Goal: Task Accomplishment & Management: Complete application form

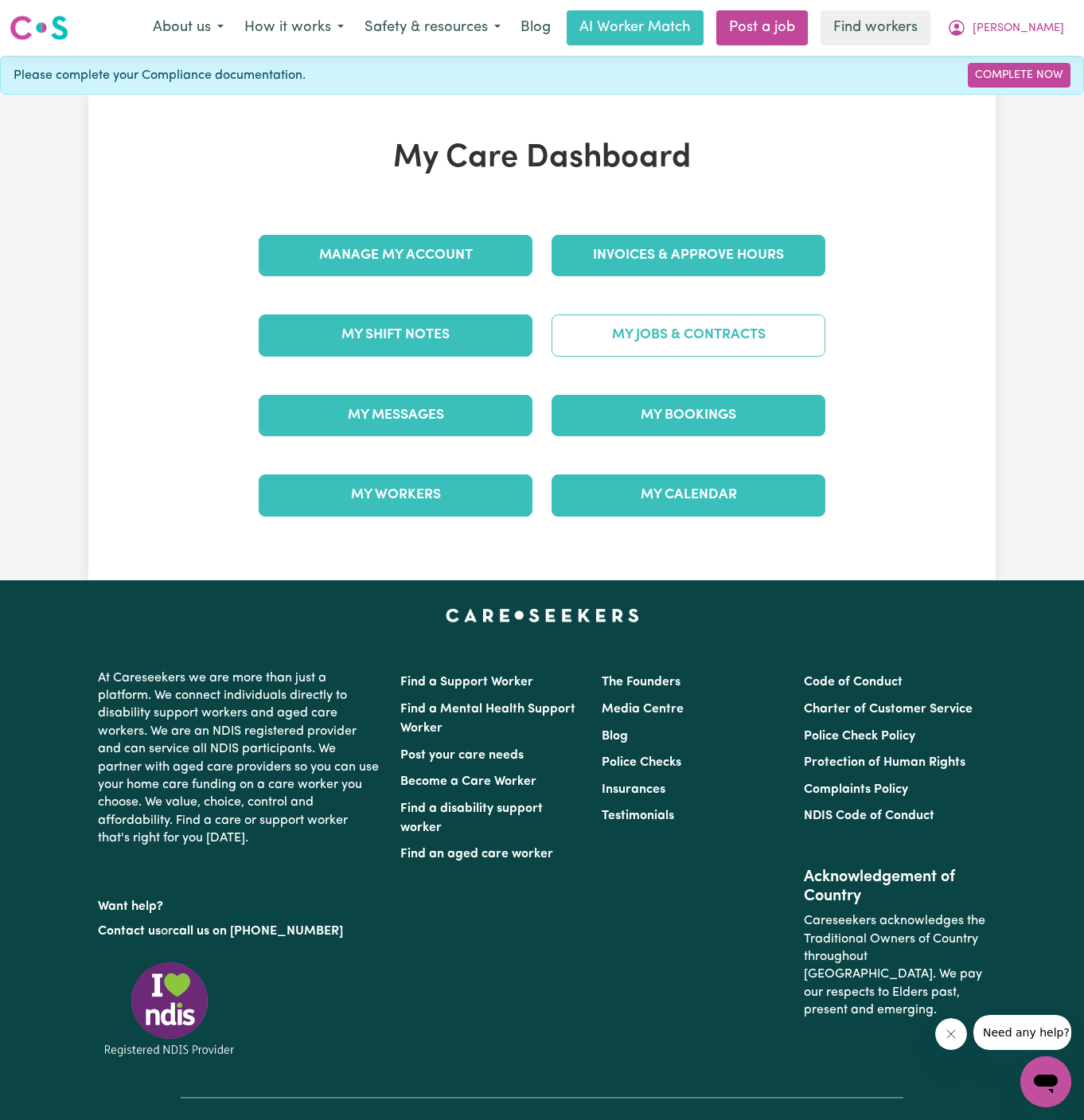
click at [718, 320] on link "My Jobs & Contracts" at bounding box center [688, 335] width 274 height 42
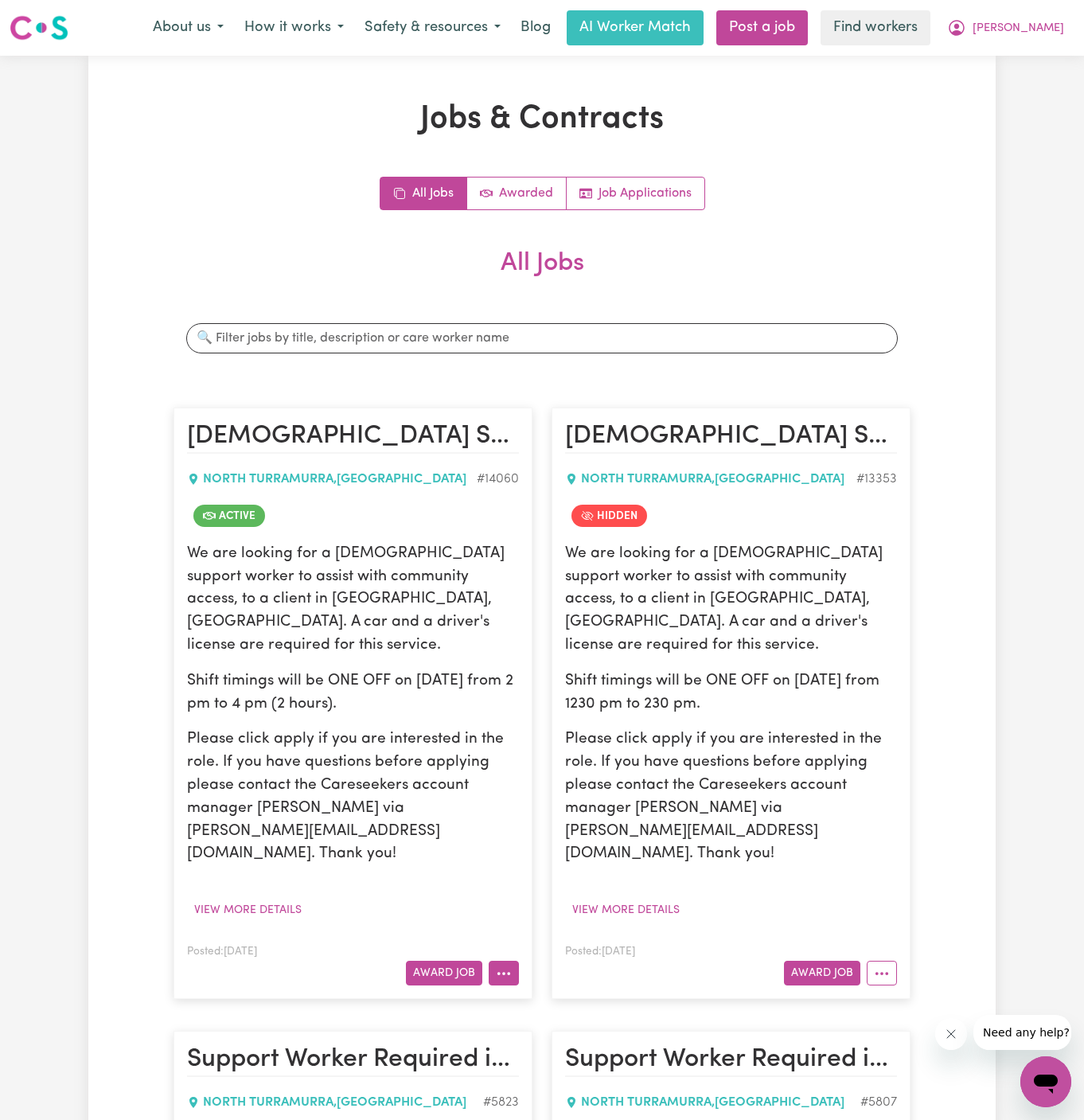
click at [510, 966] on icon "More options" at bounding box center [503, 973] width 16 height 16
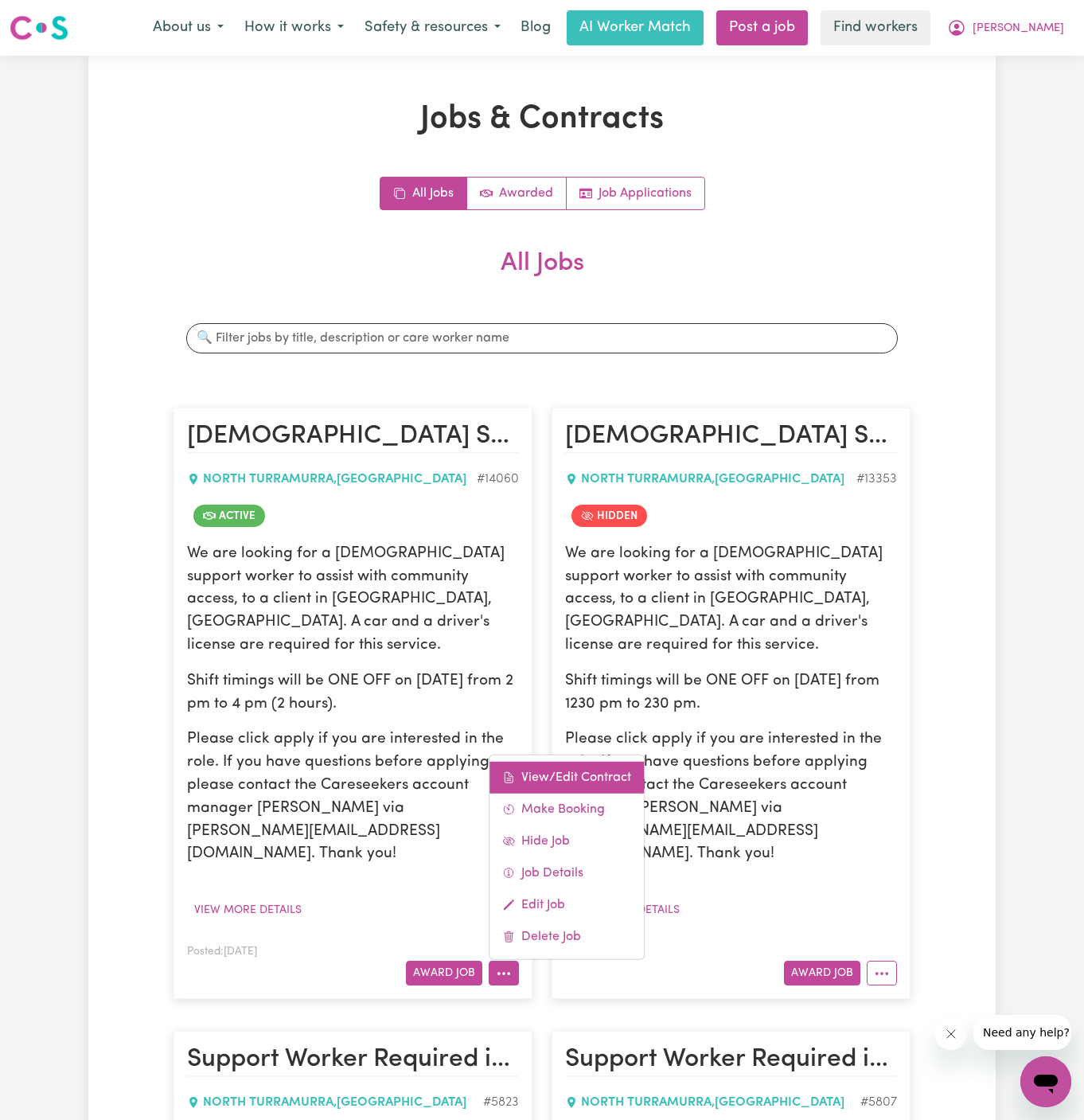
click at [585, 762] on link "View/Edit Contract" at bounding box center [567, 778] width 154 height 32
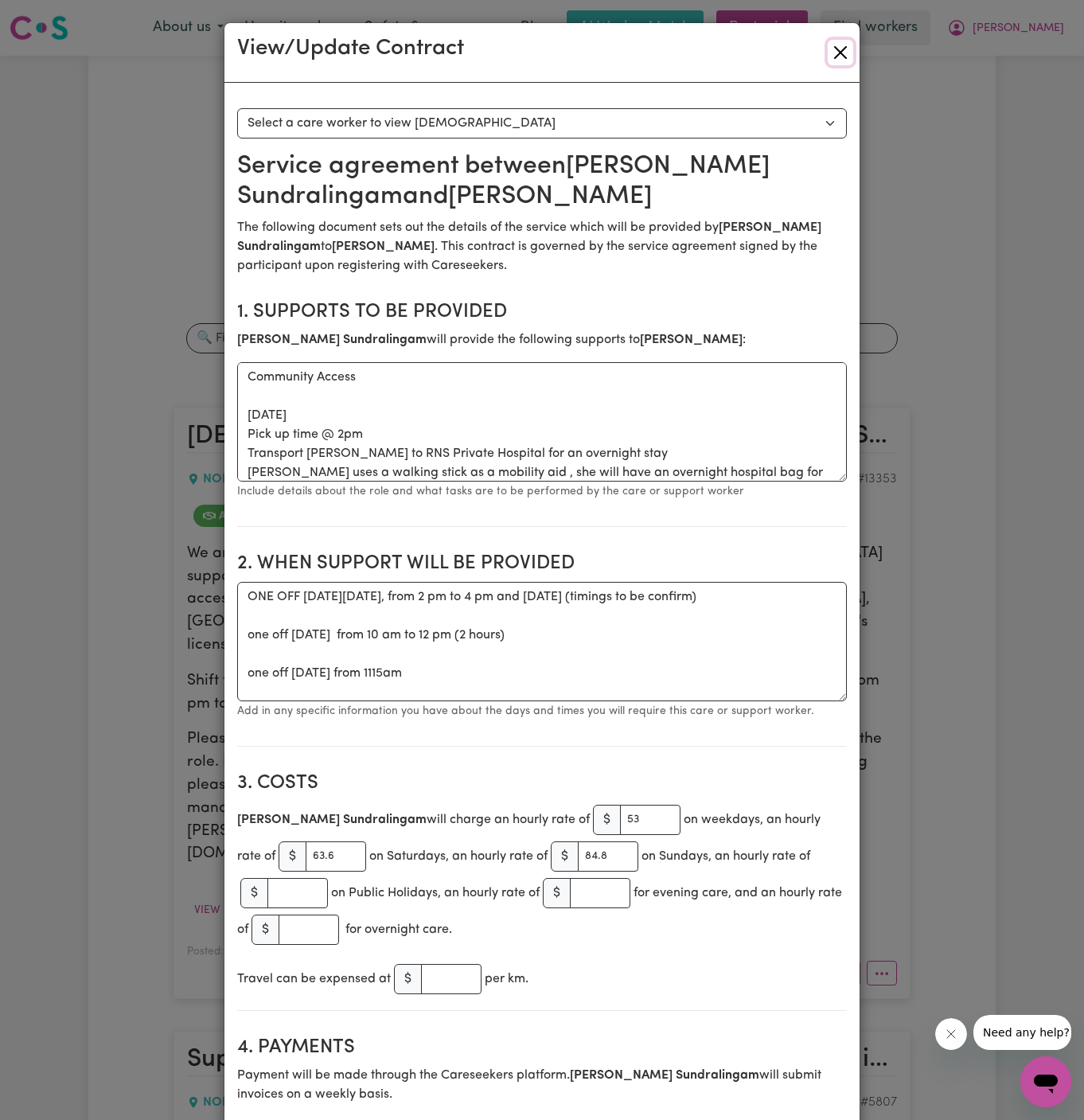
click at [847, 57] on button "Close" at bounding box center [840, 52] width 26 height 26
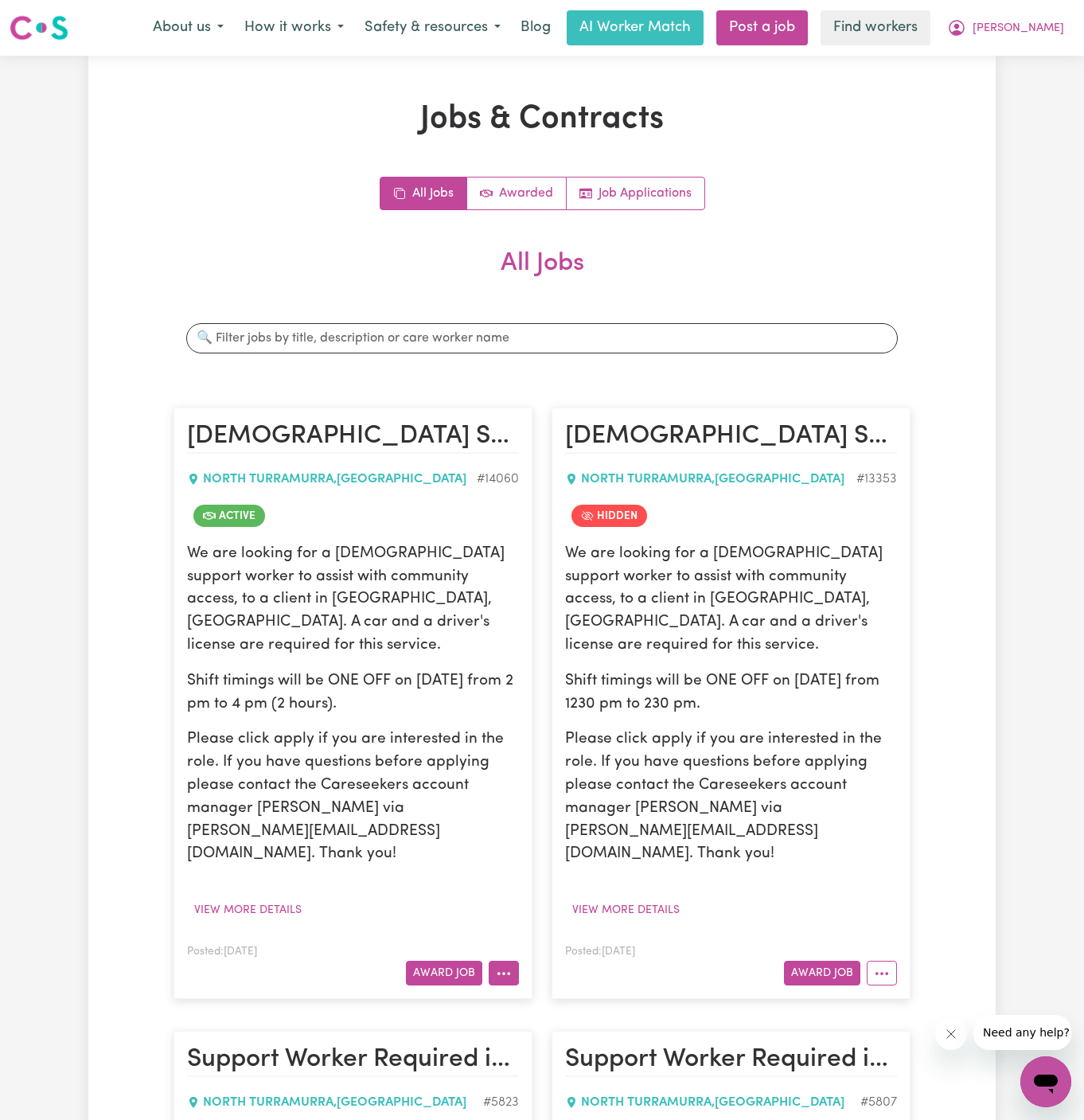
click at [496, 961] on button "More options" at bounding box center [504, 973] width 30 height 25
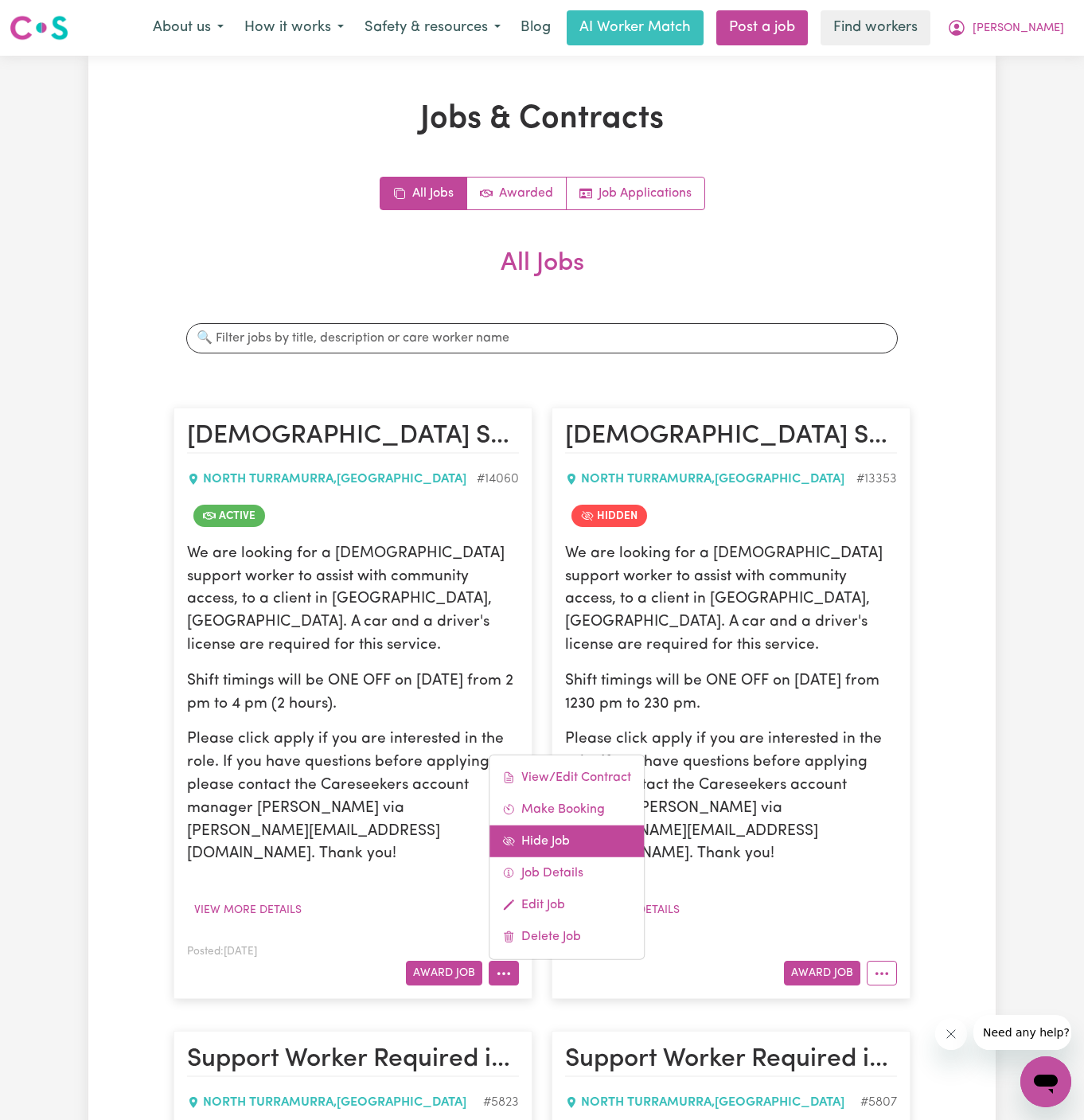
click at [543, 825] on link "Hide Job" at bounding box center [567, 841] width 154 height 32
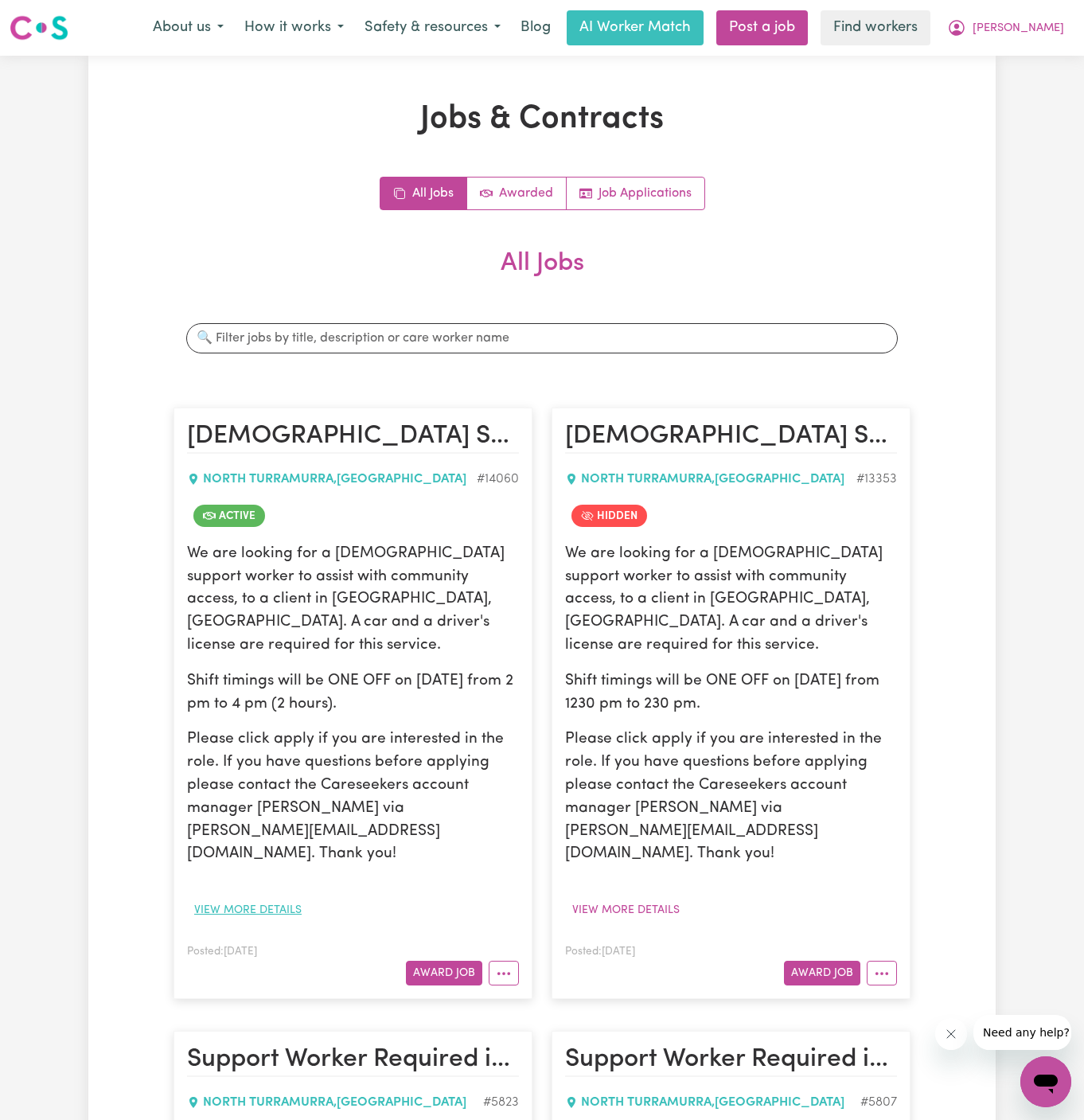
click at [272, 897] on button "View more details" at bounding box center [247, 910] width 122 height 25
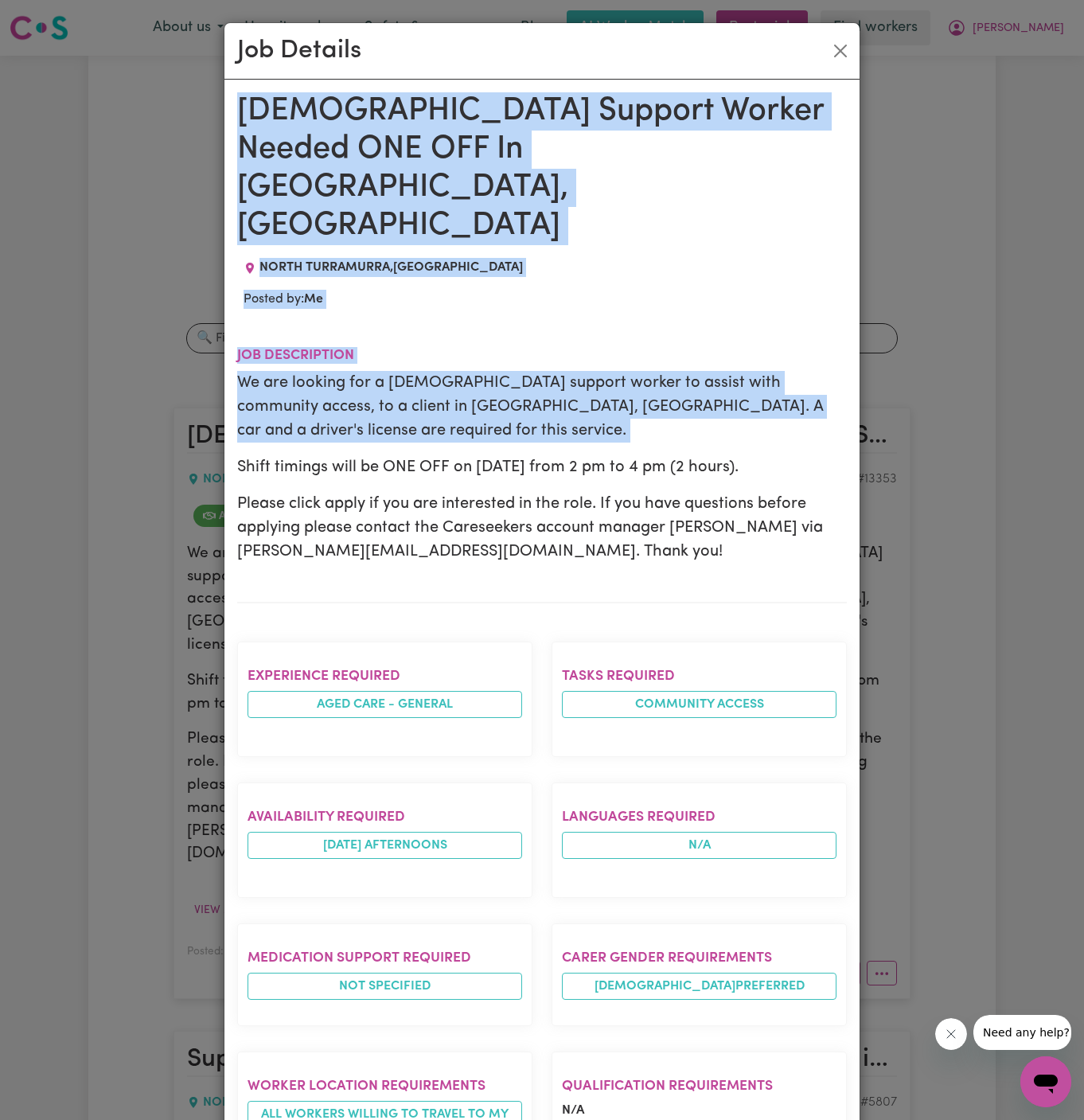
drag, startPoint x: 249, startPoint y: 107, endPoint x: 331, endPoint y: 366, distance: 271.7
click at [331, 366] on div "[DEMOGRAPHIC_DATA] Support Worker Needed ONE OFF In [GEOGRAPHIC_DATA], [GEOGRAP…" at bounding box center [541, 888] width 609 height 1593
click at [331, 370] on div "We are looking for a [DEMOGRAPHIC_DATA] support worker to assist with community…" at bounding box center [541, 466] width 609 height 192
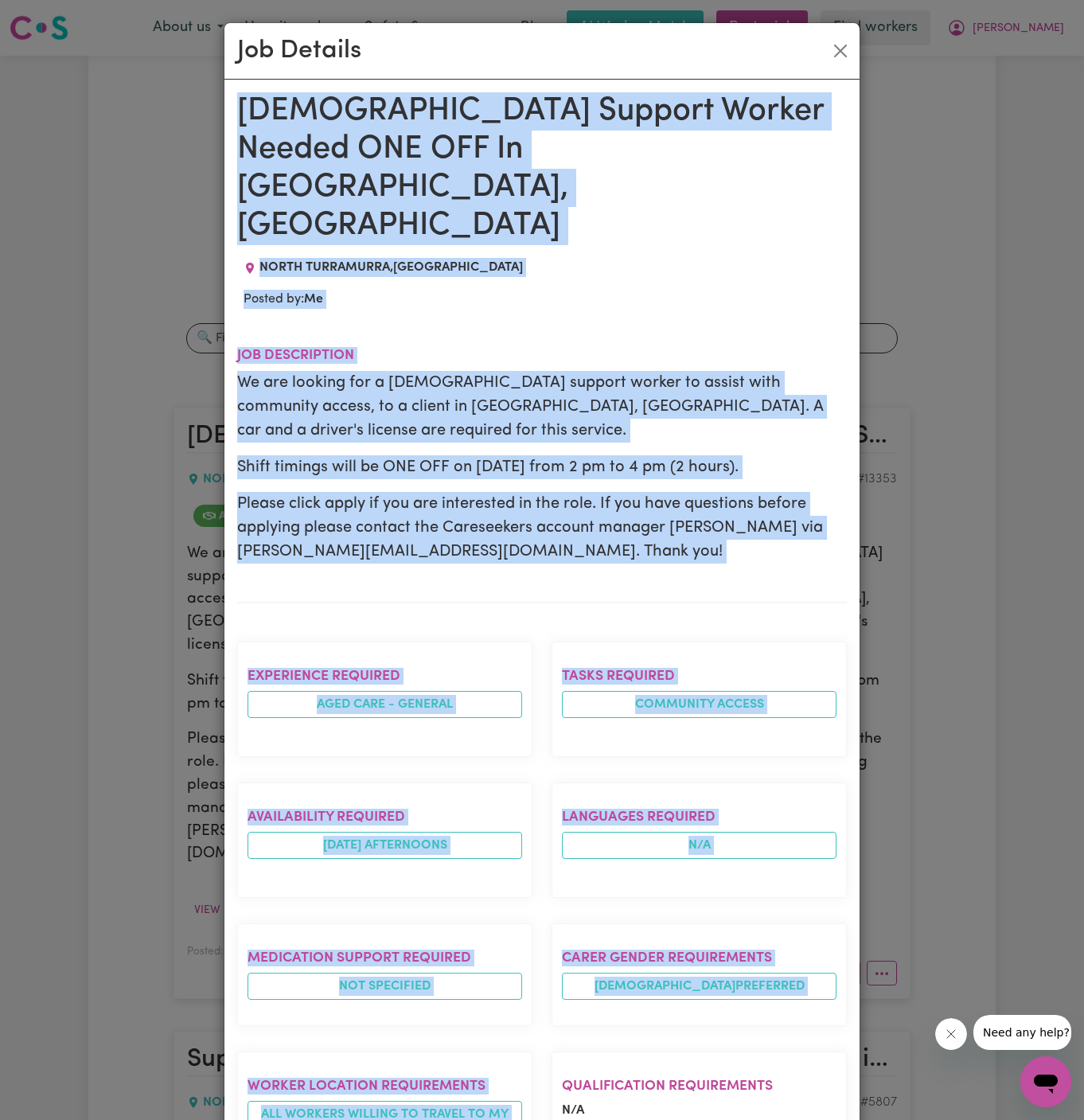
drag, startPoint x: 244, startPoint y: 102, endPoint x: 496, endPoint y: 1090, distance: 1019.6
click at [496, 1090] on div "[DEMOGRAPHIC_DATA] Support Worker Needed ONE OFF In [GEOGRAPHIC_DATA], [GEOGRAP…" at bounding box center [541, 888] width 609 height 1593
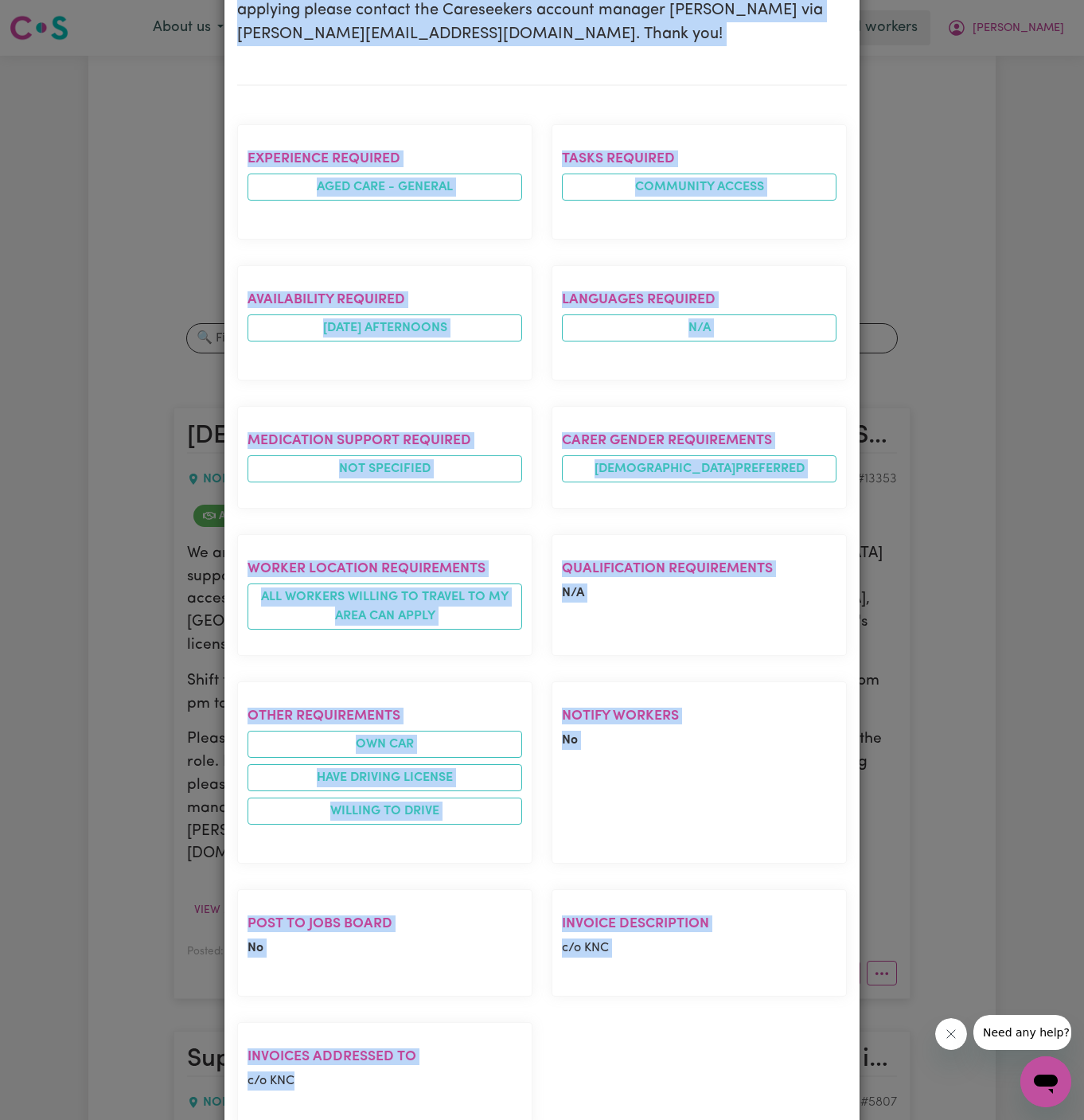
copy div "[DEMOGRAPHIC_DATA] Support Worker Needed ONE OFF In [GEOGRAPHIC_DATA], [GEOGRAP…"
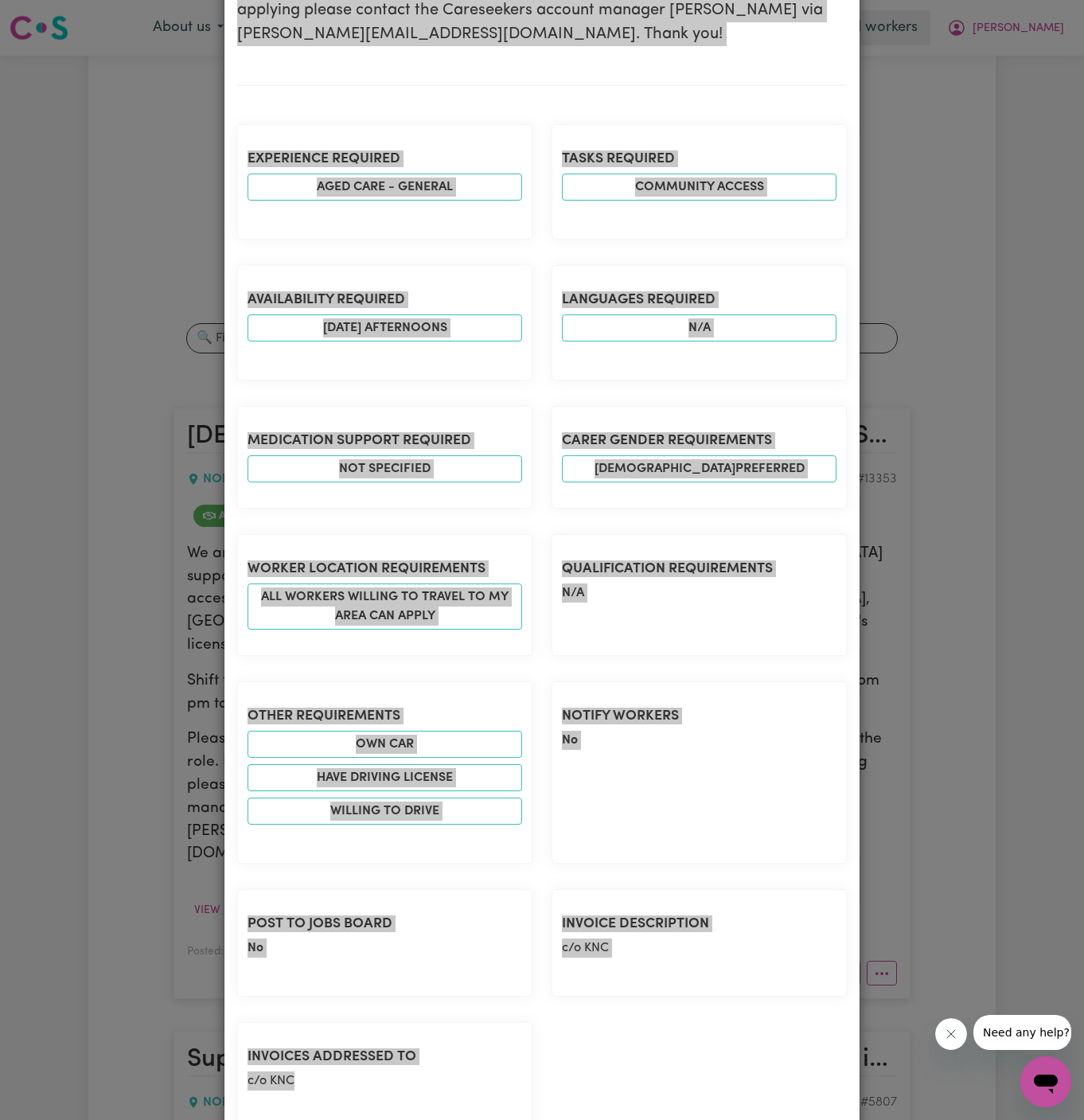
scroll to position [0, 0]
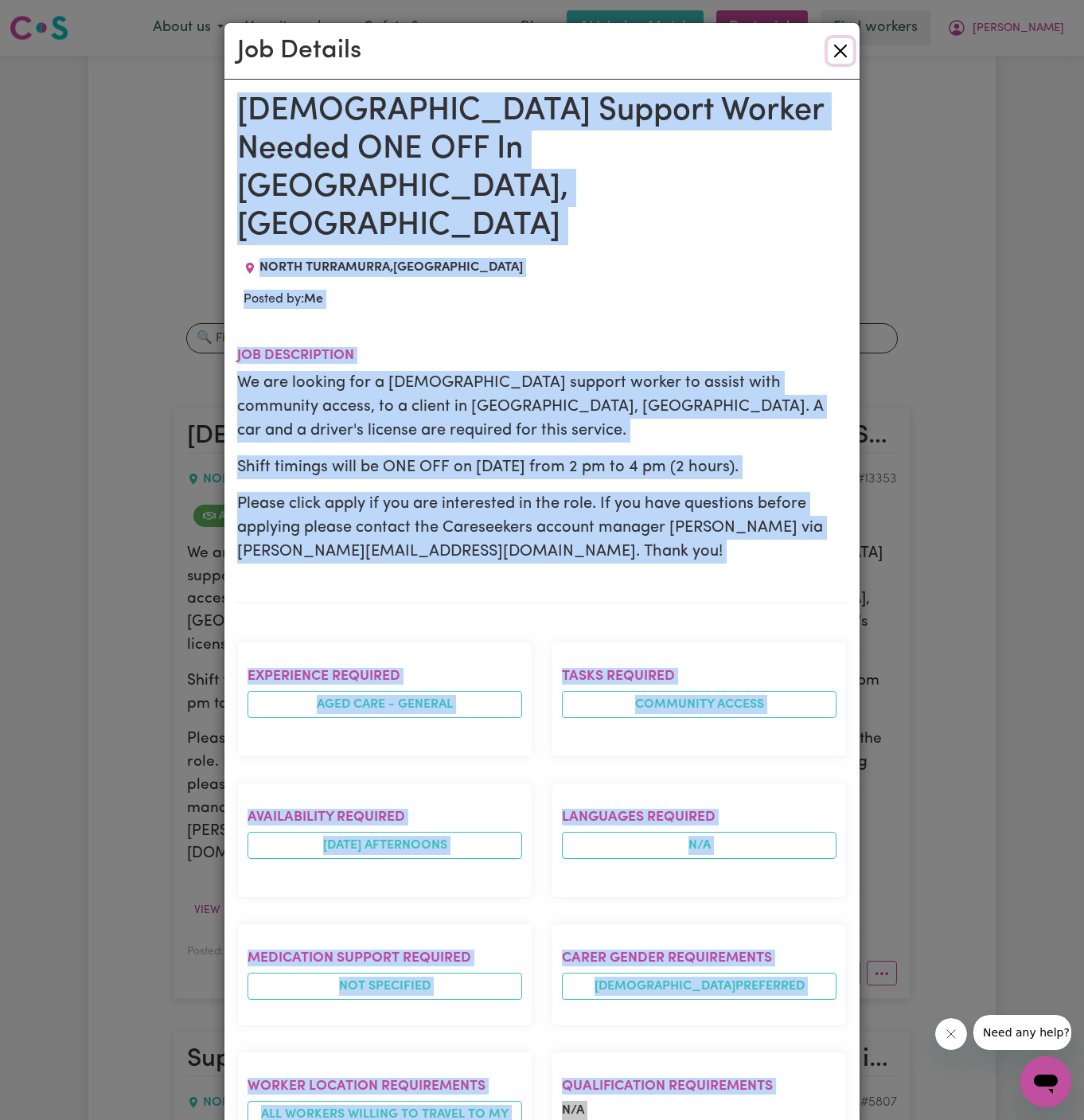
click at [838, 54] on button "Close" at bounding box center [840, 50] width 26 height 26
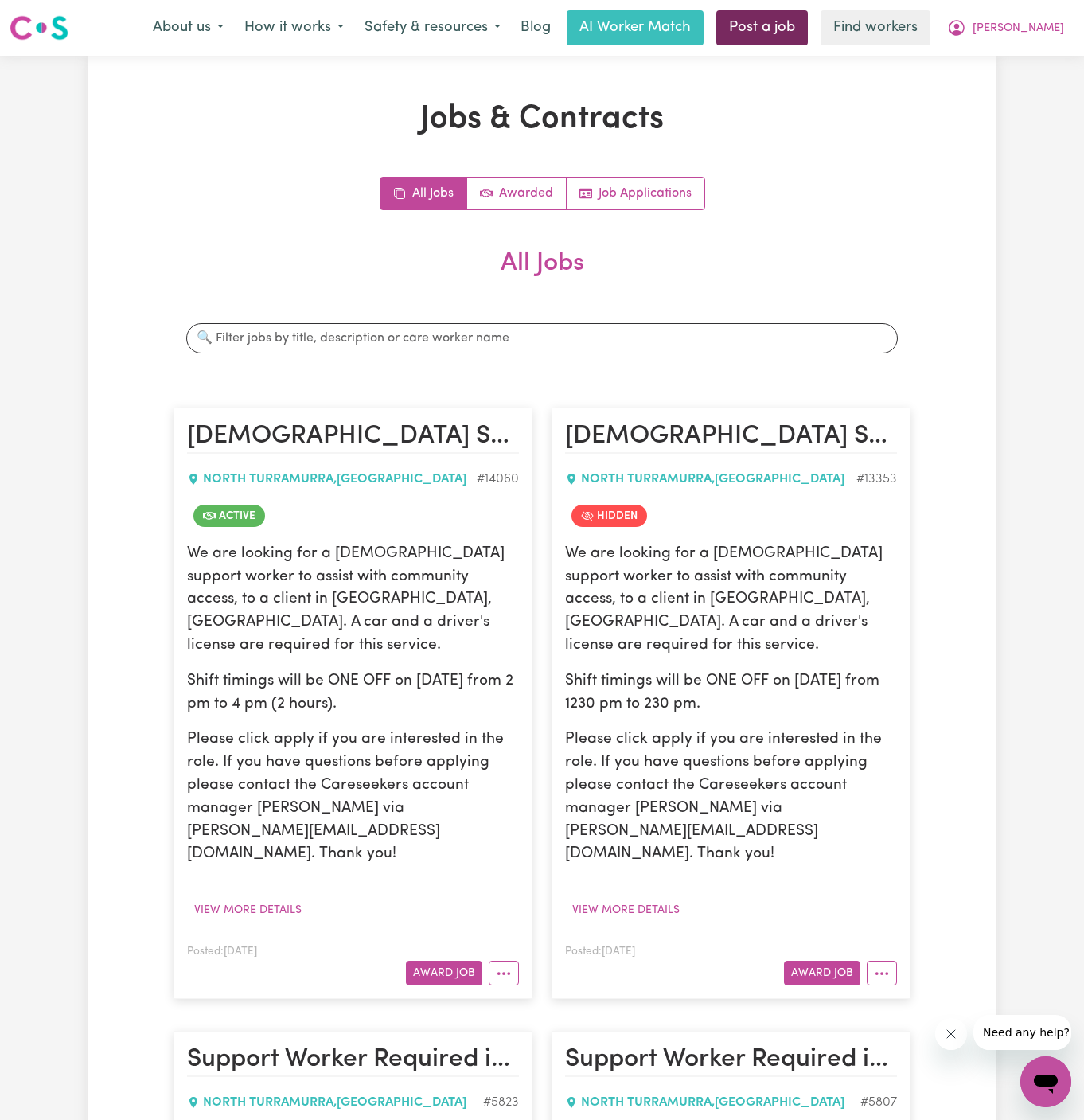
click at [807, 32] on link "Post a job" at bounding box center [762, 27] width 92 height 35
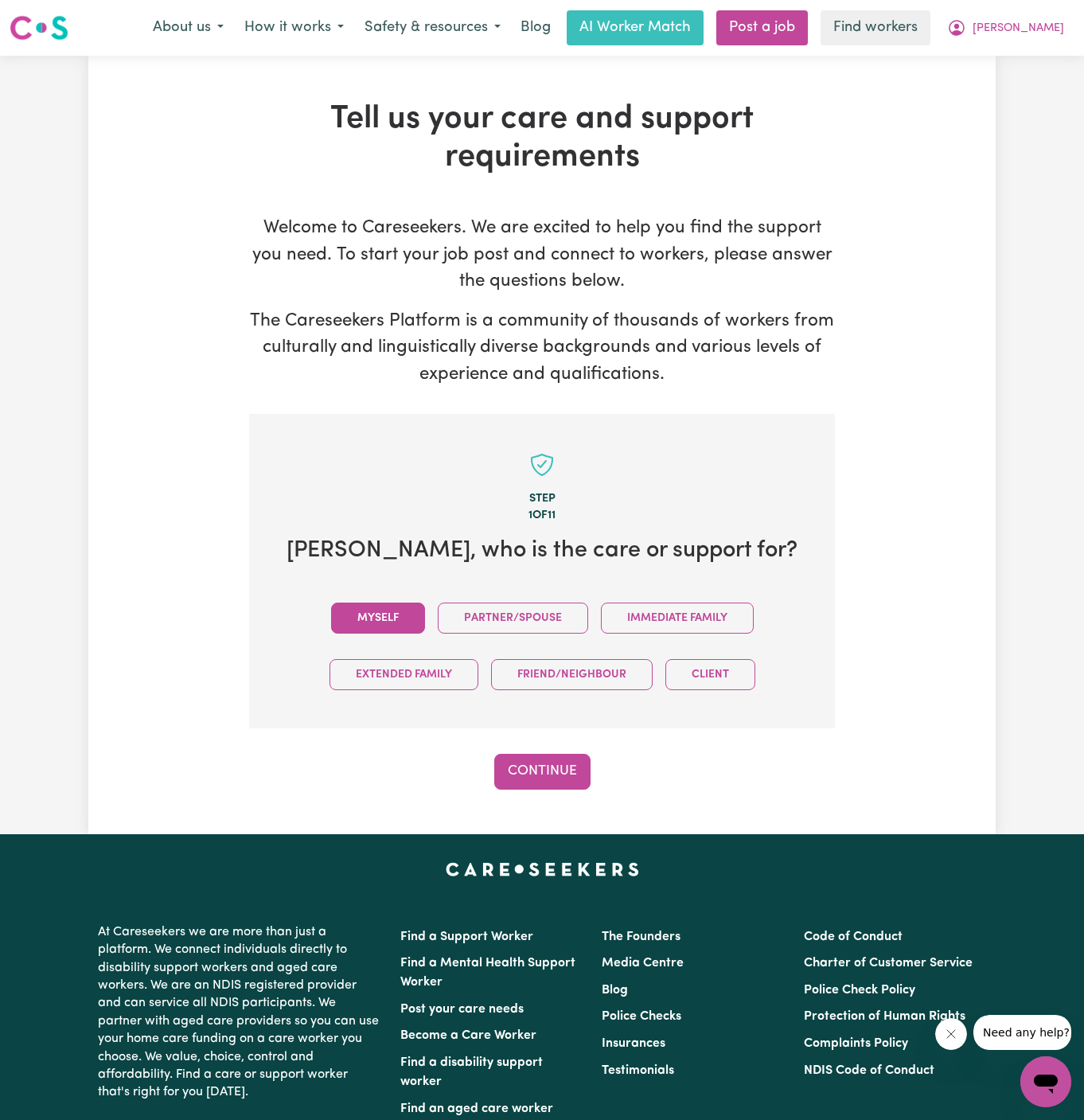
click at [381, 625] on button "Myself" at bounding box center [377, 618] width 94 height 31
click at [538, 750] on div "Step 1 of 11 [PERSON_NAME] , who is the care or support for? Myself Partner/Spo…" at bounding box center [542, 602] width 586 height 375
click at [544, 768] on button "Continue" at bounding box center [543, 770] width 97 height 35
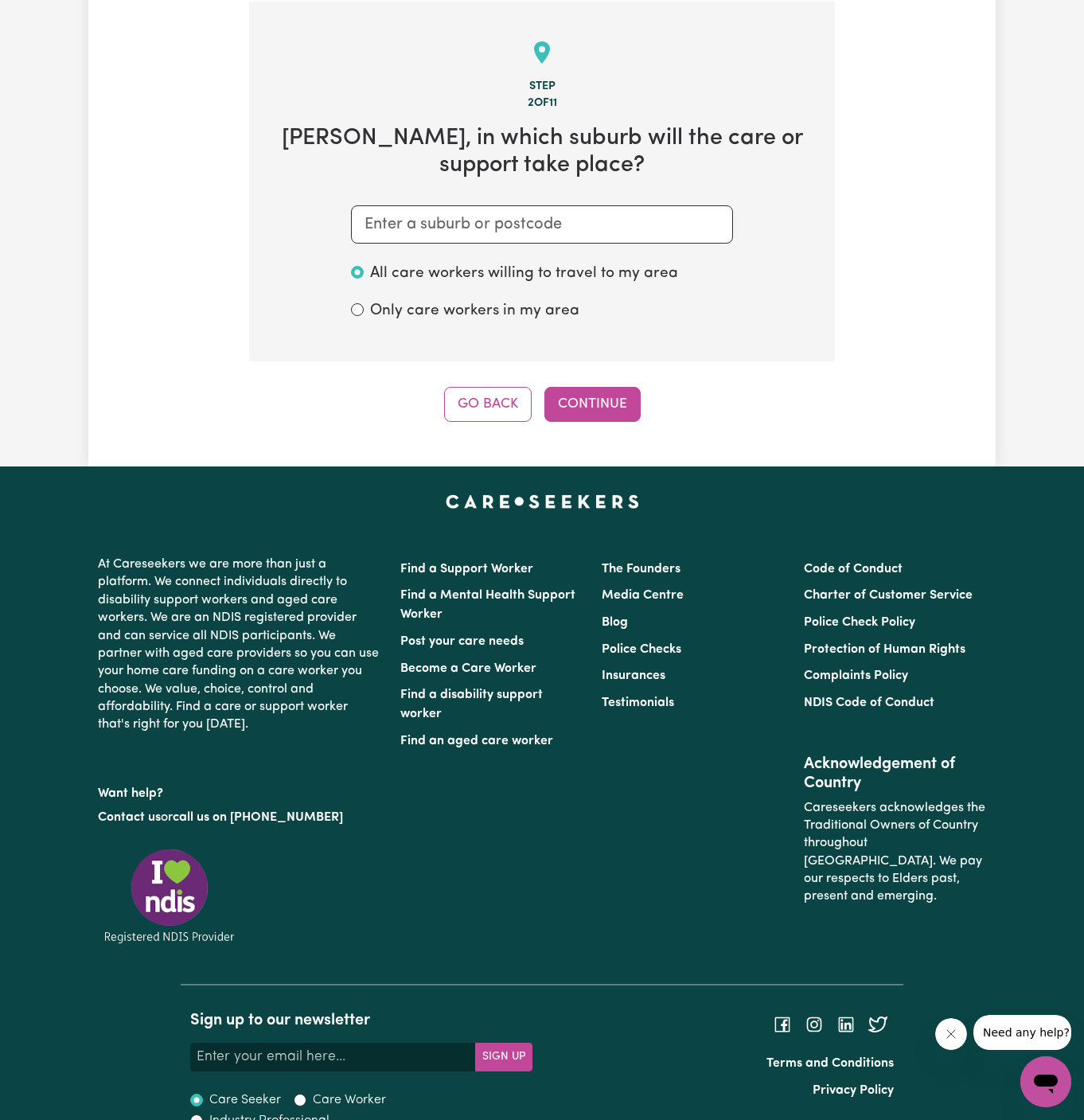
scroll to position [413, 0]
click at [534, 230] on input "text" at bounding box center [541, 224] width 382 height 38
click at [534, 227] on input "text" at bounding box center [541, 224] width 382 height 38
paste input "North Turramurr"
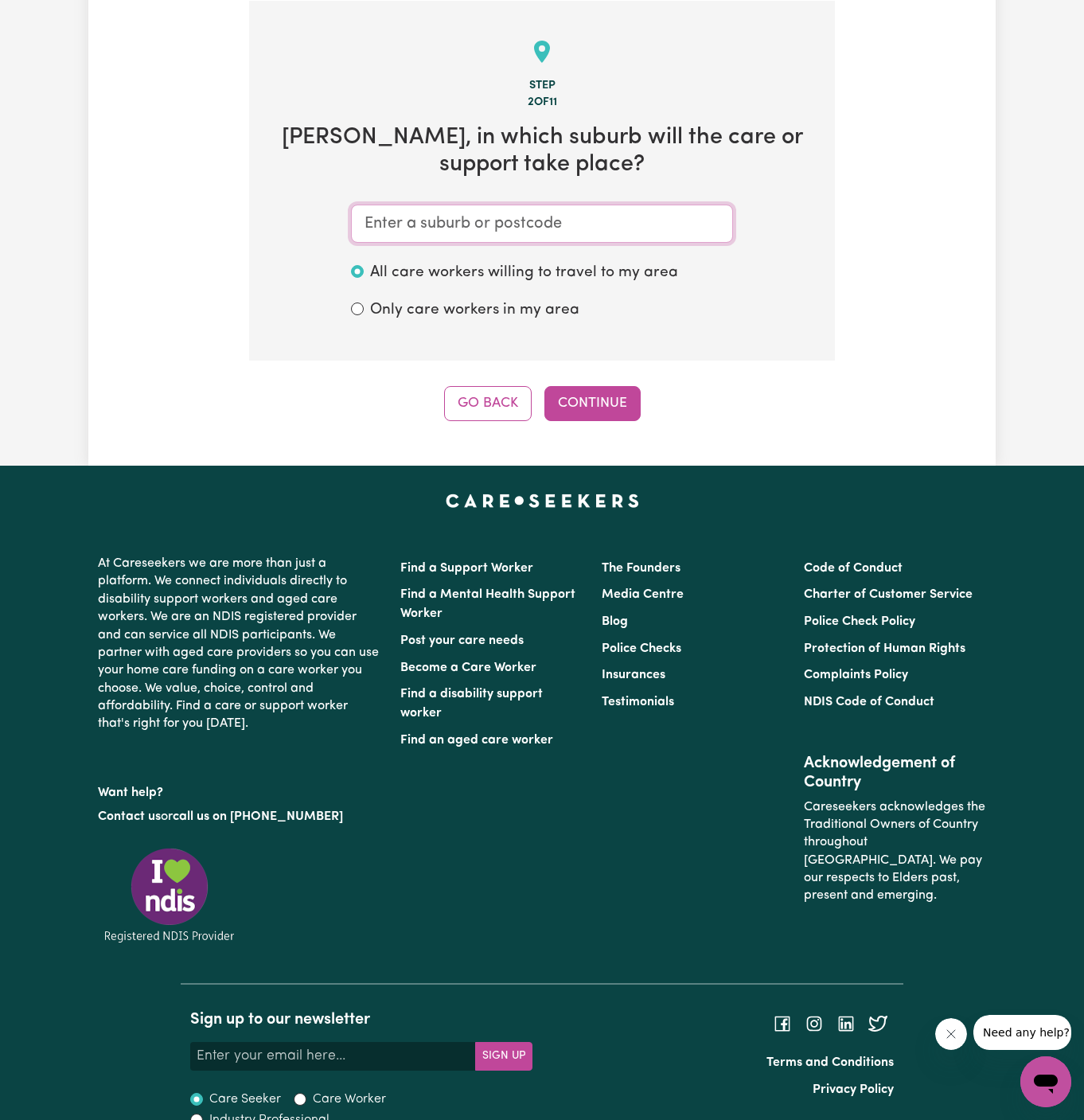
type input "North Turramurr"
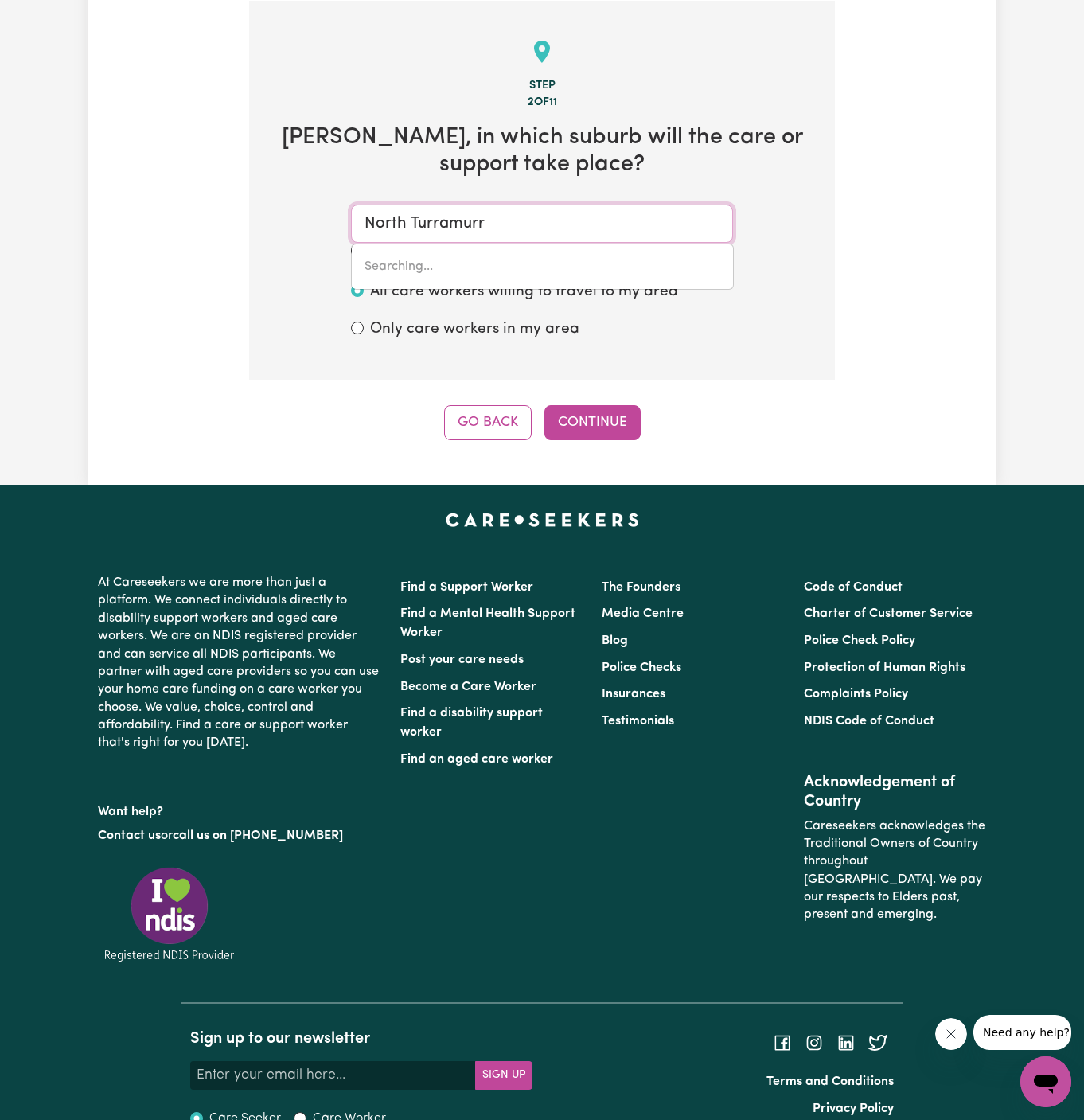
type input "North TurramurrA, [GEOGRAPHIC_DATA], 2074"
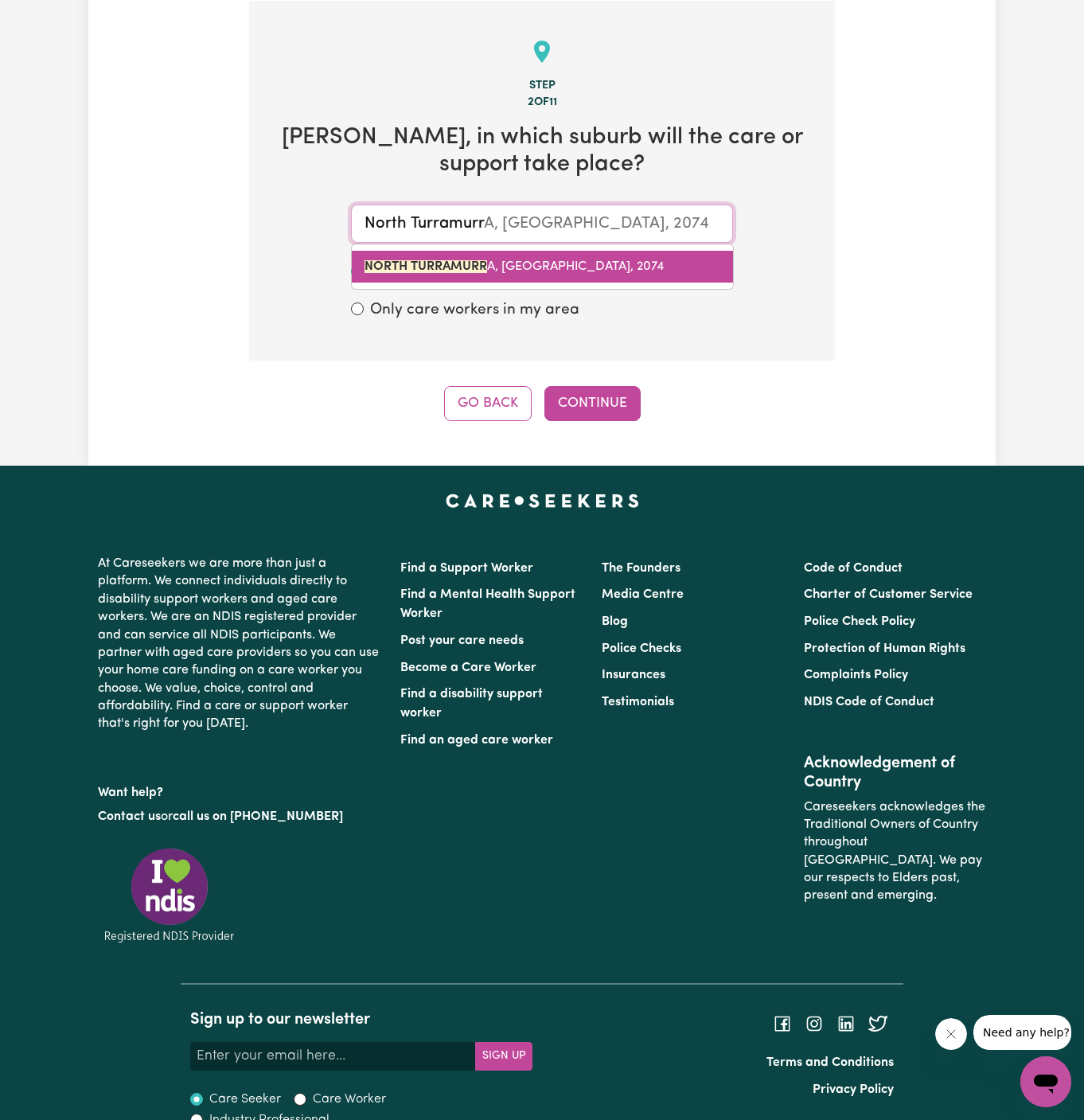
click at [515, 263] on span "NORTH TURRAMURR A, [GEOGRAPHIC_DATA], 2074" at bounding box center [515, 266] width 299 height 12
type input "NORTH TURRAMURRA, [GEOGRAPHIC_DATA], 2074"
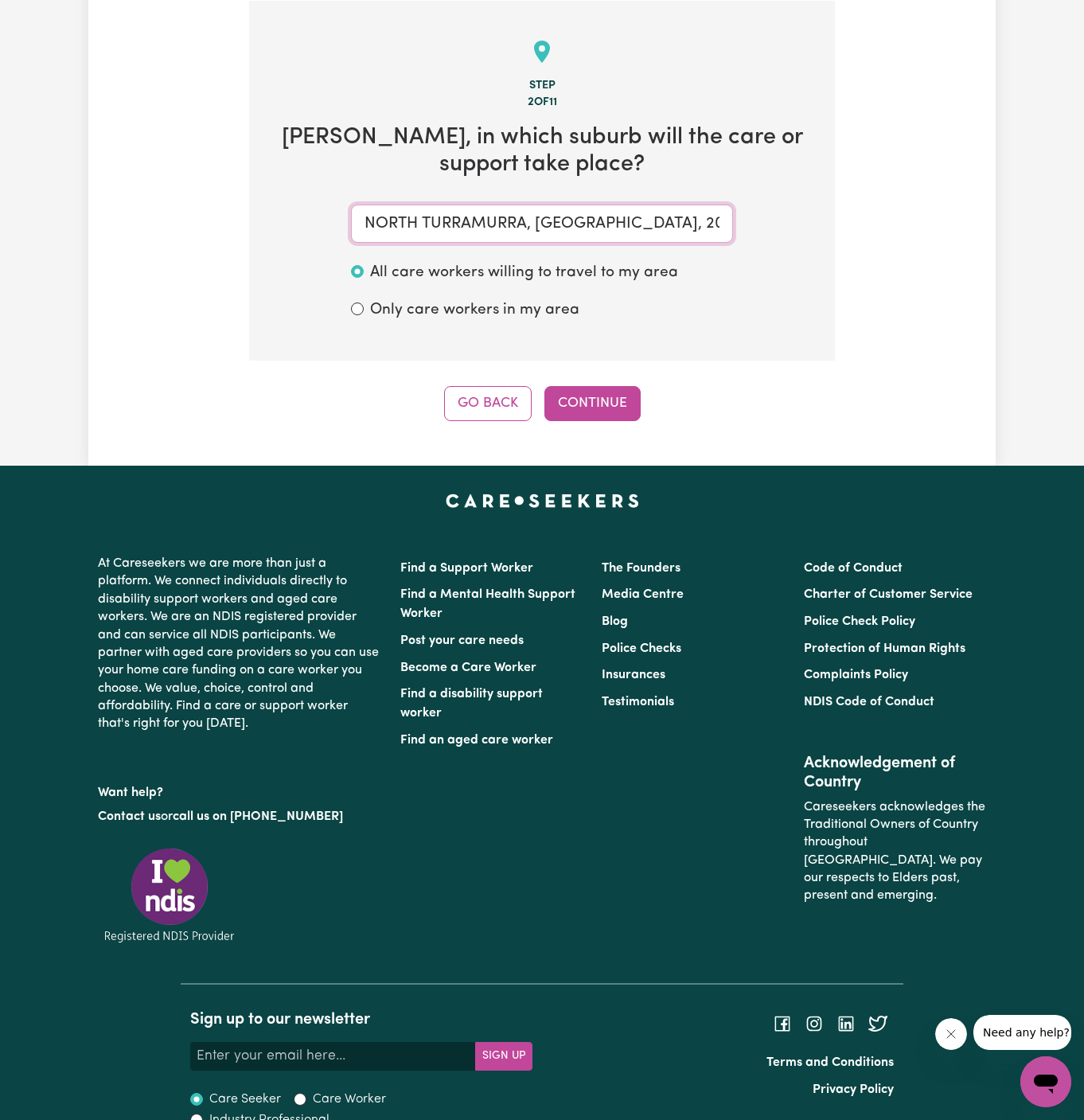
type input "NORTH TURRAMURRA, [GEOGRAPHIC_DATA], 2074"
click at [603, 422] on div "Tell us your care and support requirements Welcome to Careseekers. We are excit…" at bounding box center [541, 54] width 907 height 822
click at [600, 394] on button "Continue" at bounding box center [592, 403] width 97 height 35
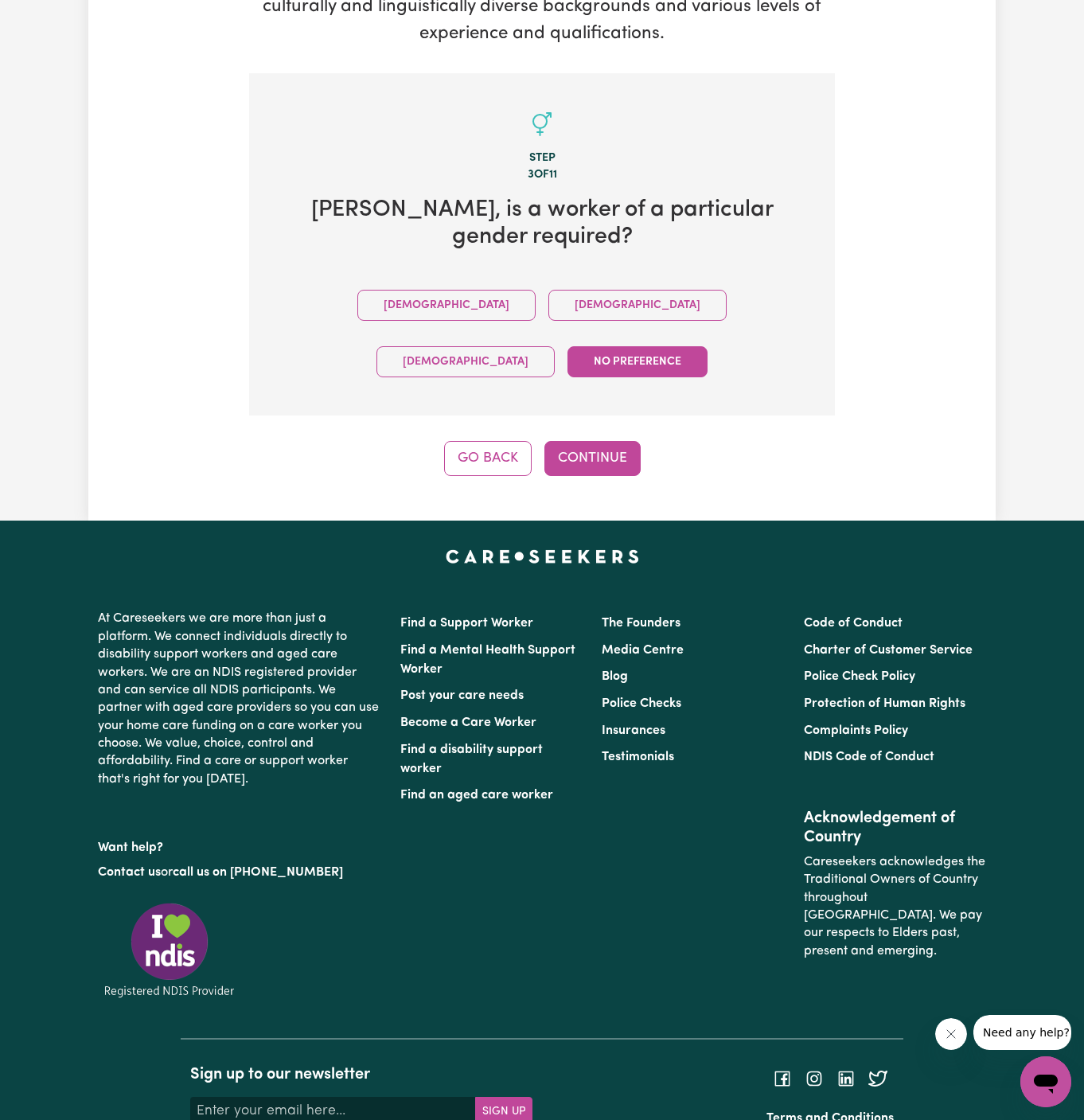
click at [638, 397] on div "Tell us your care and support requirements Welcome to Careseekers. We are excit…" at bounding box center [541, 117] width 907 height 805
click at [604, 441] on button "Continue" at bounding box center [592, 458] width 97 height 35
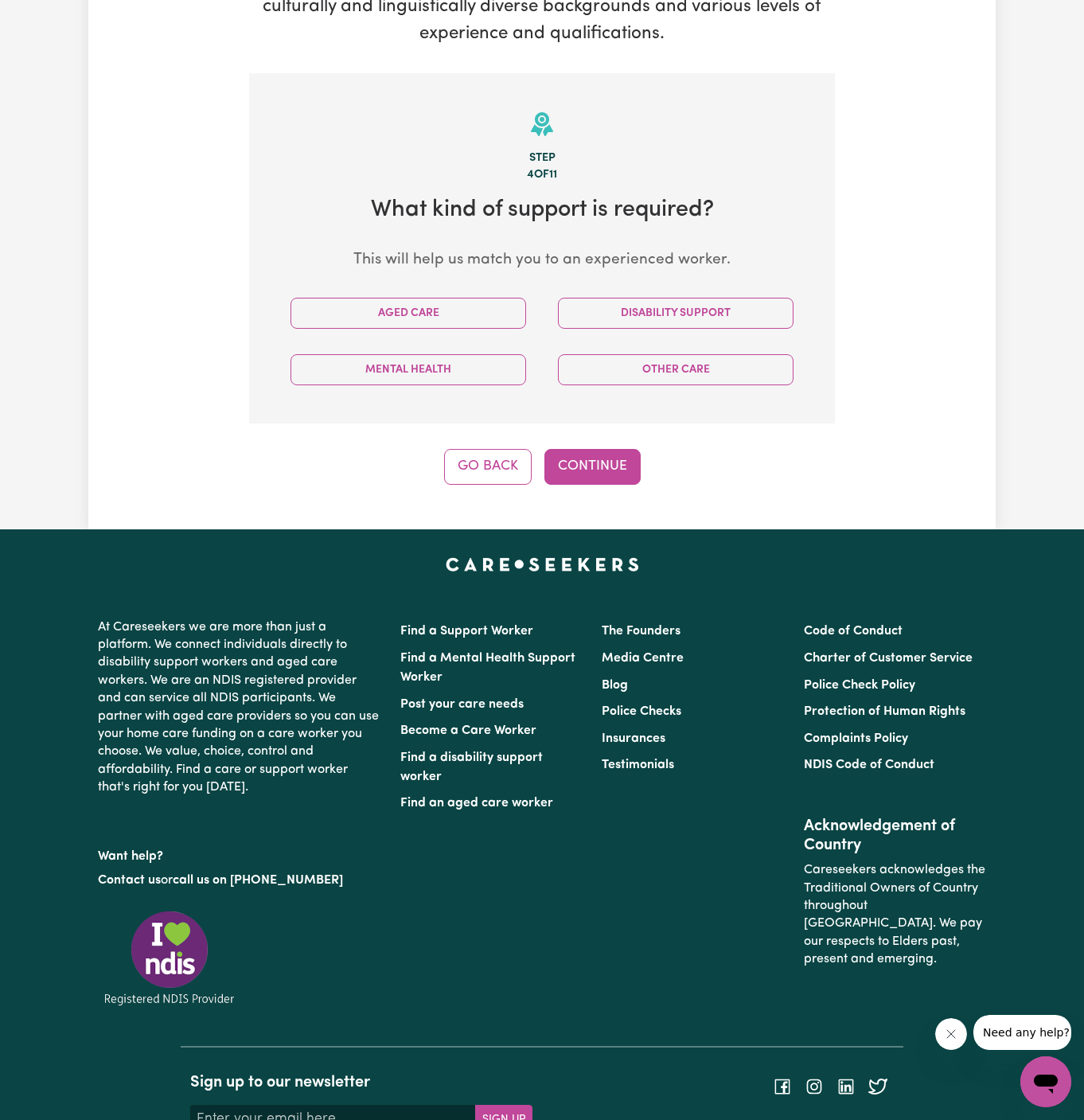
scroll to position [413, 0]
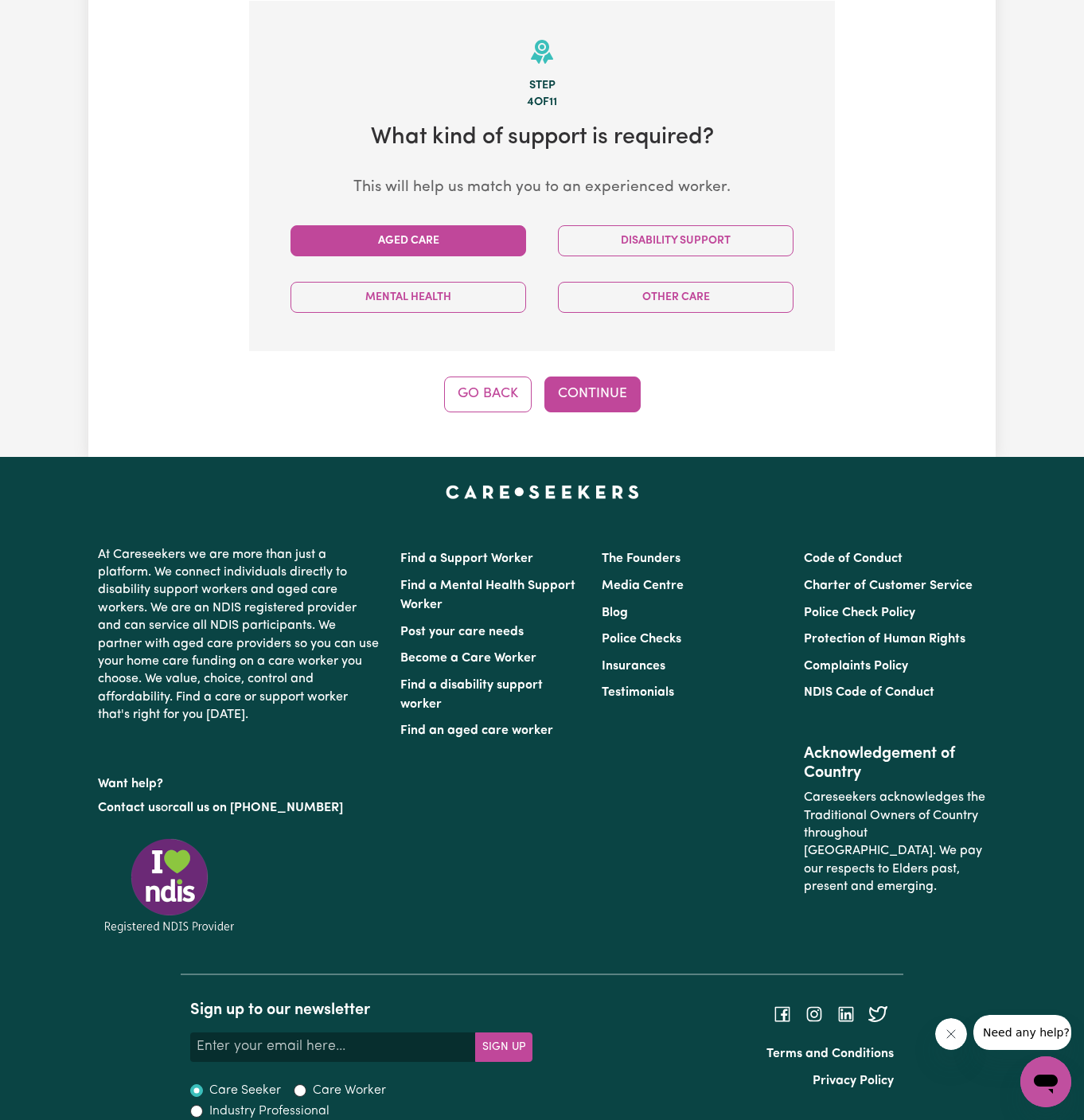
click at [439, 246] on button "Aged Care" at bounding box center [408, 241] width 236 height 31
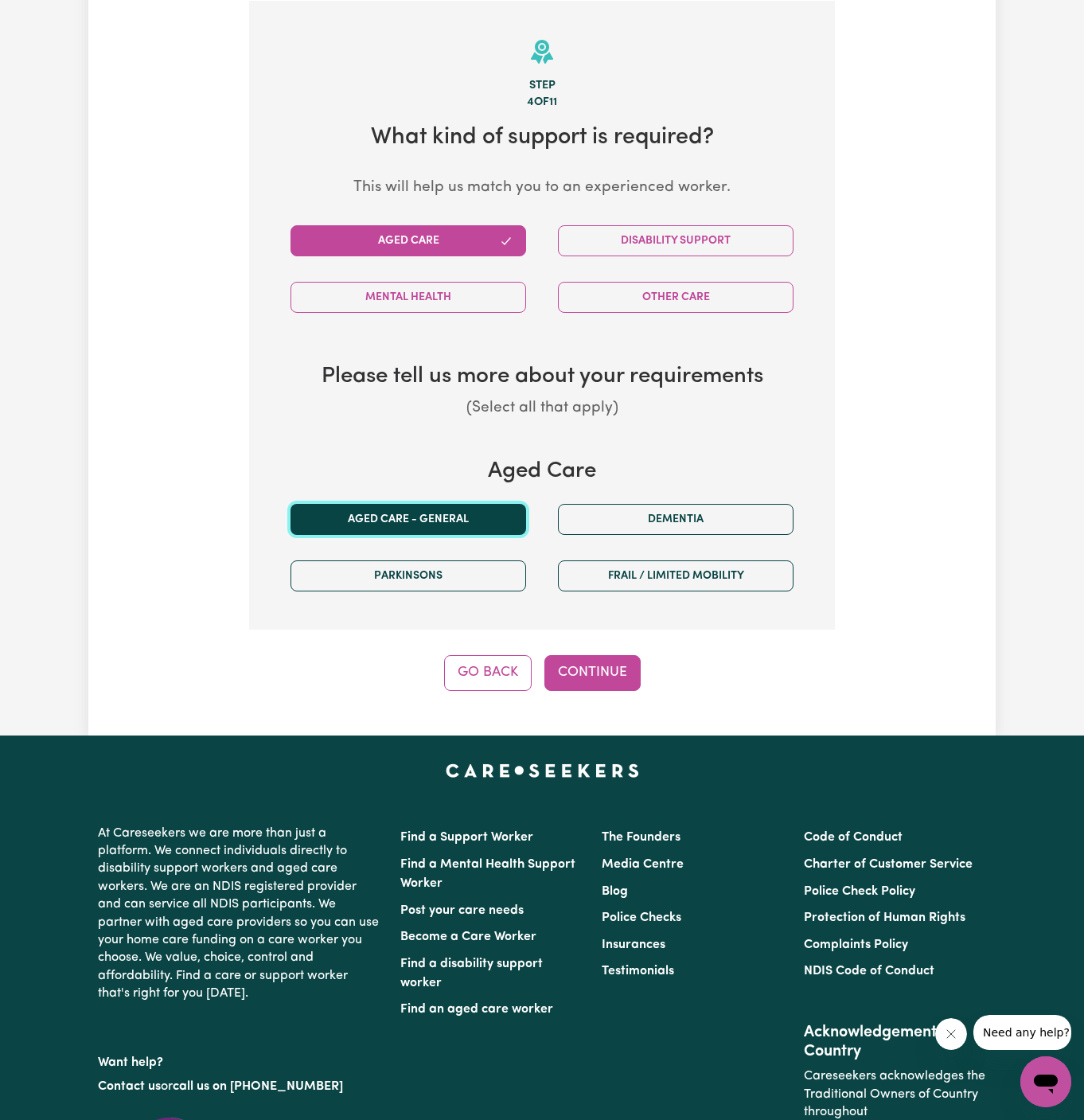
click at [430, 516] on button "Aged care - General" at bounding box center [408, 519] width 236 height 31
click at [589, 696] on div "Tell us your care and support requirements Welcome to Careseekers. We are excit…" at bounding box center [541, 189] width 907 height 1093
click at [593, 663] on button "Continue" at bounding box center [592, 672] width 97 height 35
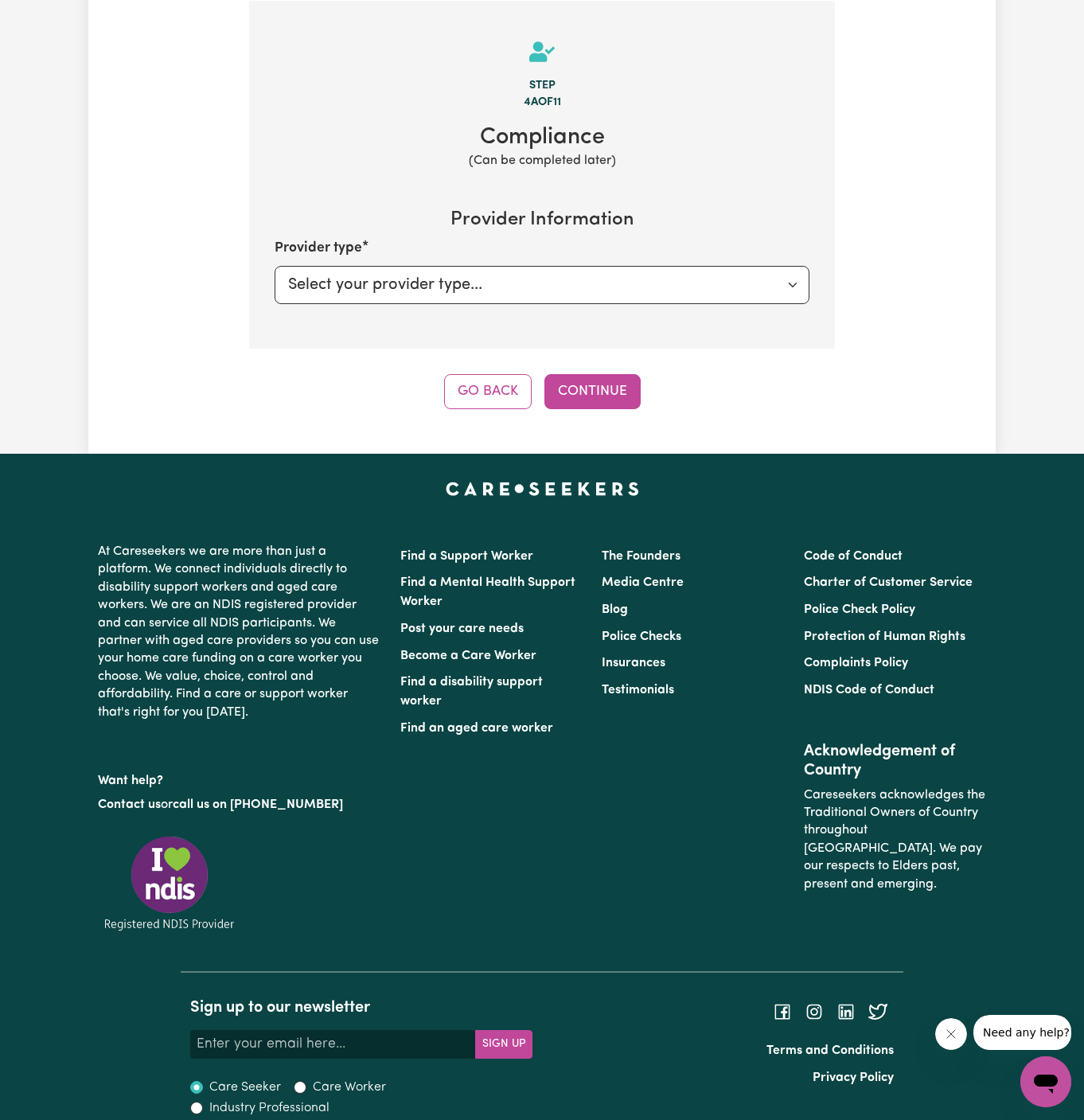
click at [604, 411] on div "Tell us your care and support requirements Welcome to Careseekers. We are excit…" at bounding box center [541, 48] width 907 height 811
click at [607, 384] on button "Continue" at bounding box center [592, 391] width 97 height 35
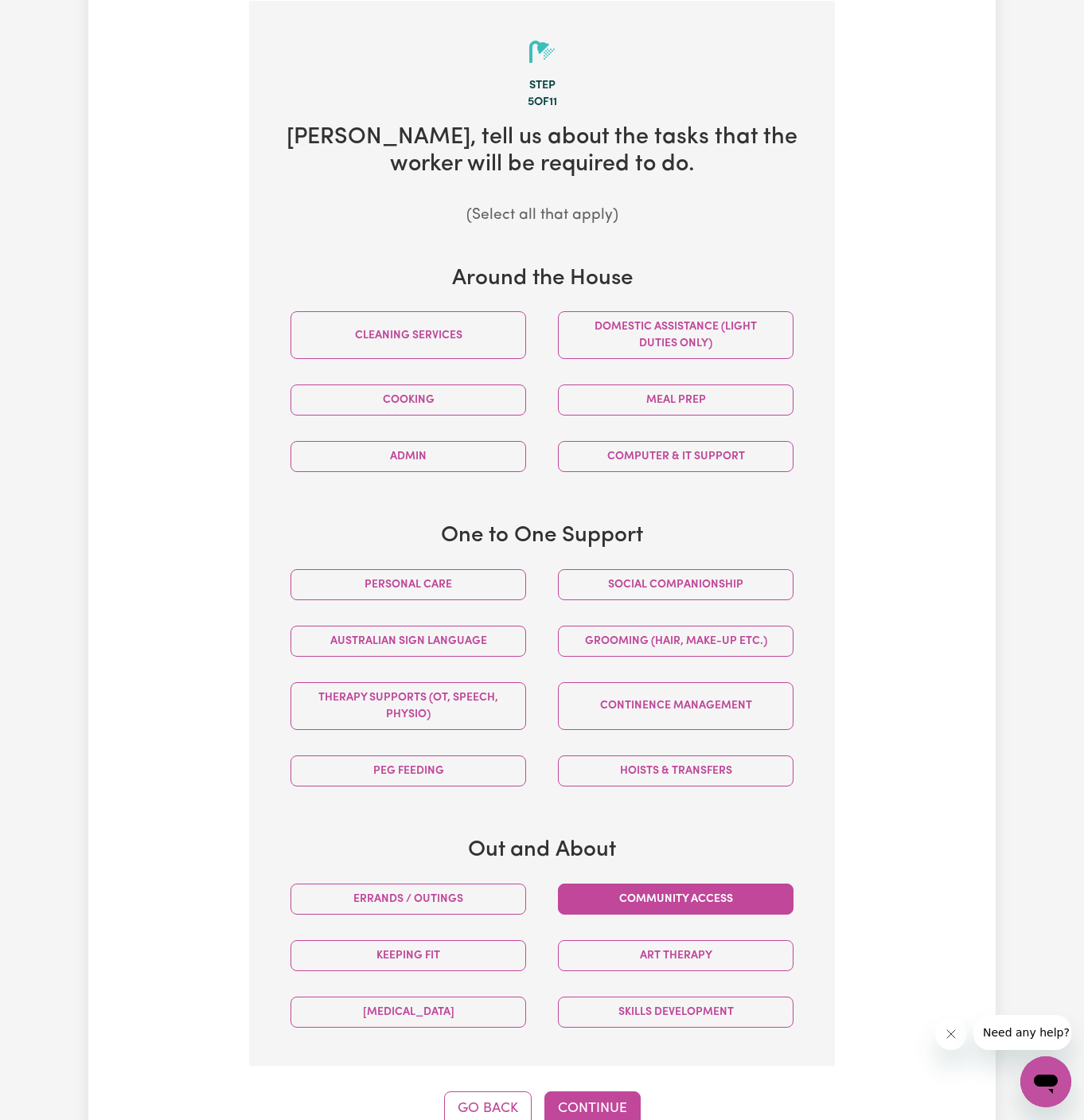
click at [684, 883] on button "Community access" at bounding box center [676, 898] width 236 height 31
click at [592, 1108] on button "Continue" at bounding box center [592, 1108] width 97 height 35
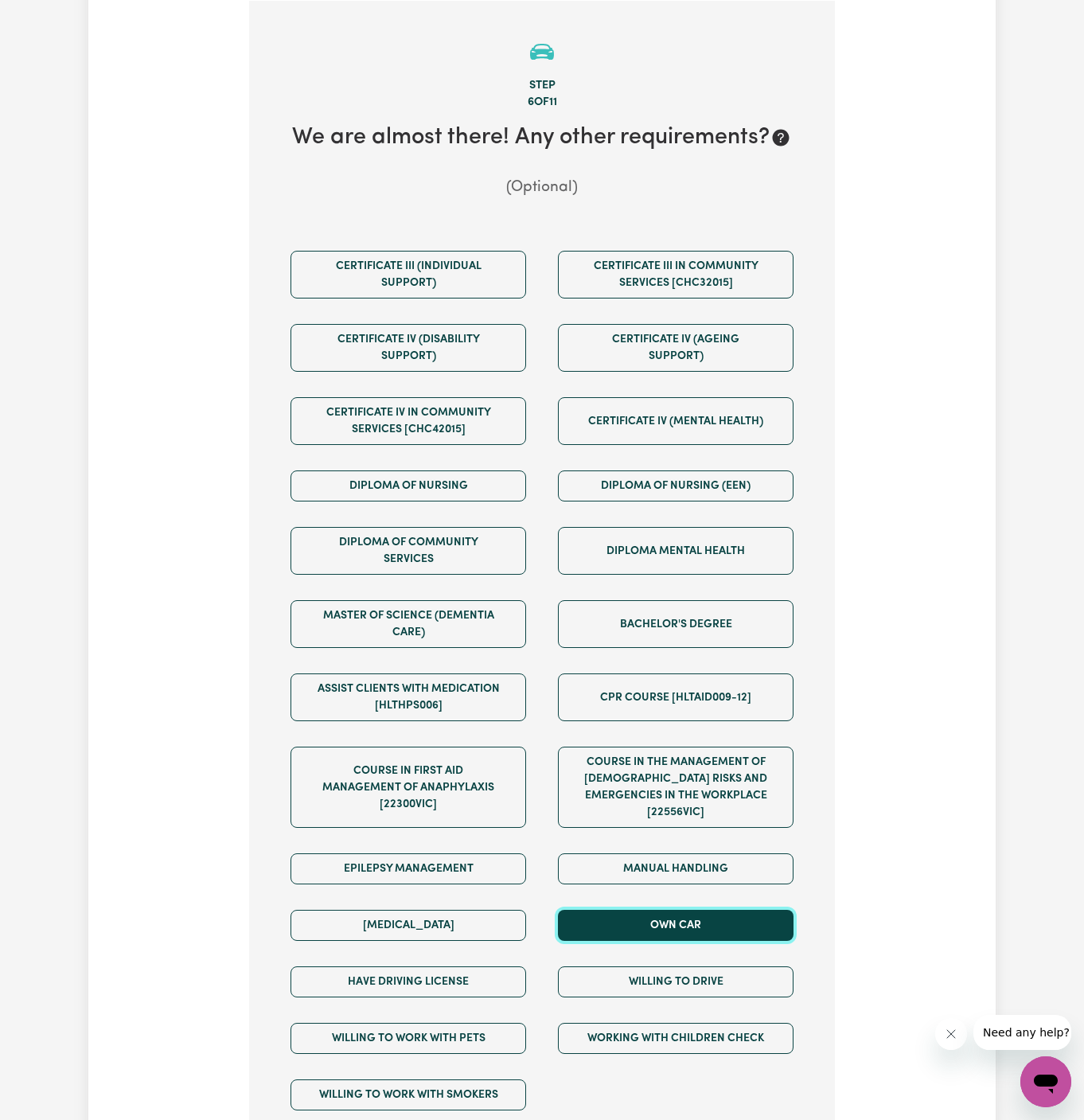
click at [735, 912] on button "Own Car" at bounding box center [676, 925] width 236 height 31
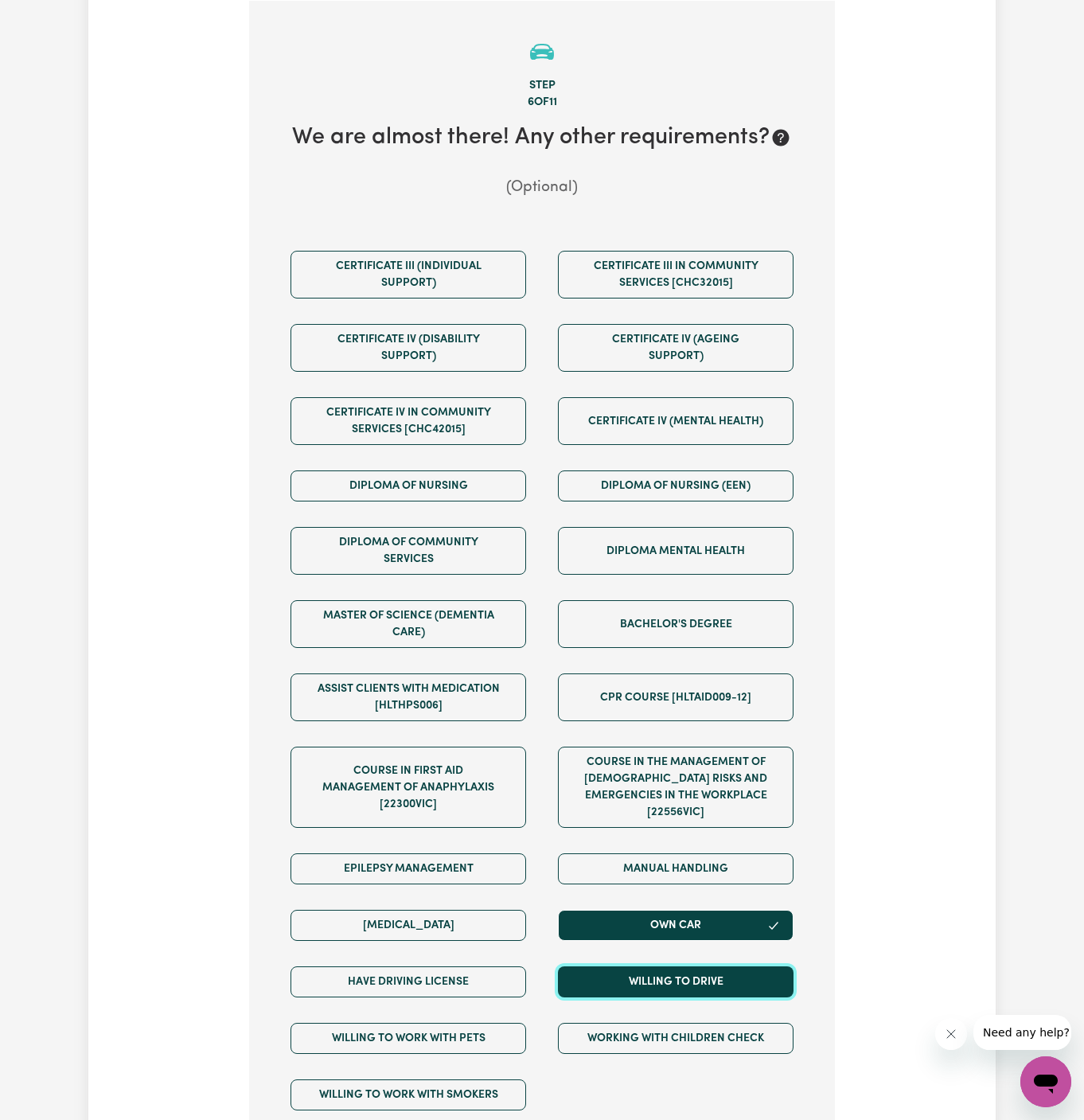
click at [735, 966] on button "Willing to drive" at bounding box center [676, 982] width 236 height 31
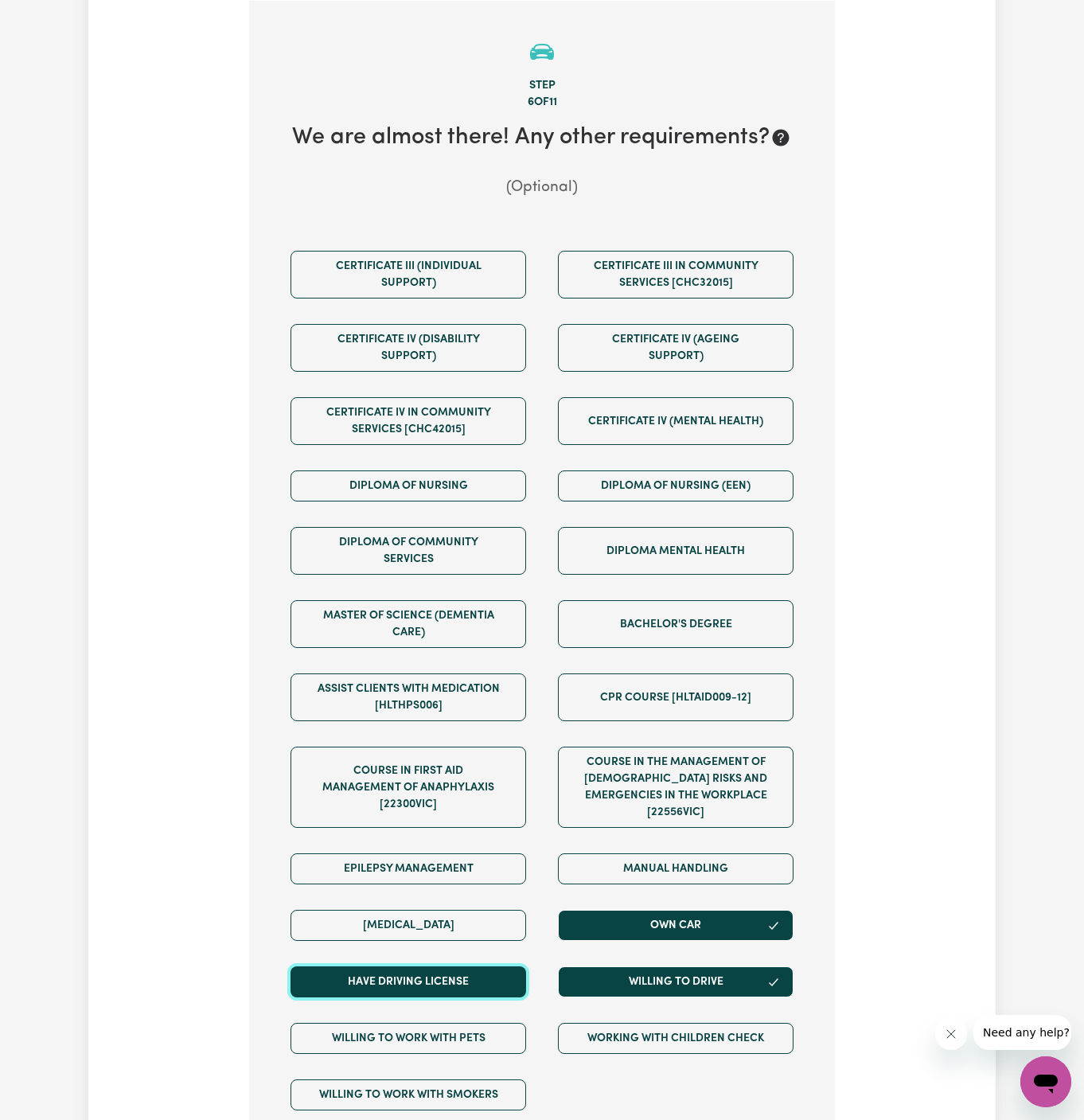
click at [516, 966] on button "Have driving license" at bounding box center [408, 982] width 236 height 31
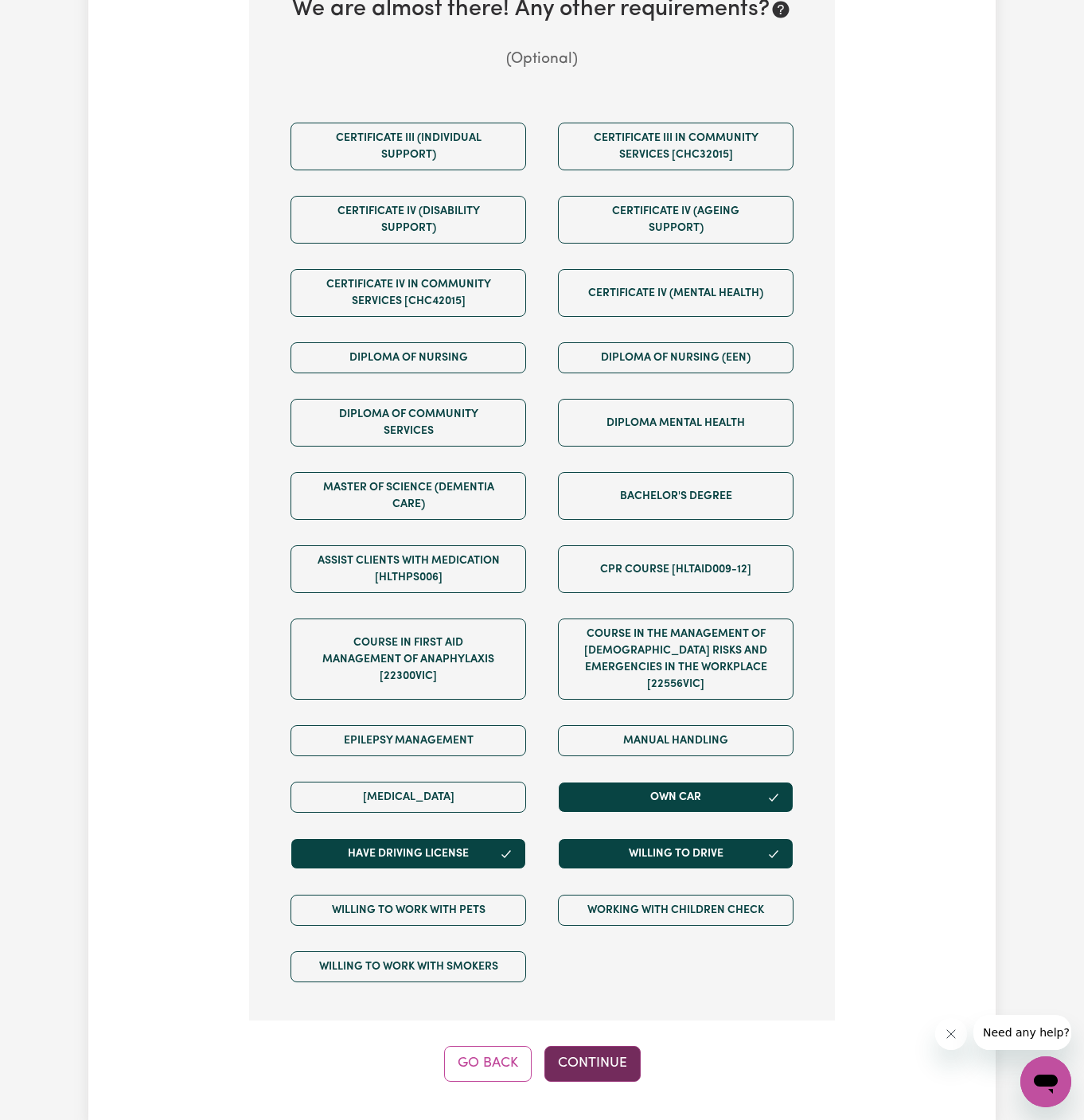
click at [602, 1046] on button "Continue" at bounding box center [592, 1063] width 97 height 35
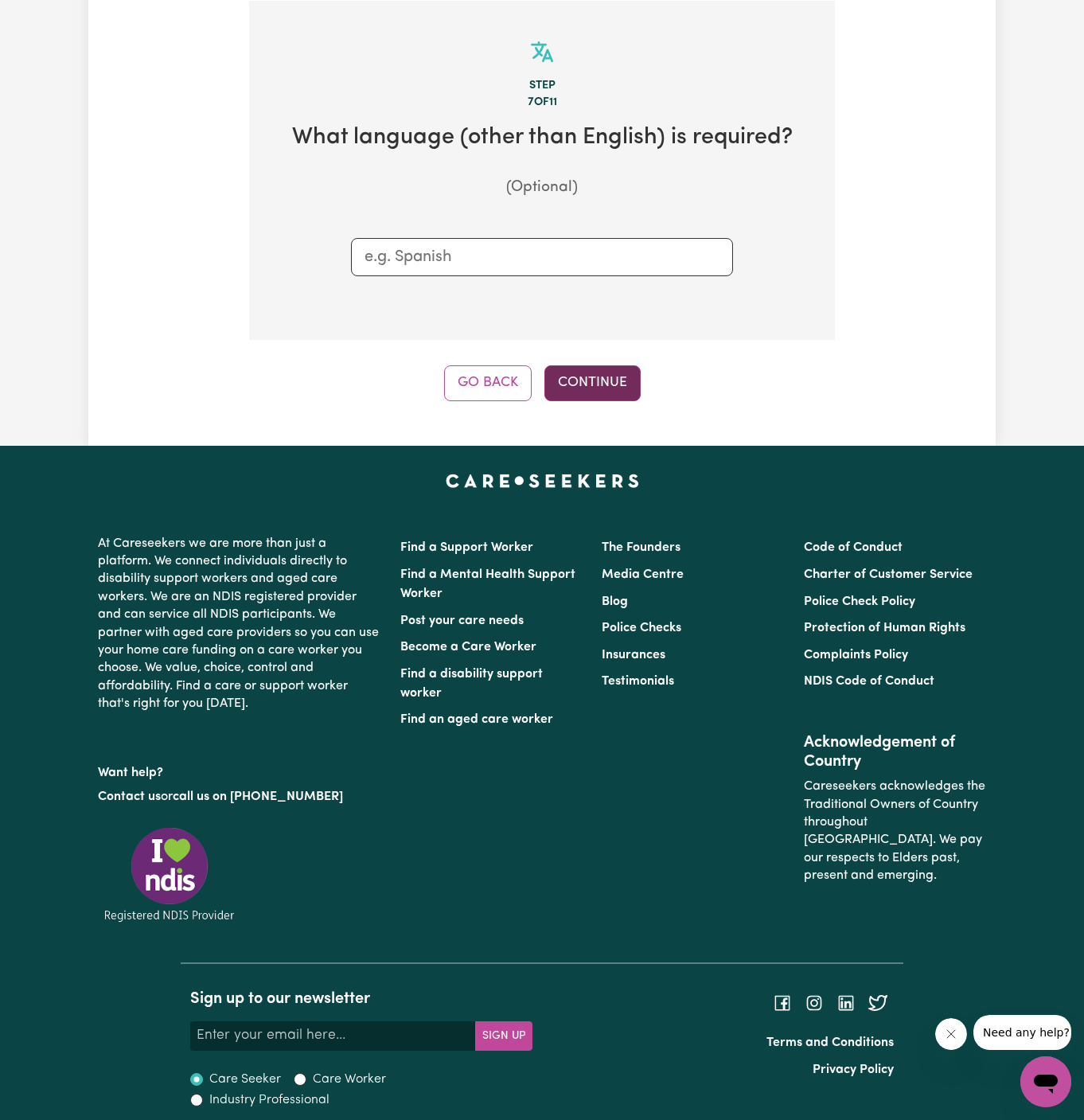
click at [578, 369] on button "Continue" at bounding box center [592, 383] width 97 height 35
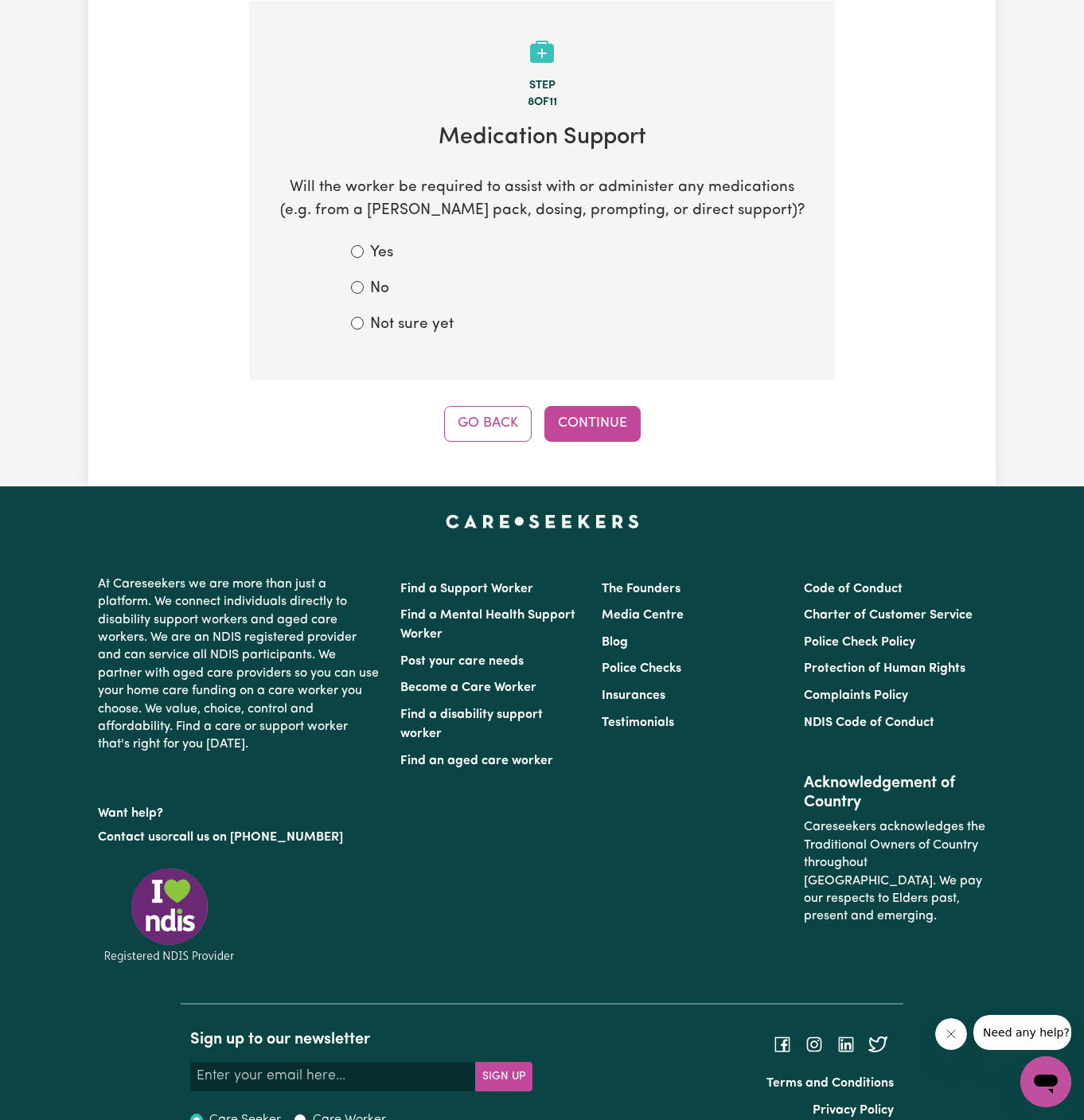
click at [381, 292] on label "No" at bounding box center [380, 289] width 19 height 23
click at [364, 292] on input "No" at bounding box center [356, 286] width 12 height 12
radio input "true"
click at [575, 390] on div "Step 8 of 11 Medication Support Will the worker be required to assist with or a…" at bounding box center [542, 221] width 586 height 441
click at [581, 408] on button "Continue" at bounding box center [592, 423] width 97 height 35
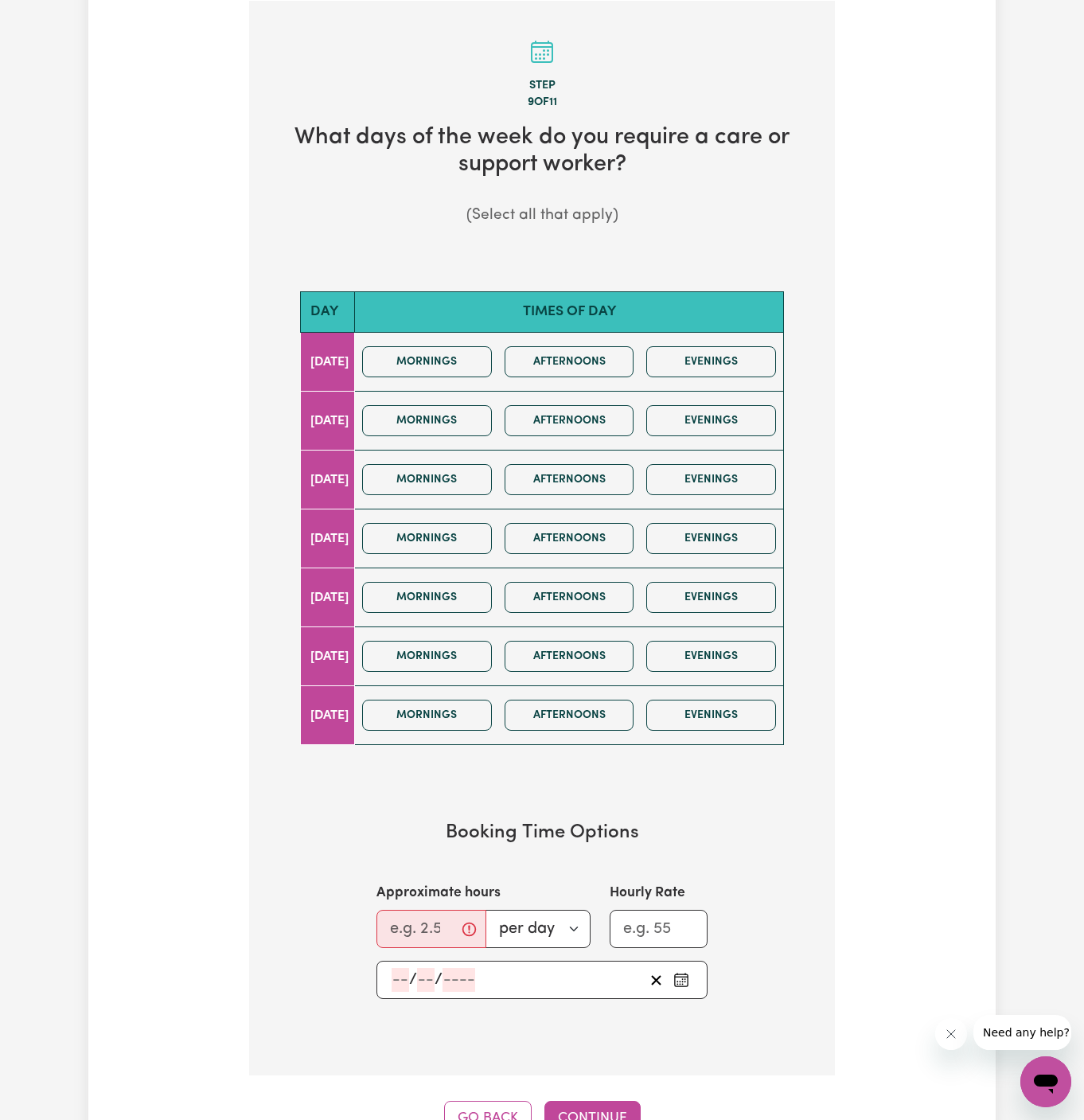
click at [395, 973] on input "number" at bounding box center [400, 979] width 17 height 24
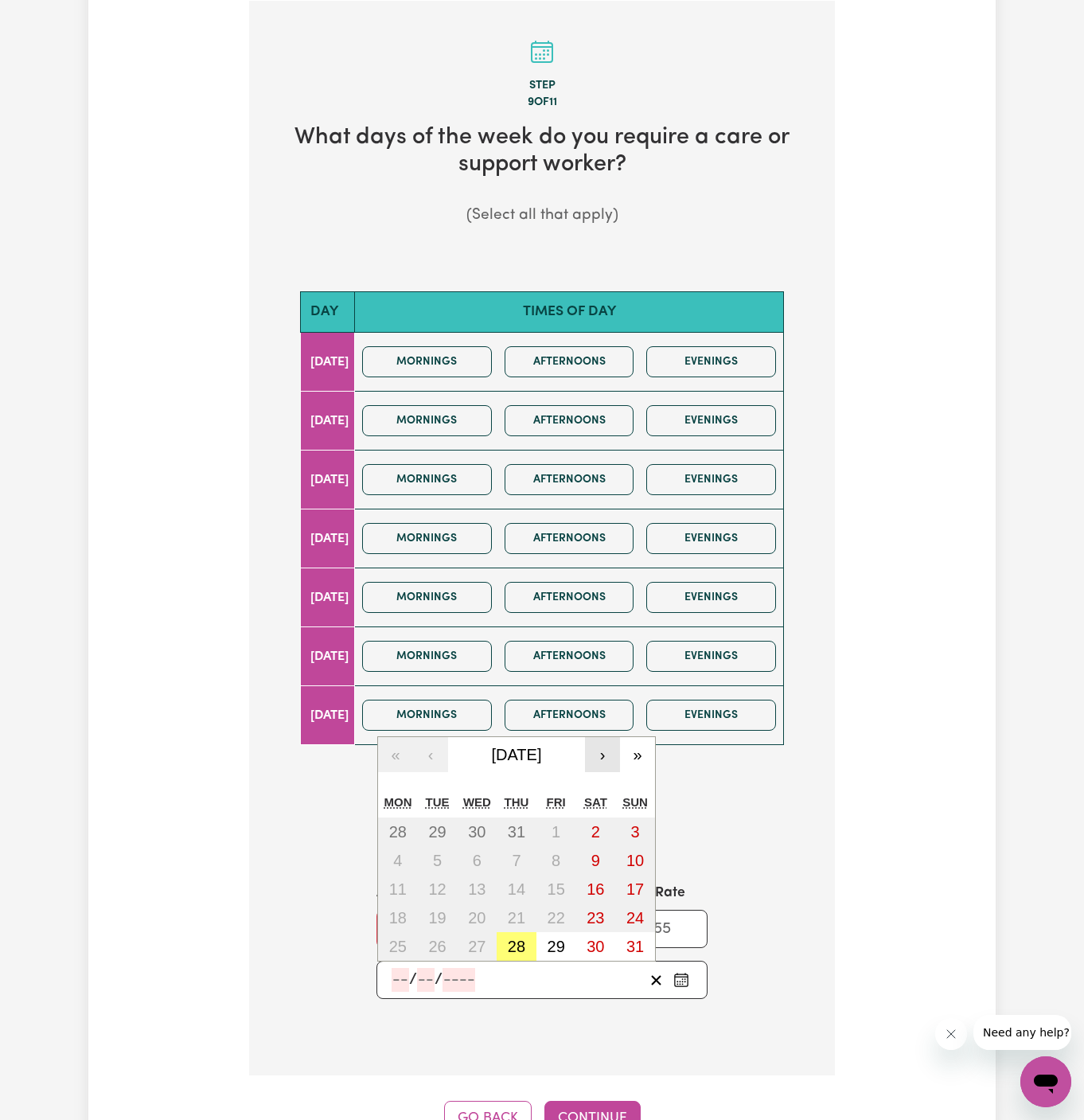
click at [600, 750] on button "›" at bounding box center [602, 754] width 35 height 35
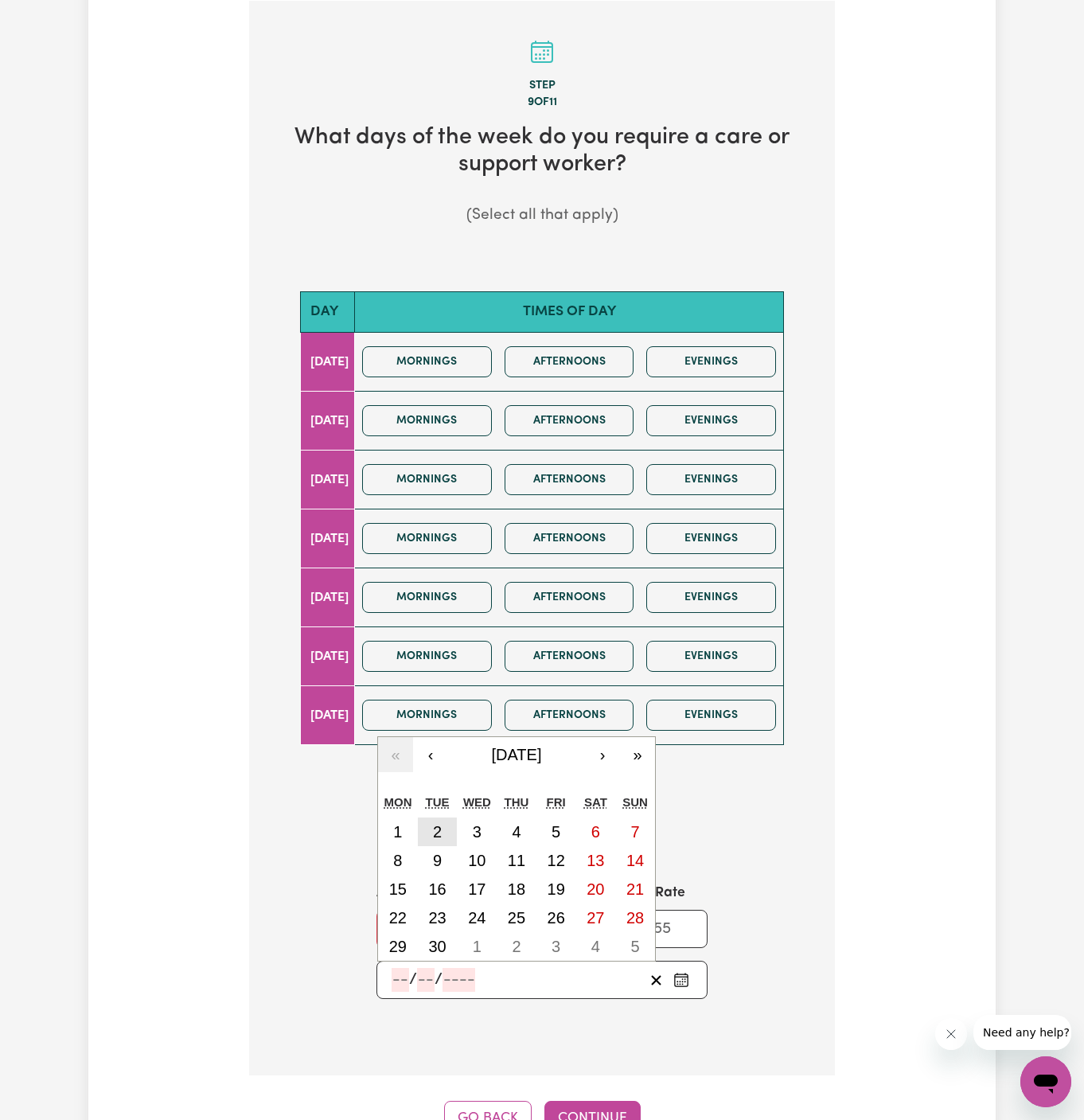
click at [433, 826] on abbr "2" at bounding box center [437, 831] width 9 height 17
type input "[DATE]"
type input "2"
type input "9"
type input "2025"
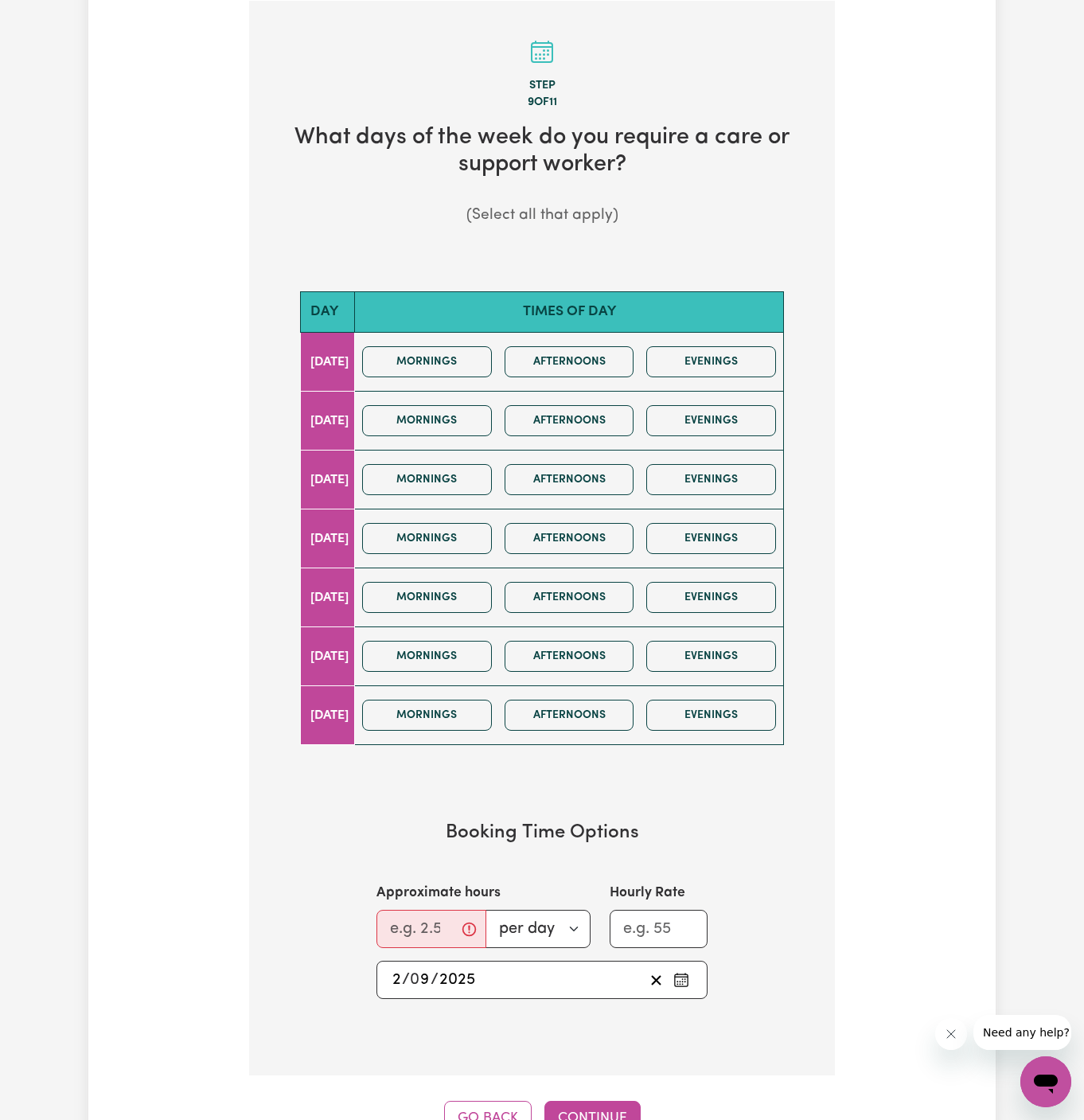
click at [396, 899] on div "Approximate hours per day per week" at bounding box center [483, 914] width 214 height 65
click at [405, 929] on input "Approximate hours" at bounding box center [431, 929] width 110 height 38
type input "2"
click at [483, 425] on button "Mornings" at bounding box center [426, 420] width 130 height 31
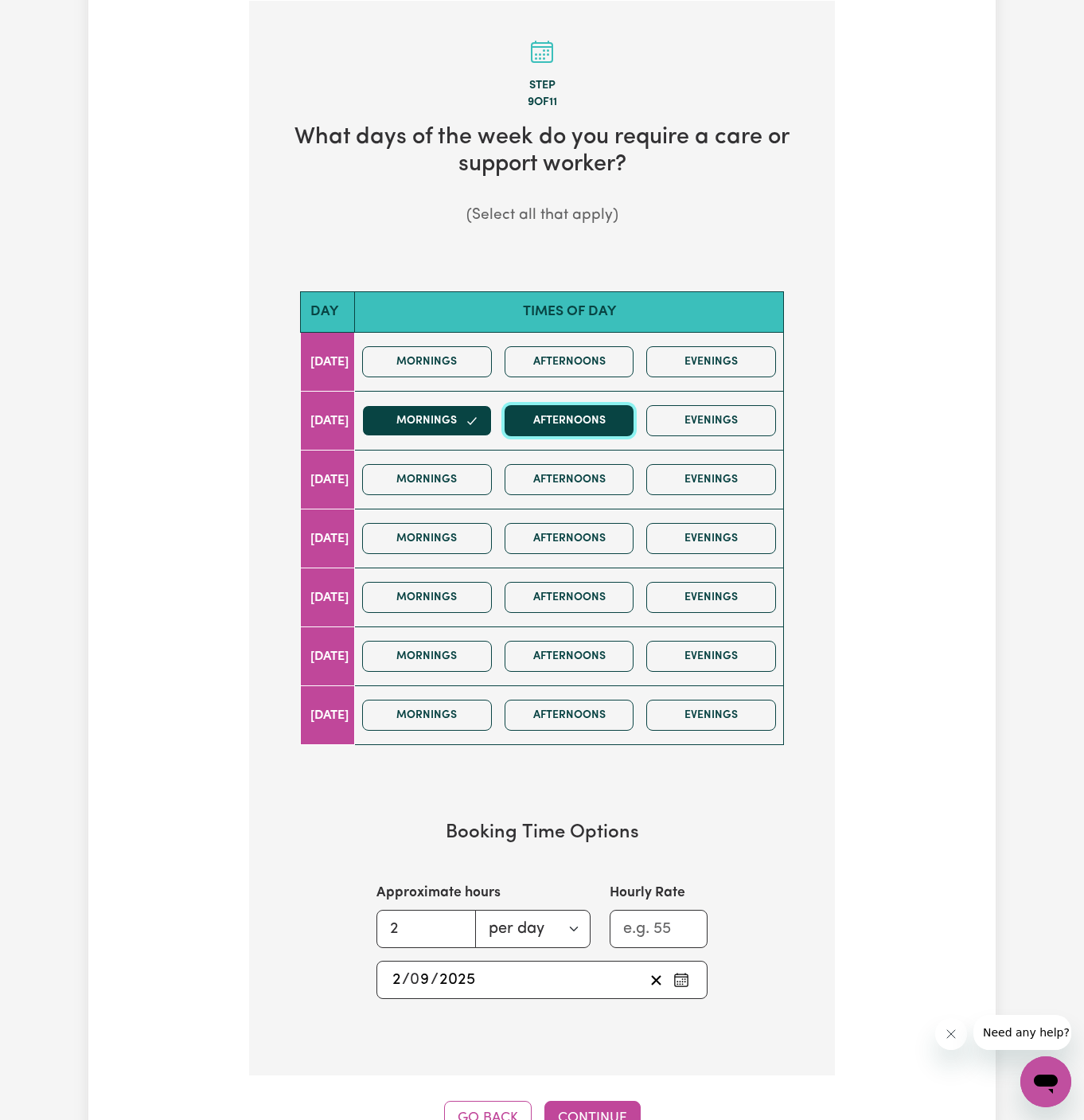
click at [586, 425] on button "Afternoons" at bounding box center [569, 420] width 130 height 31
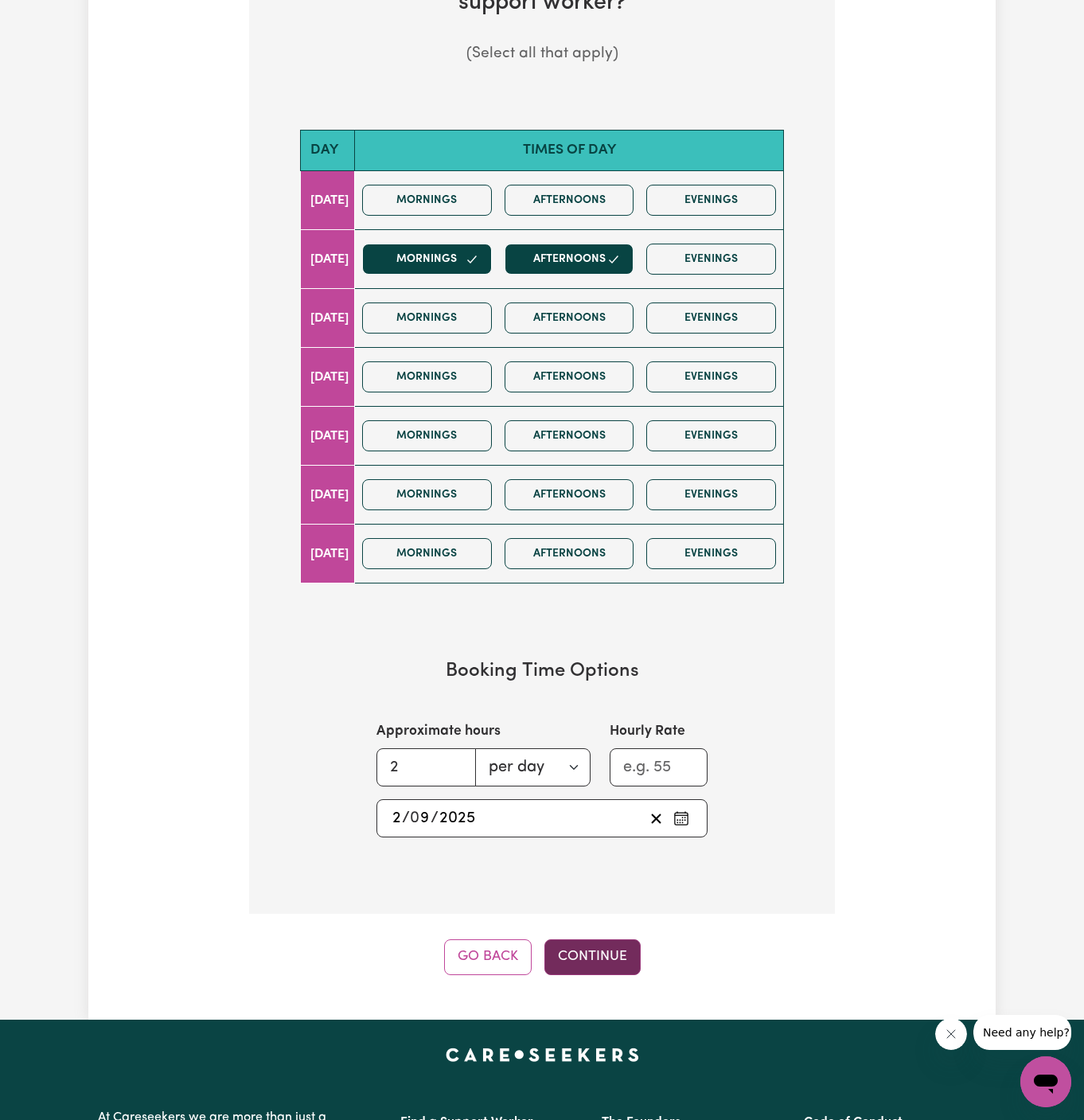
click at [600, 939] on button "Continue" at bounding box center [592, 956] width 97 height 35
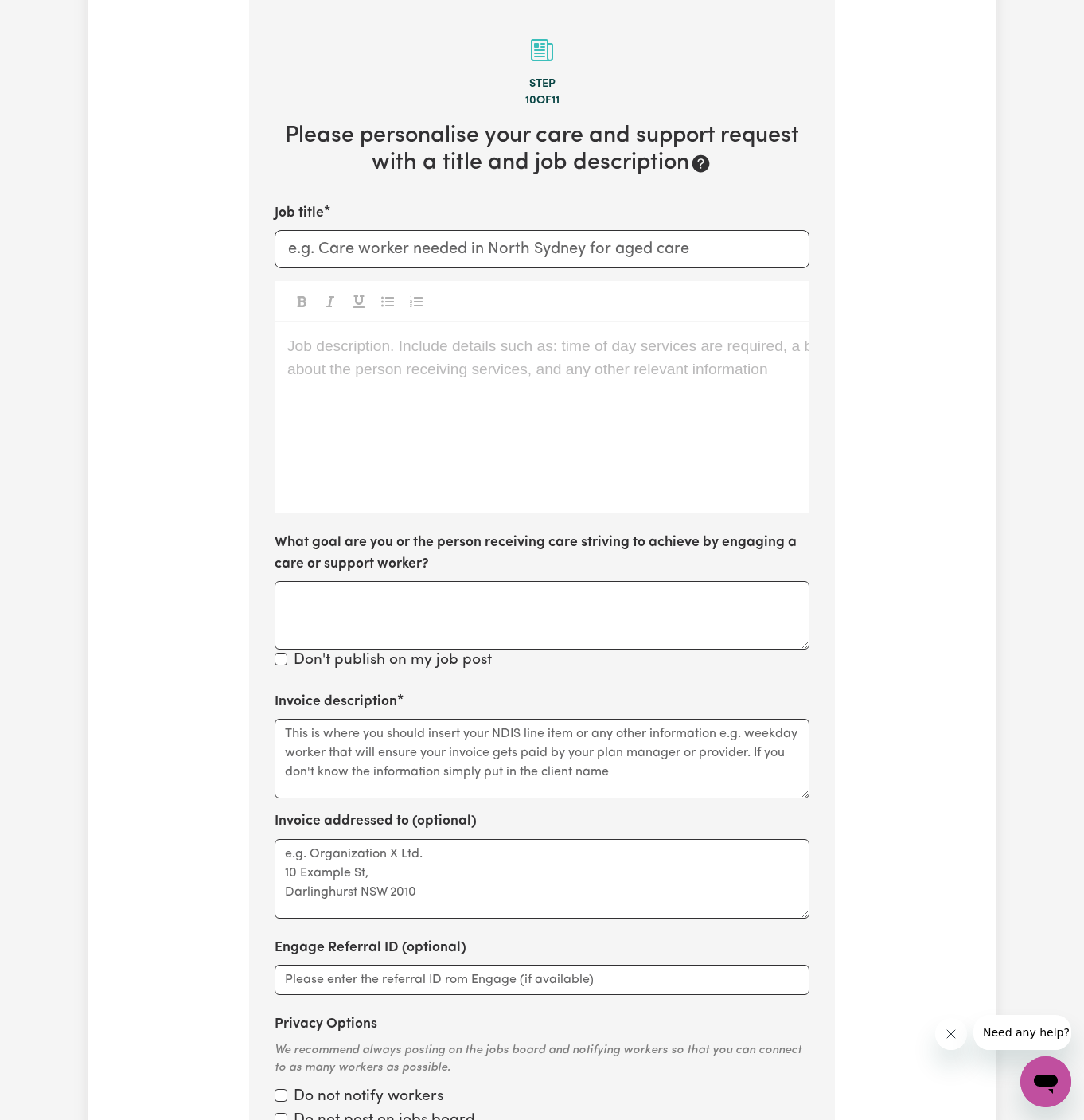
scroll to position [413, 0]
click at [490, 414] on div "Job description. Include details such as: time of day services are required, a …" at bounding box center [542, 420] width 534 height 191
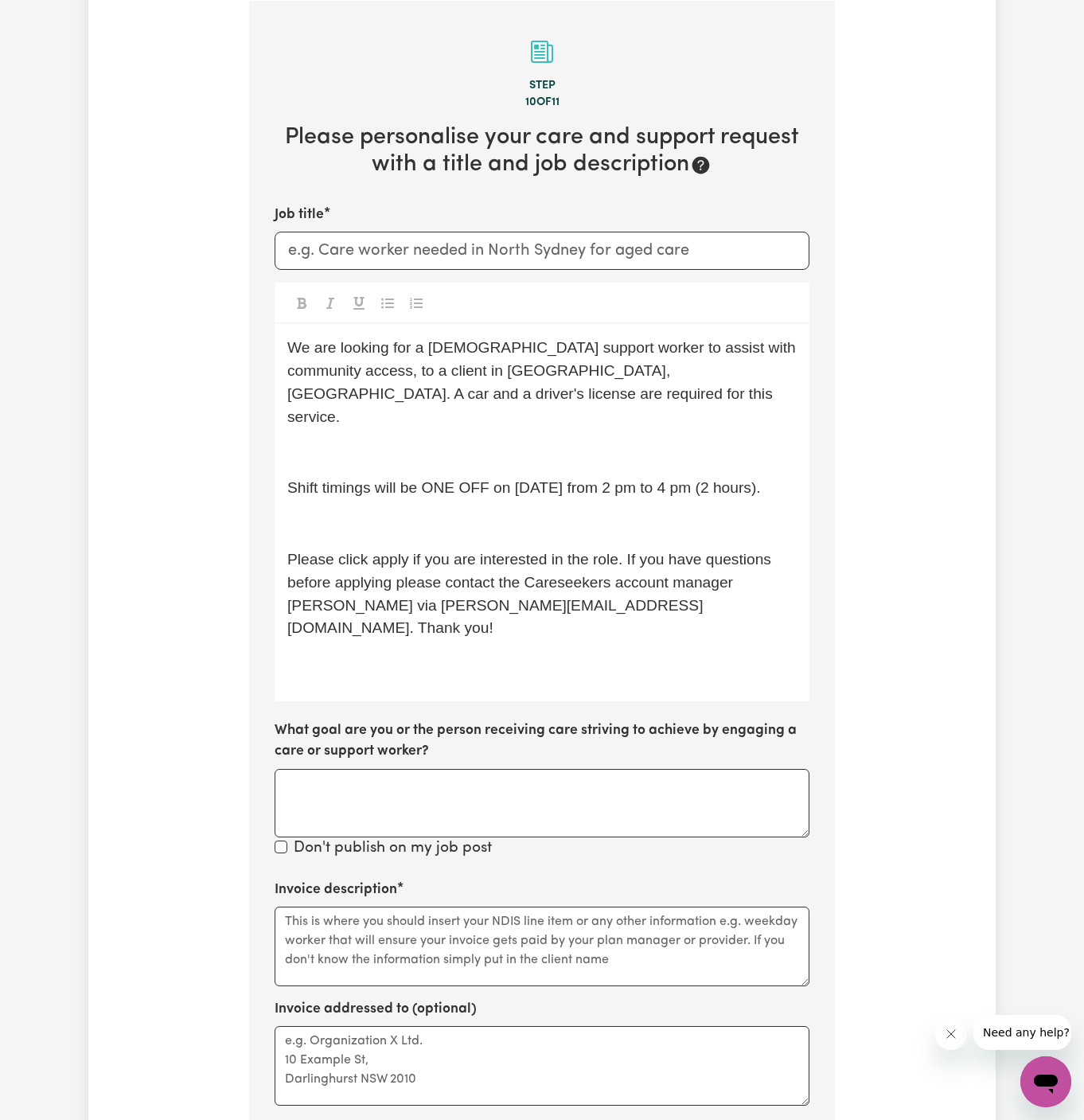
click at [476, 414] on div "We are looking for a [DEMOGRAPHIC_DATA] support worker to assist with community…" at bounding box center [542, 513] width 534 height 377
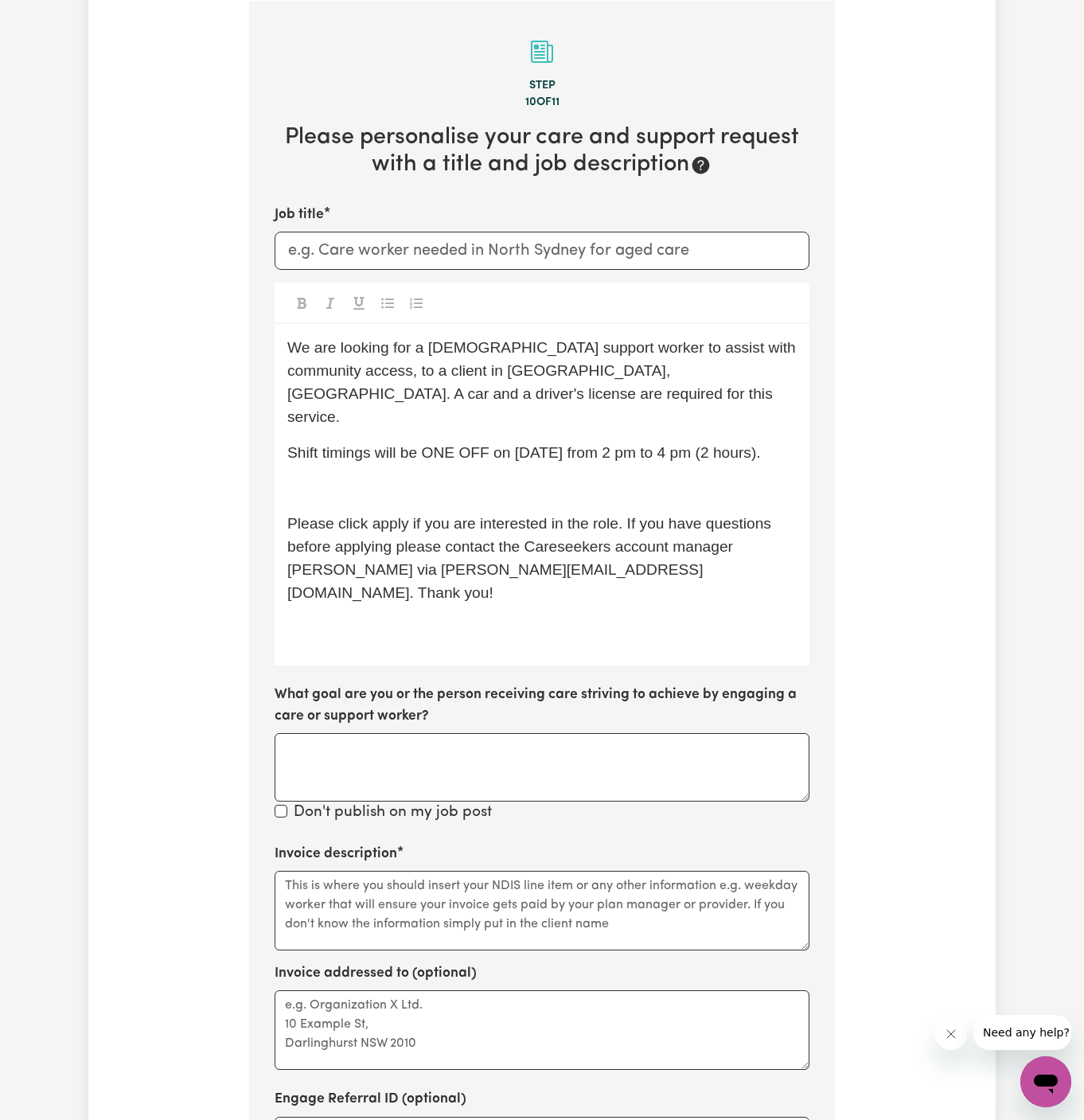
click at [543, 450] on div "We are looking for a [DEMOGRAPHIC_DATA] support worker to assist with community…" at bounding box center [542, 495] width 534 height 341
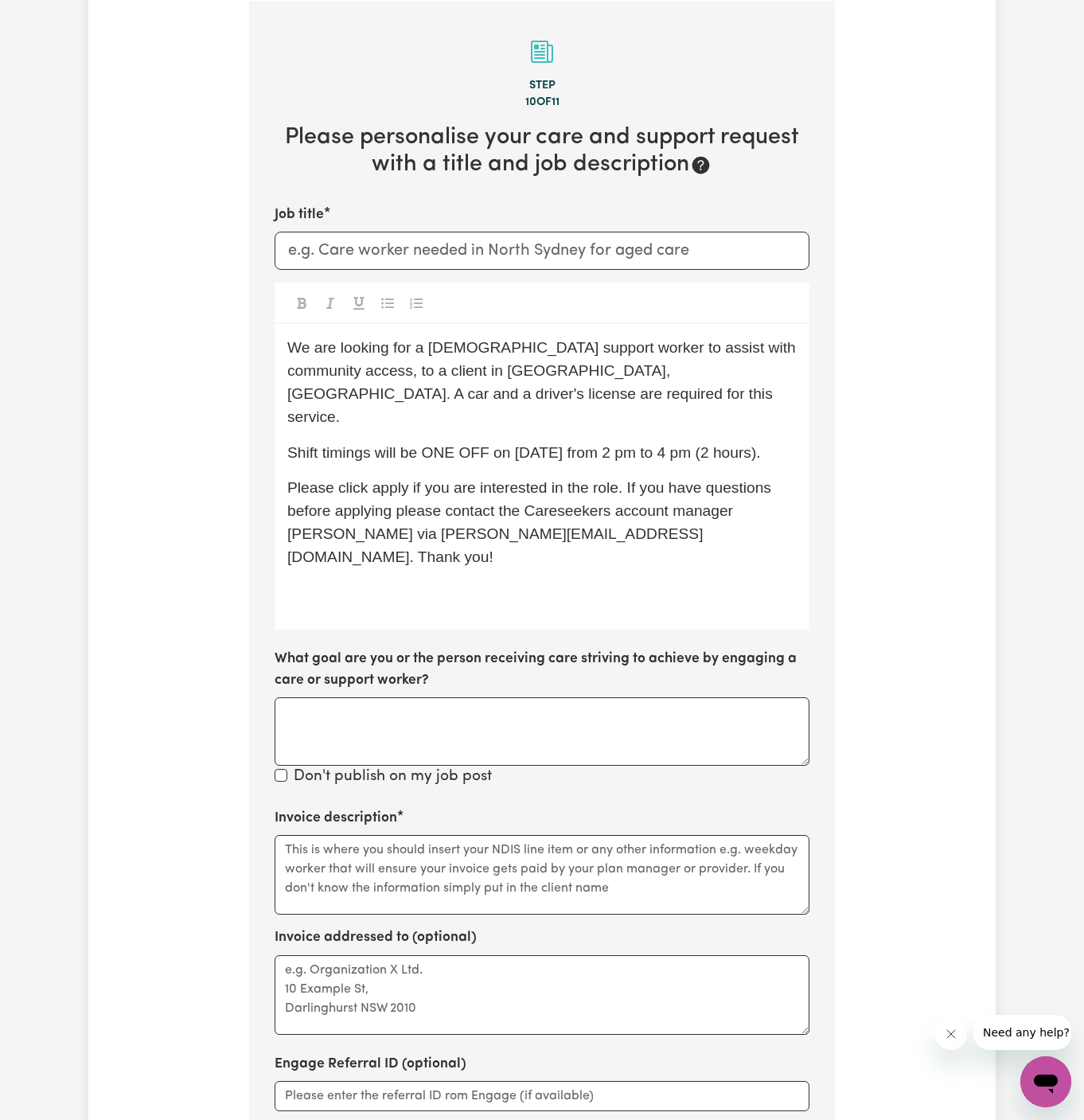
click at [542, 450] on div "We are looking for a [DEMOGRAPHIC_DATA] support worker to assist with community…" at bounding box center [542, 477] width 534 height 306
click at [551, 446] on div "We are looking for a [DEMOGRAPHIC_DATA] support worker to assist with community…" at bounding box center [542, 477] width 534 height 306
click at [515, 444] on span "Shift timings will be ONE OFF on [DATE] from 2 pm to 4 pm (2 hours)." at bounding box center [524, 453] width 474 height 17
click at [574, 444] on span "Shift timings will be ONE OFF on [DATE] from 2 pm to 4 pm (2 hours)." at bounding box center [524, 453] width 474 height 17
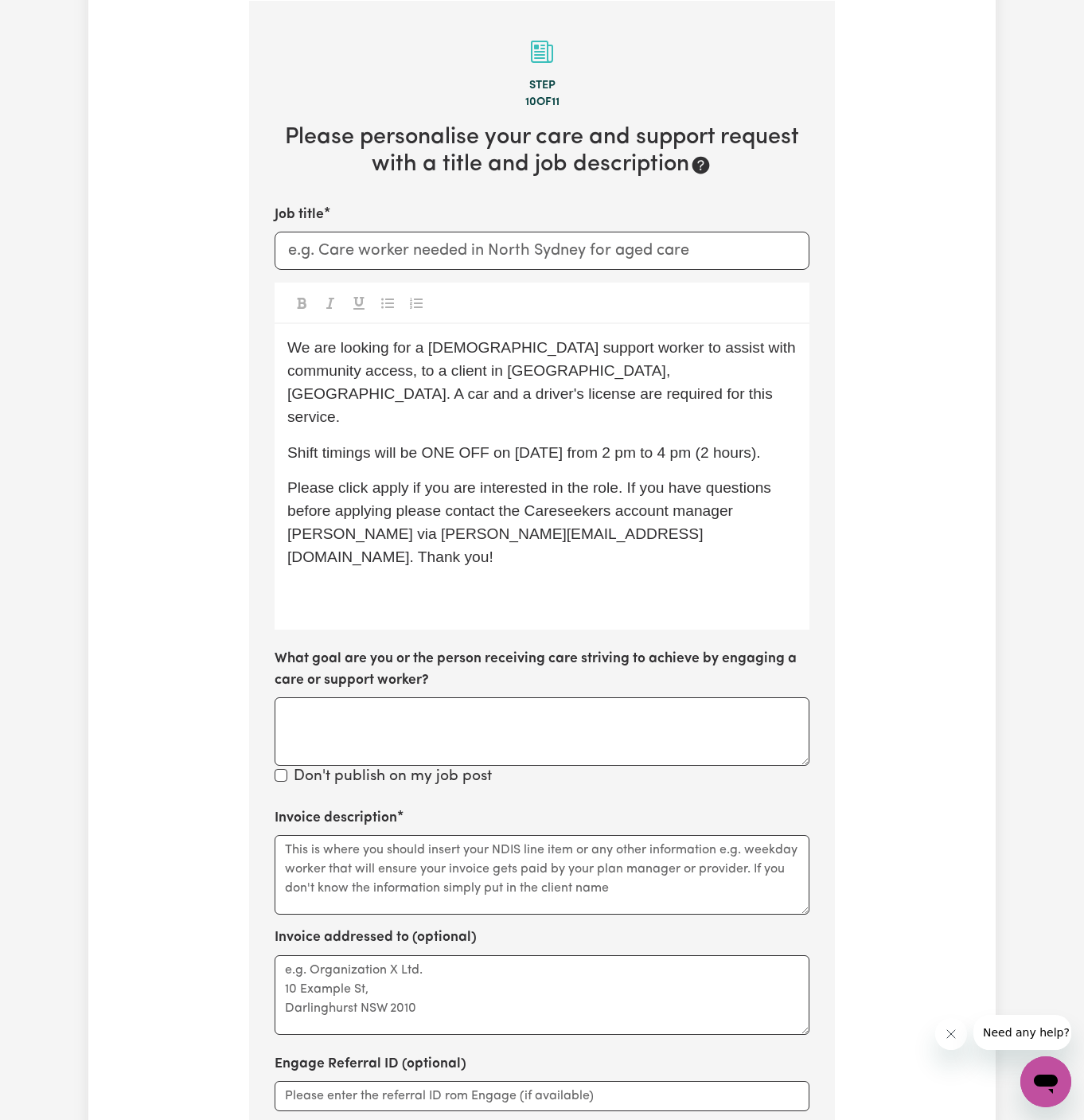
click at [579, 444] on span "Shift timings will be ONE OFF on [DATE] from 2 pm to 4 pm (2 hours)." at bounding box center [524, 453] width 474 height 17
click at [603, 464] on div "We are looking for a [DEMOGRAPHIC_DATA] support worker to assist with community…" at bounding box center [542, 477] width 534 height 306
drag, startPoint x: 652, startPoint y: 427, endPoint x: 832, endPoint y: 425, distance: 180.0
click at [832, 425] on section "Step 10 of 11 Please personalise your care and support request with a title and…" at bounding box center [542, 643] width 586 height 1286
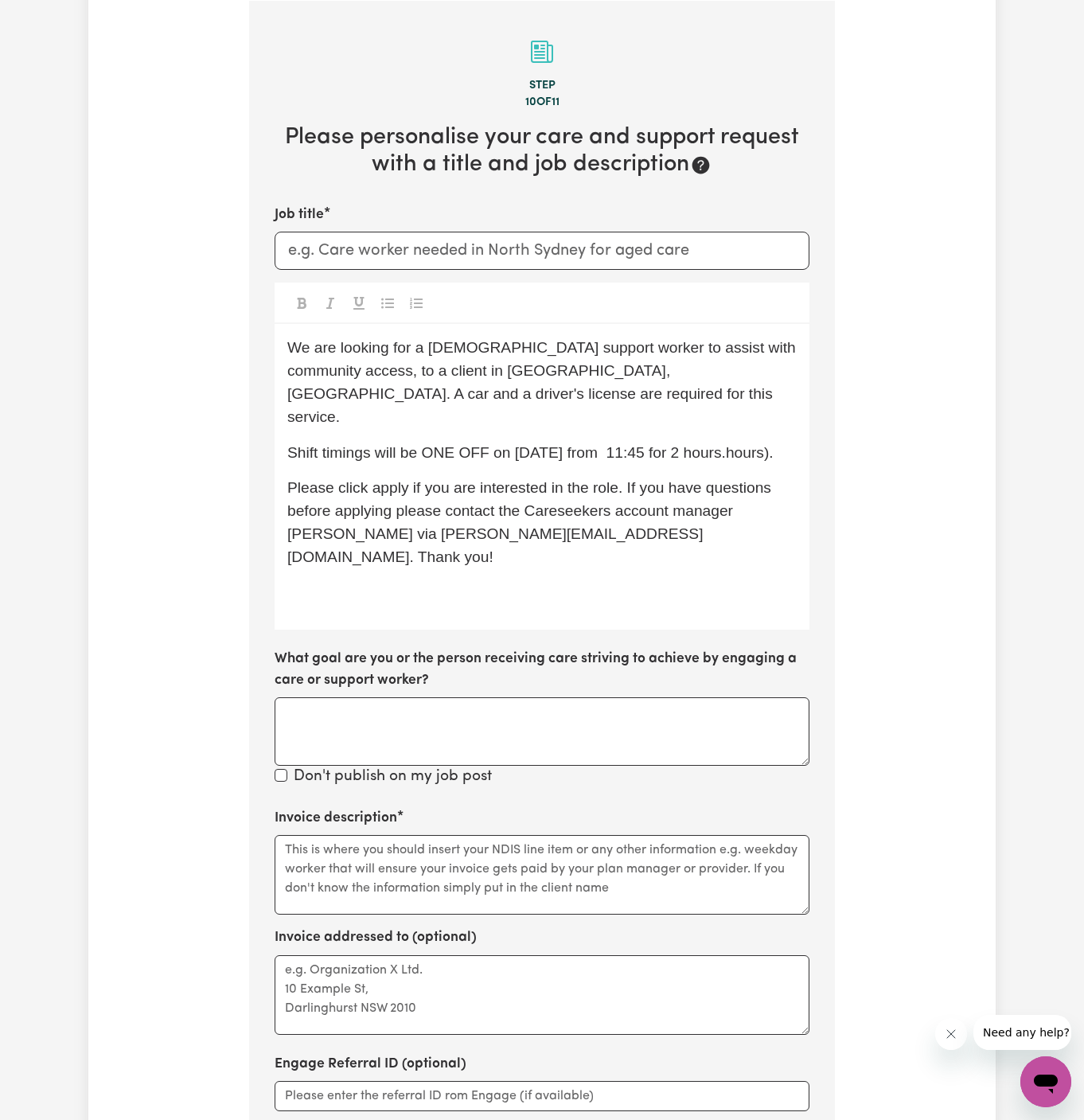
click at [495, 464] on div "We are looking for a [DEMOGRAPHIC_DATA] support worker to assist with community…" at bounding box center [542, 477] width 534 height 306
click at [368, 454] on span "Shift timings will be ONE OFF on [DATE] from 11:45 for 2 hours.hours)." at bounding box center [530, 453] width 486 height 17
click at [597, 368] on span "We are looking for a [DEMOGRAPHIC_DATA] support worker to assist with community…" at bounding box center [543, 382] width 513 height 85
click at [539, 370] on span "We are looking for a [DEMOGRAPHIC_DATA] support worker to assist with community…" at bounding box center [543, 382] width 513 height 85
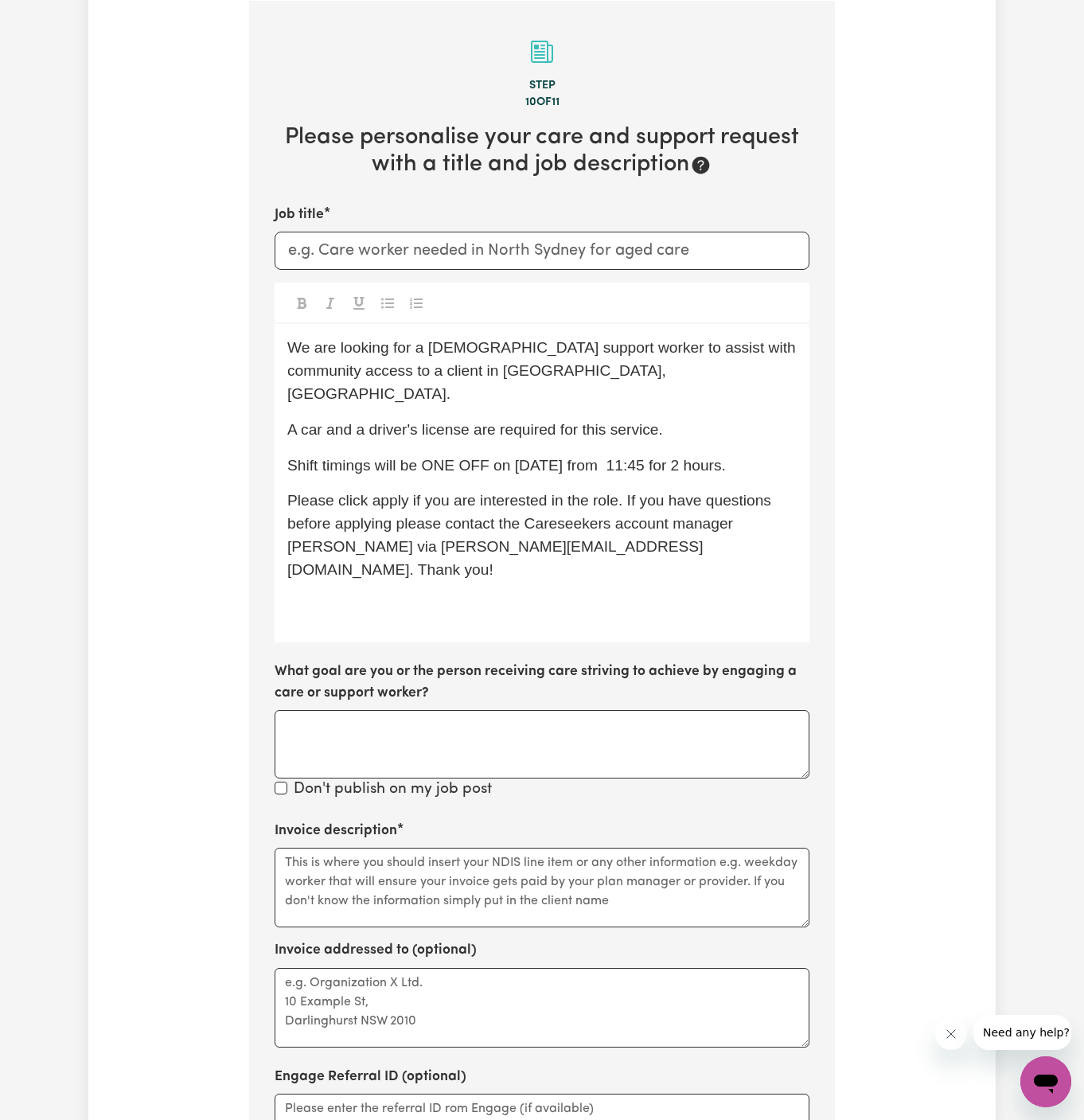
click at [464, 418] on div "We are looking for a [DEMOGRAPHIC_DATA] support worker to assist with community…" at bounding box center [542, 483] width 534 height 318
click at [536, 457] on span "Shift timings will be ONE OFF on [DATE] from 11:45 for 2 hours." at bounding box center [506, 465] width 439 height 17
click at [404, 492] on span "Please click apply if you are interested in the role. If you have questions bef…" at bounding box center [531, 534] width 488 height 85
click at [372, 498] on span "Please click Apply if you are interested in the role. If you have questions bef…" at bounding box center [532, 534] width 489 height 85
click at [708, 511] on p "Please click Apply if you are interested in the role. If you have questions bef…" at bounding box center [542, 535] width 510 height 92
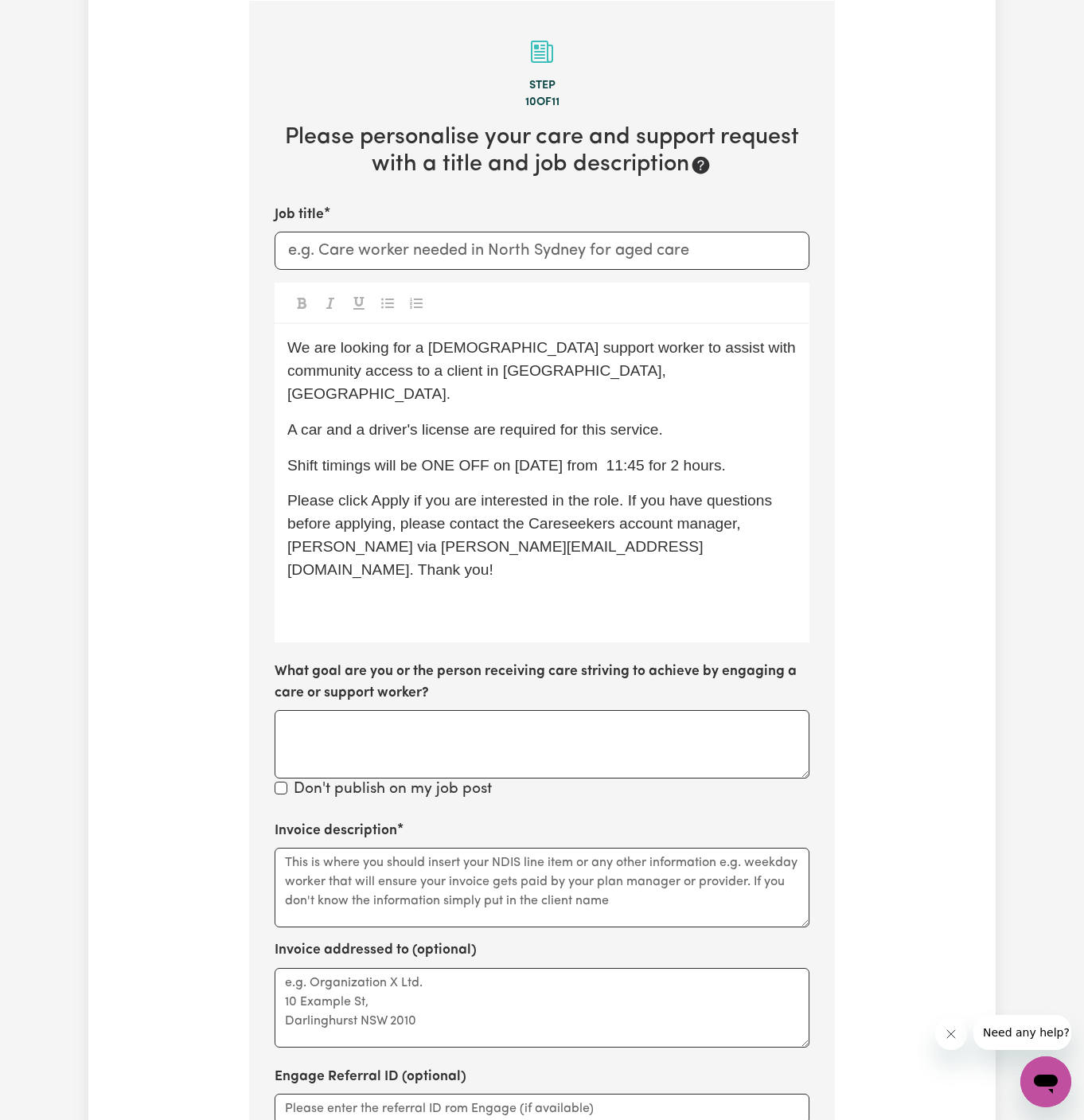
click at [360, 569] on div "We are looking for a [DEMOGRAPHIC_DATA] support worker to assist with community…" at bounding box center [542, 483] width 534 height 318
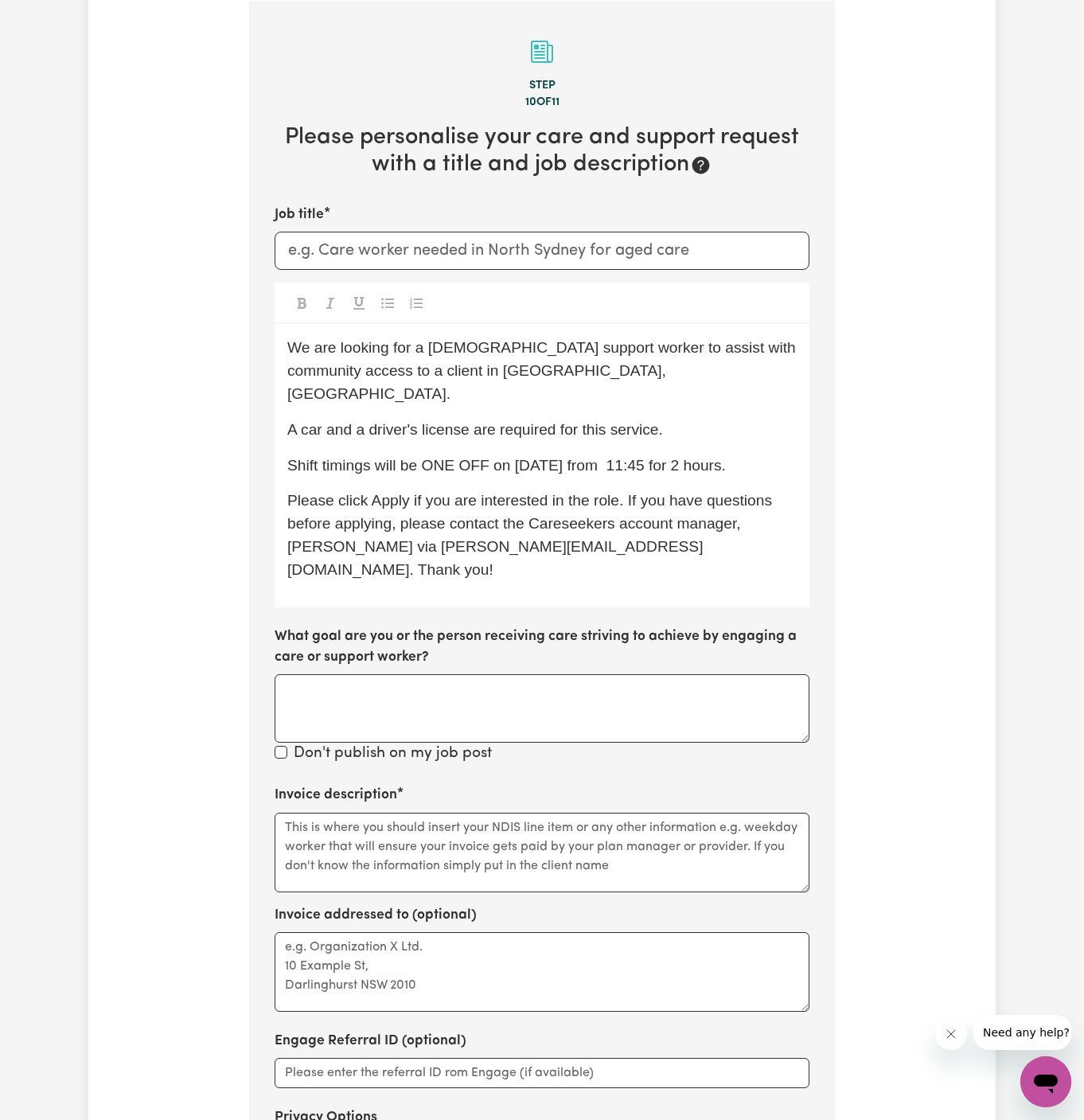
click at [763, 500] on span "Please click Apply if you are interested in the role. If you have questions bef…" at bounding box center [532, 534] width 489 height 85
click at [331, 530] on span "Please click Apply if you are interested in the role. If you have questions bef…" at bounding box center [532, 534] width 489 height 85
click at [493, 561] on div "Job title We are looking for a [DEMOGRAPHIC_DATA] support worker to assist with…" at bounding box center [542, 485] width 534 height 561
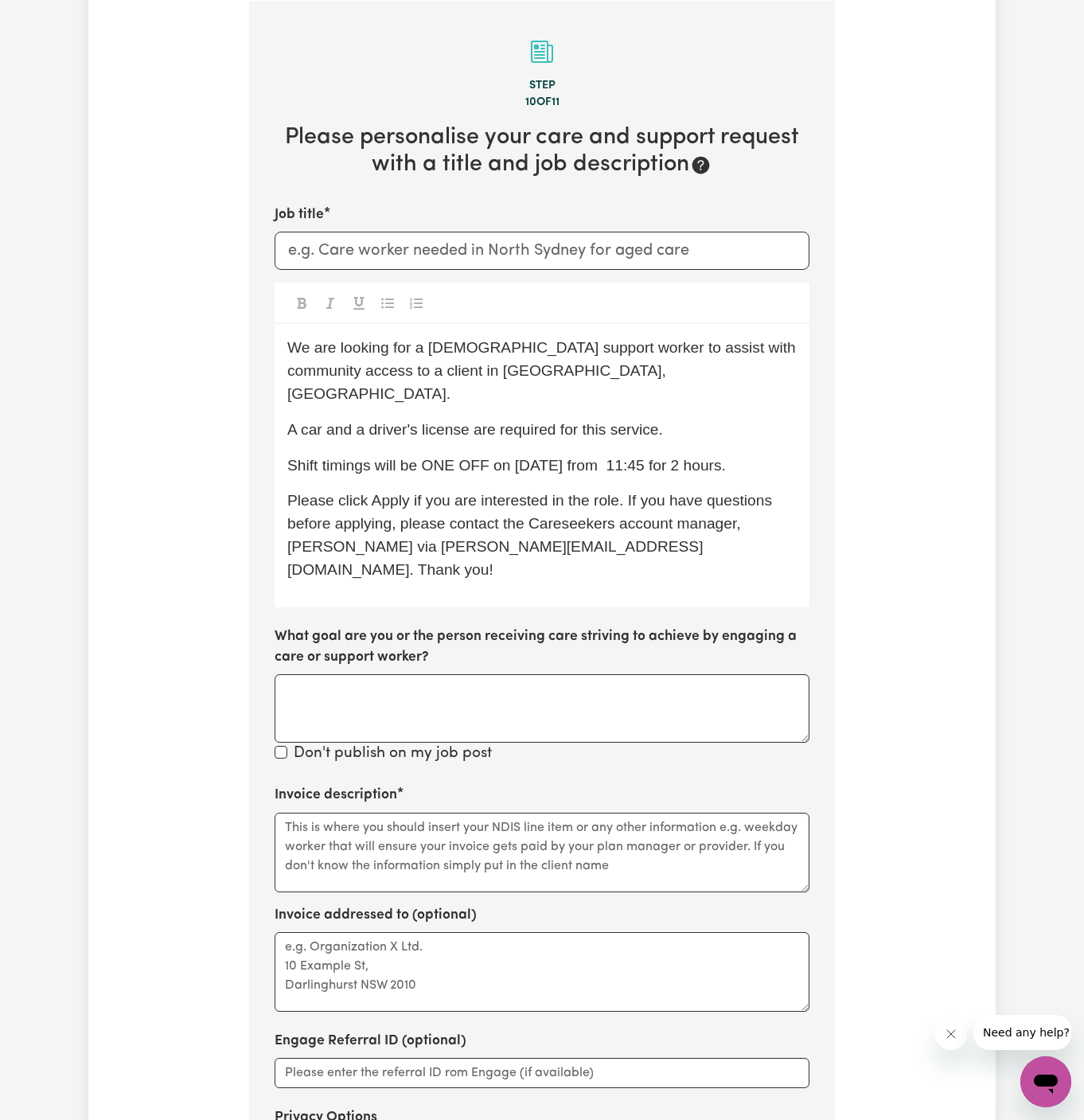
click at [629, 541] on div "We are looking for a [DEMOGRAPHIC_DATA] support worker to assist with community…" at bounding box center [542, 465] width 534 height 282
click at [530, 246] on input "Job title" at bounding box center [542, 250] width 534 height 38
click at [504, 363] on span "We are looking for a [DEMOGRAPHIC_DATA] support worker to assist with community…" at bounding box center [543, 370] width 513 height 63
drag, startPoint x: 533, startPoint y: 369, endPoint x: 376, endPoint y: 368, distance: 157.0
click at [376, 368] on span "We are looking for a [DEMOGRAPHIC_DATA] support worker to assist with community…" at bounding box center [543, 370] width 513 height 63
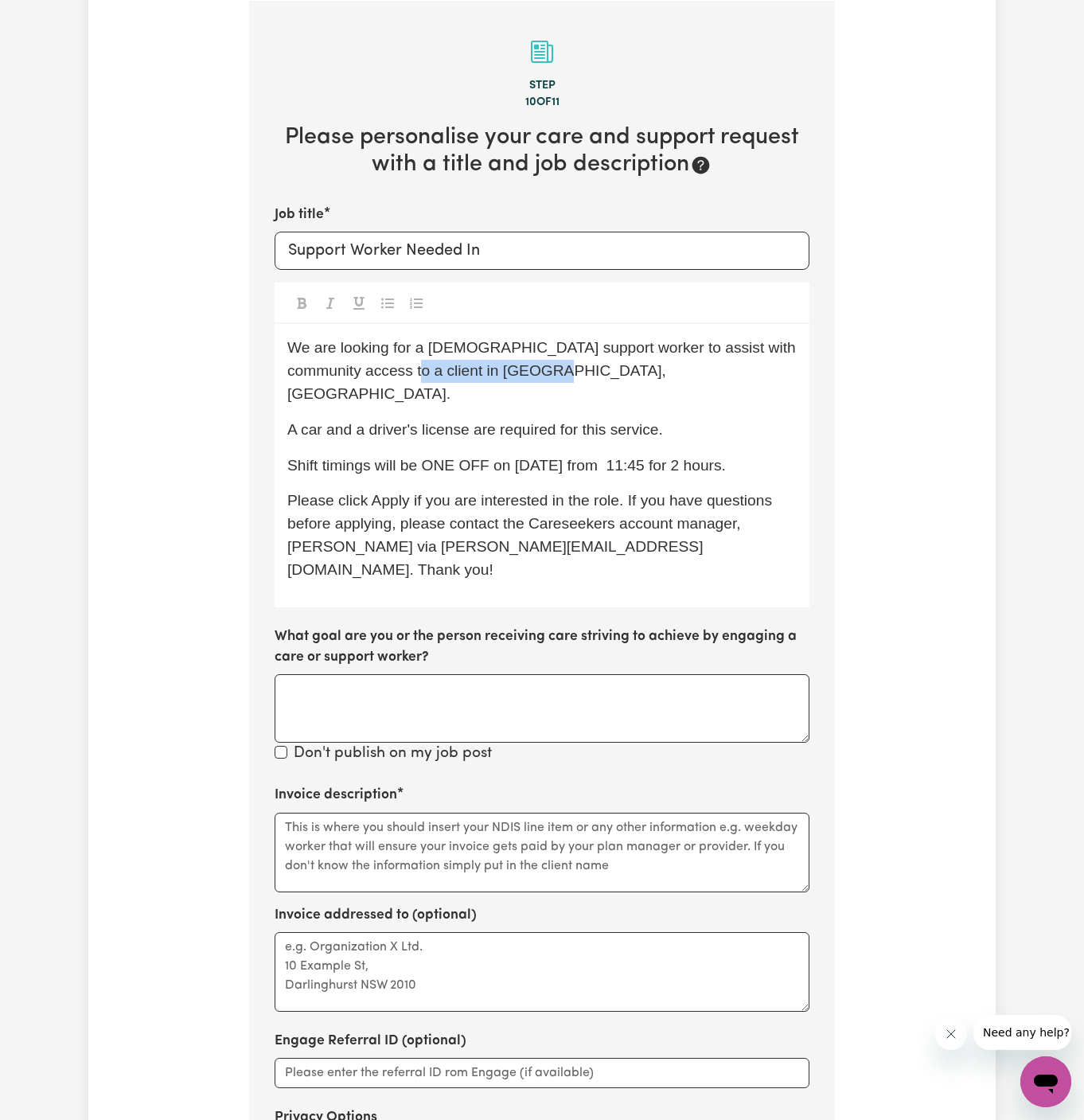
copy span "[GEOGRAPHIC_DATA], [GEOGRAPHIC_DATA]"
click at [583, 256] on input "Support Worker Needed In" at bounding box center [542, 250] width 534 height 38
paste input "[GEOGRAPHIC_DATA], [GEOGRAPHIC_DATA]"
type input "Support Worker Needed In [GEOGRAPHIC_DATA], [GEOGRAPHIC_DATA]"
click at [626, 457] on span "Shift timings will be ONE OFF on [DATE] from 11:45 for 2 hours." at bounding box center [506, 465] width 439 height 17
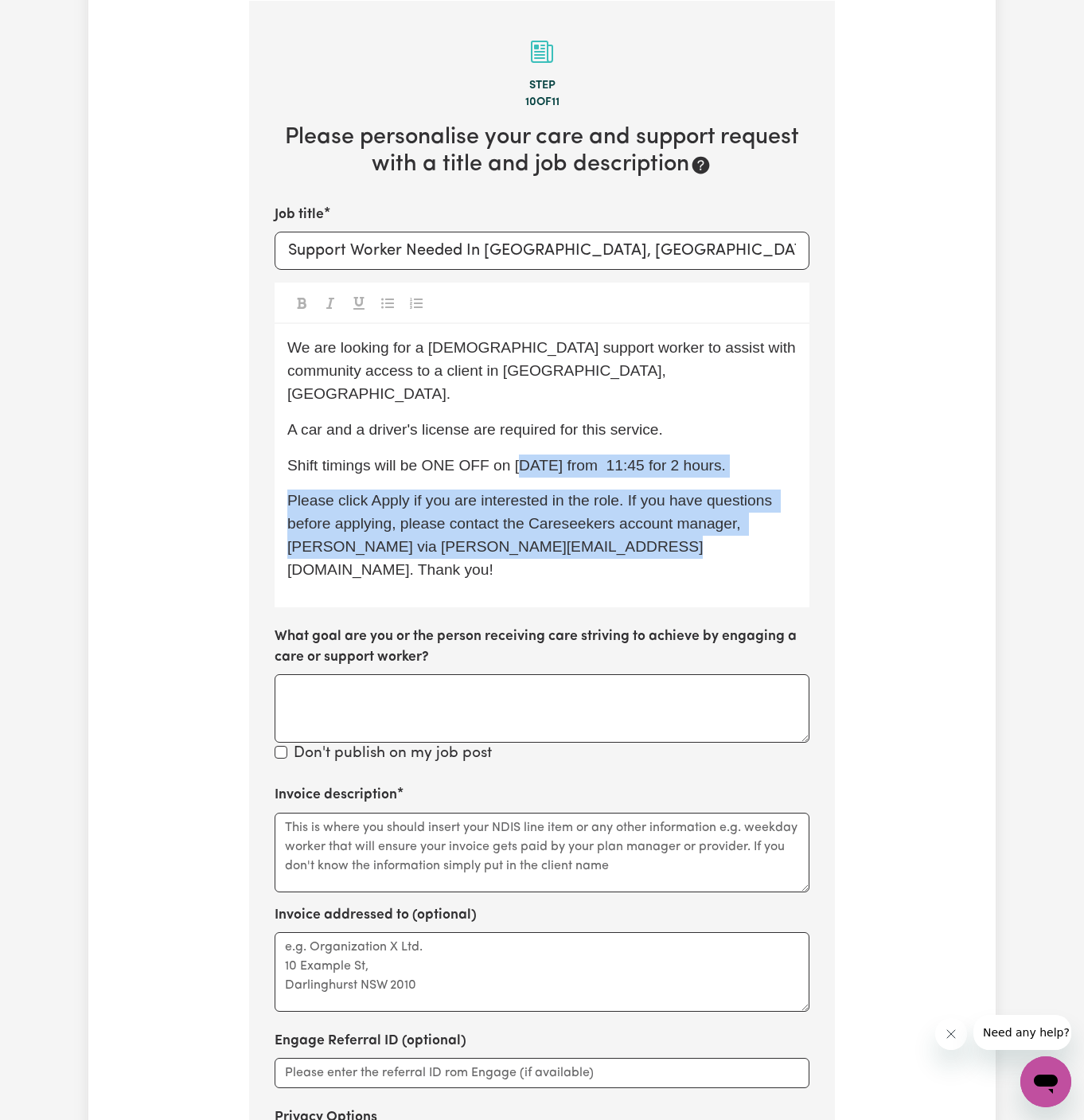
drag, startPoint x: 519, startPoint y: 441, endPoint x: 642, endPoint y: 916, distance: 490.7
click at [642, 889] on section "Step 10 of 11 Please personalise your care and support request with a title and…" at bounding box center [542, 633] width 586 height 1264
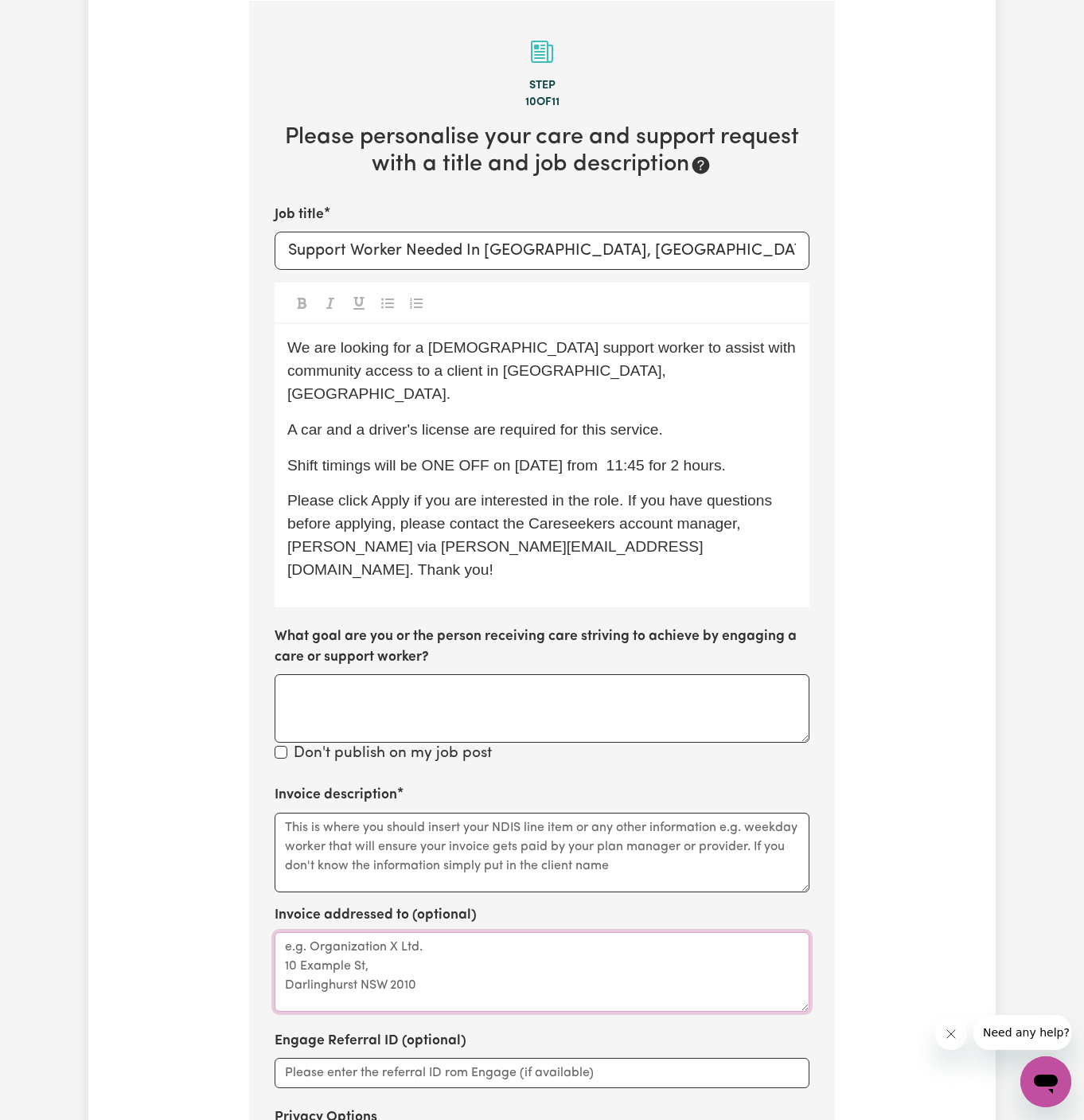
click at [642, 931] on textarea "Invoice addressed to (optional)" at bounding box center [542, 971] width 534 height 80
click at [636, 813] on textarea "Invoice description" at bounding box center [542, 853] width 534 height 80
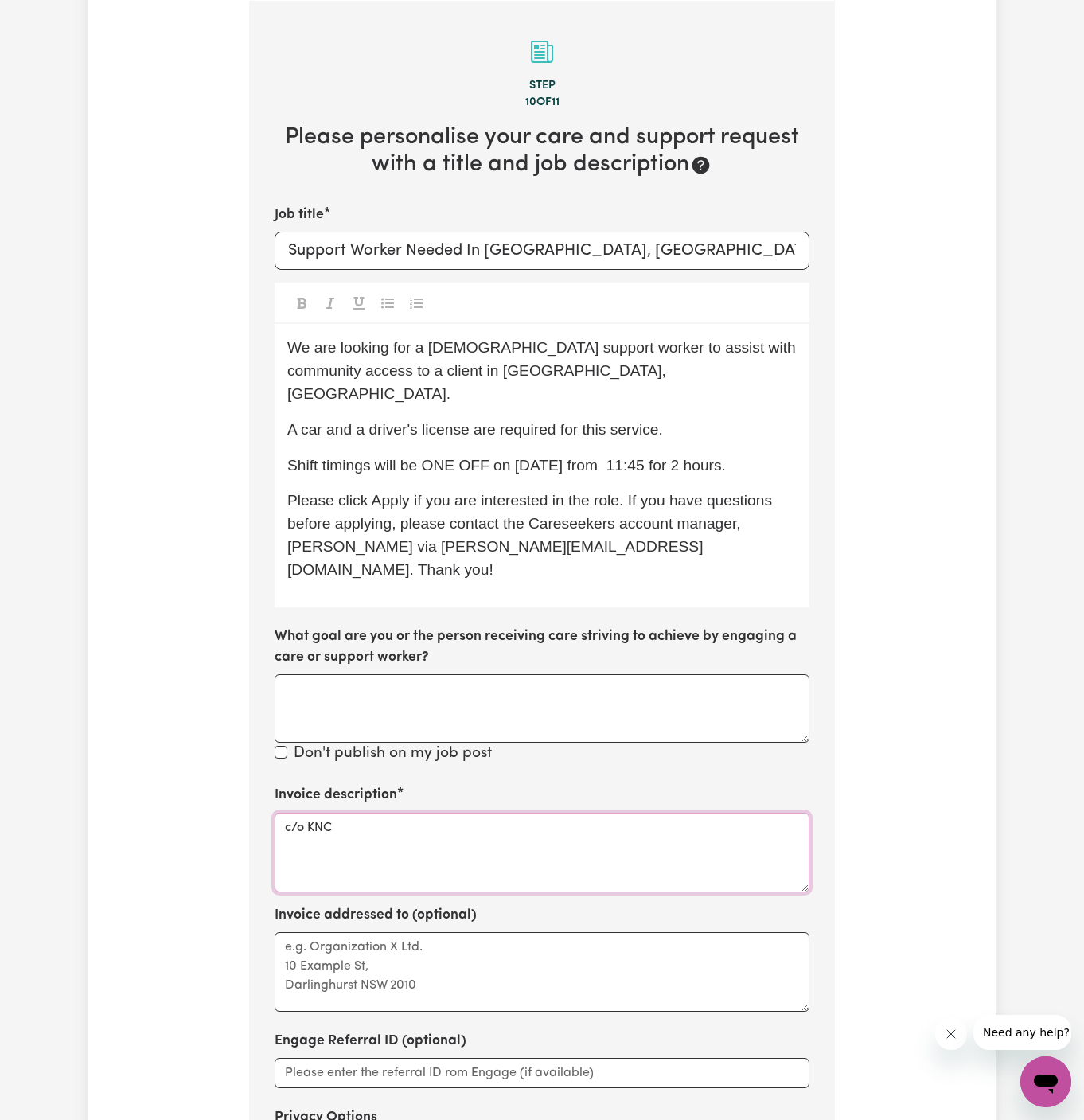
click at [307, 813] on textarea "c/o KNC" at bounding box center [542, 853] width 534 height 80
type textarea "c/o KNC"
click at [350, 931] on textarea "Invoice addressed to (optional)" at bounding box center [542, 971] width 534 height 80
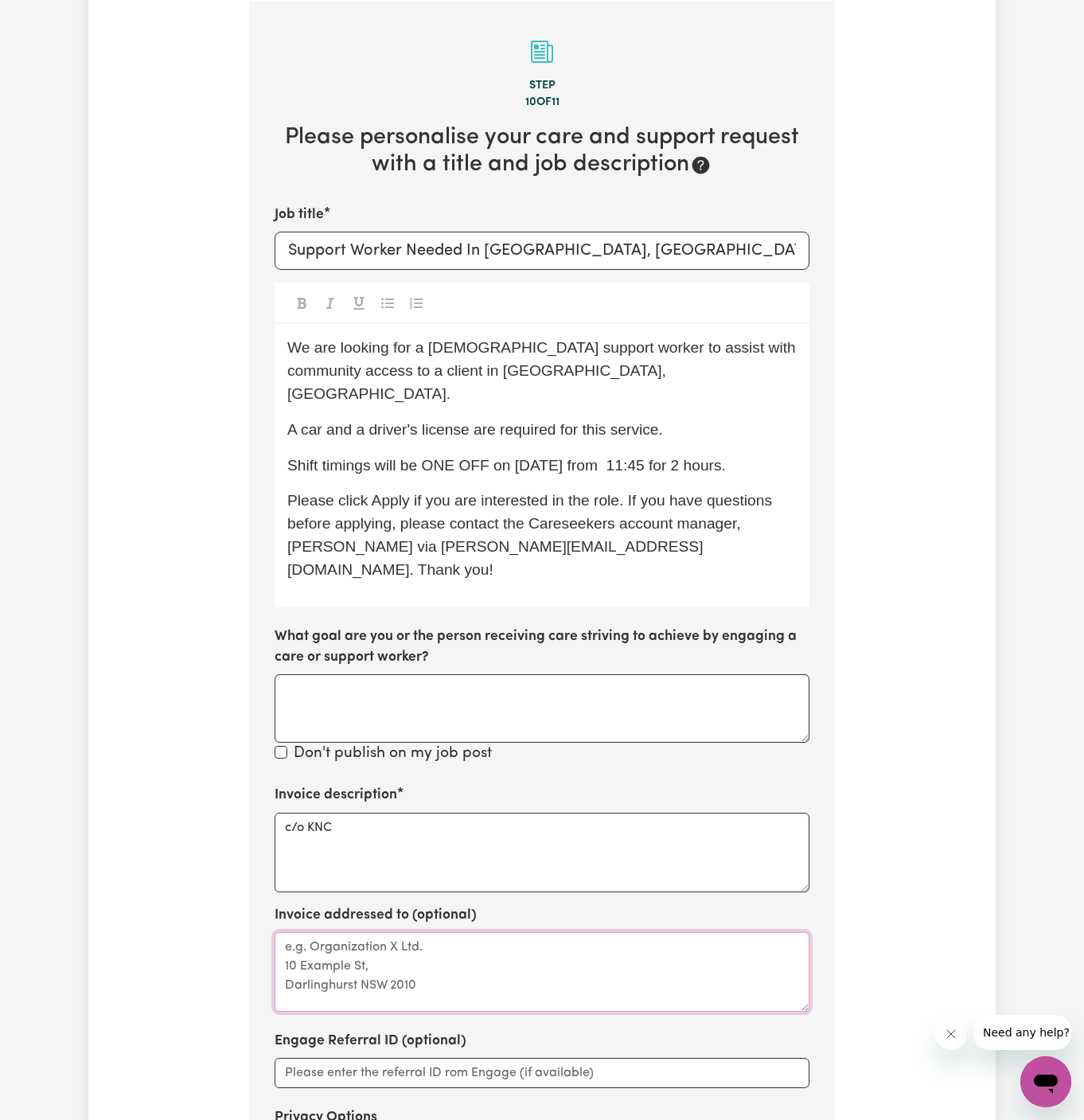
paste textarea "c/o KNC"
type textarea "c/o KNC"
click at [452, 354] on span "We are looking for a [DEMOGRAPHIC_DATA] support worker to assist with community…" at bounding box center [543, 370] width 513 height 63
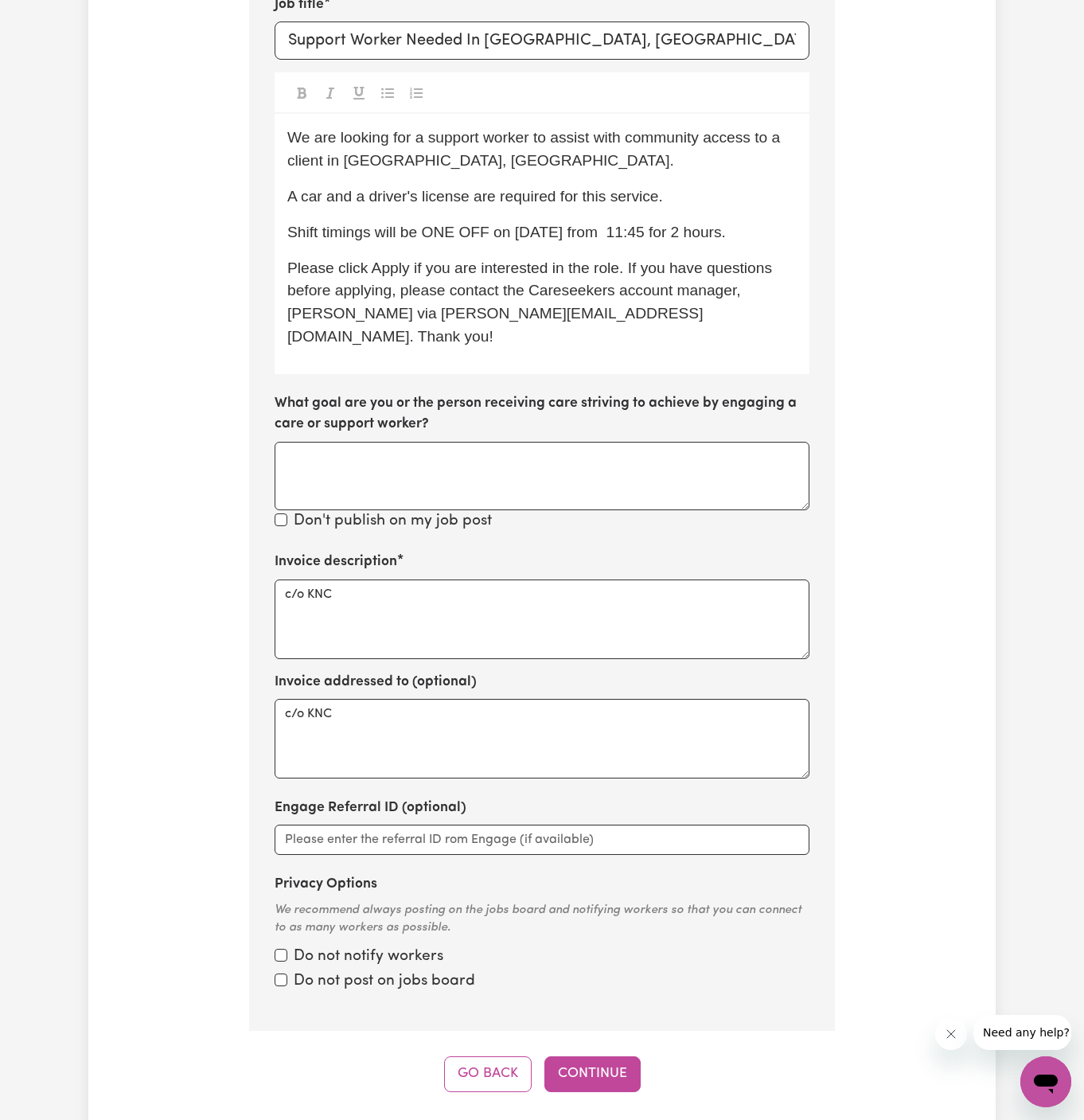
scroll to position [773, 0]
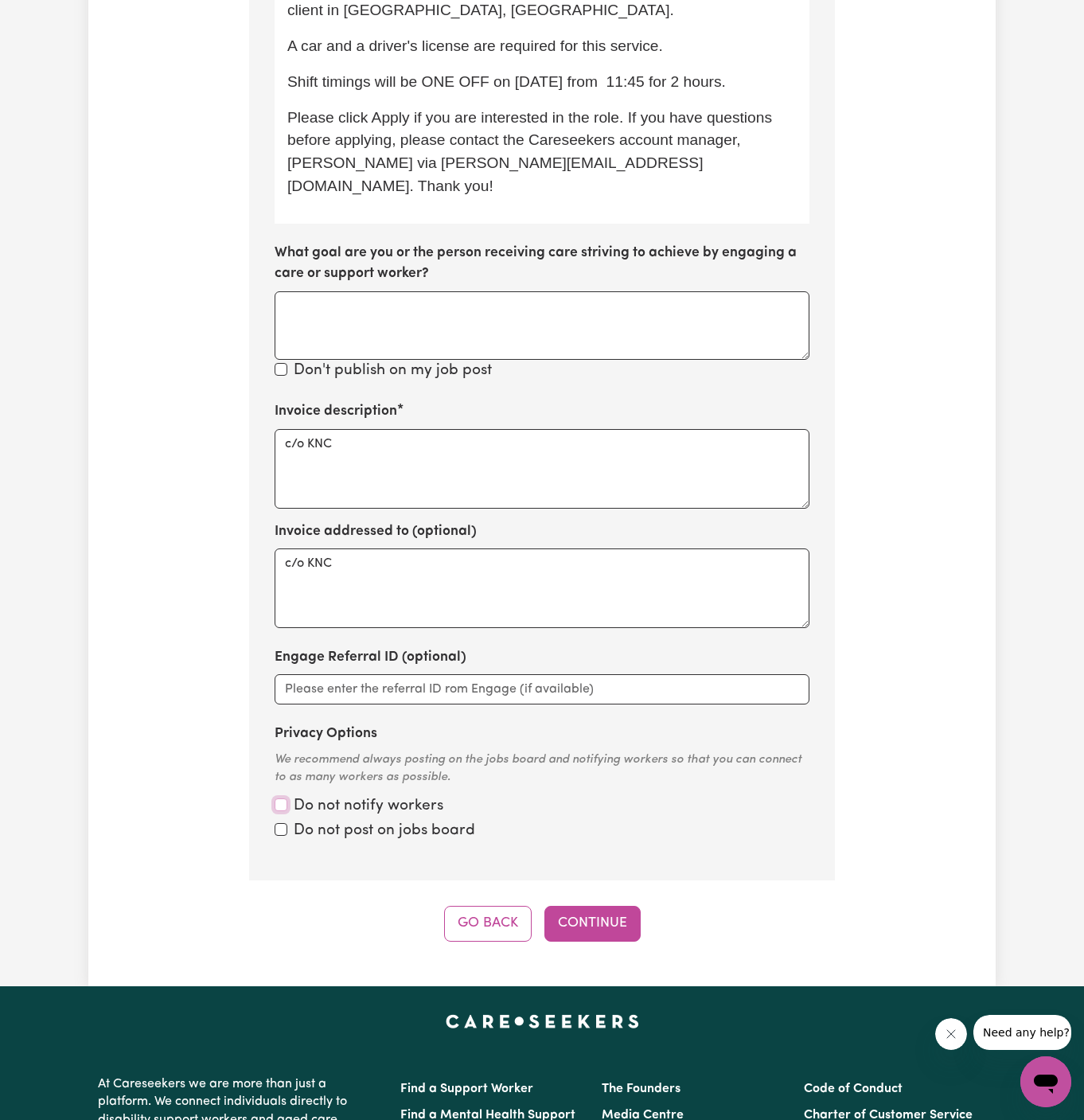
click at [286, 798] on input "Privacy Options" at bounding box center [280, 804] width 12 height 12
checkbox input "true"
click at [282, 800] on input "Privacy Options" at bounding box center [280, 804] width 12 height 12
checkbox input "true"
click at [594, 906] on button "Continue" at bounding box center [592, 923] width 97 height 35
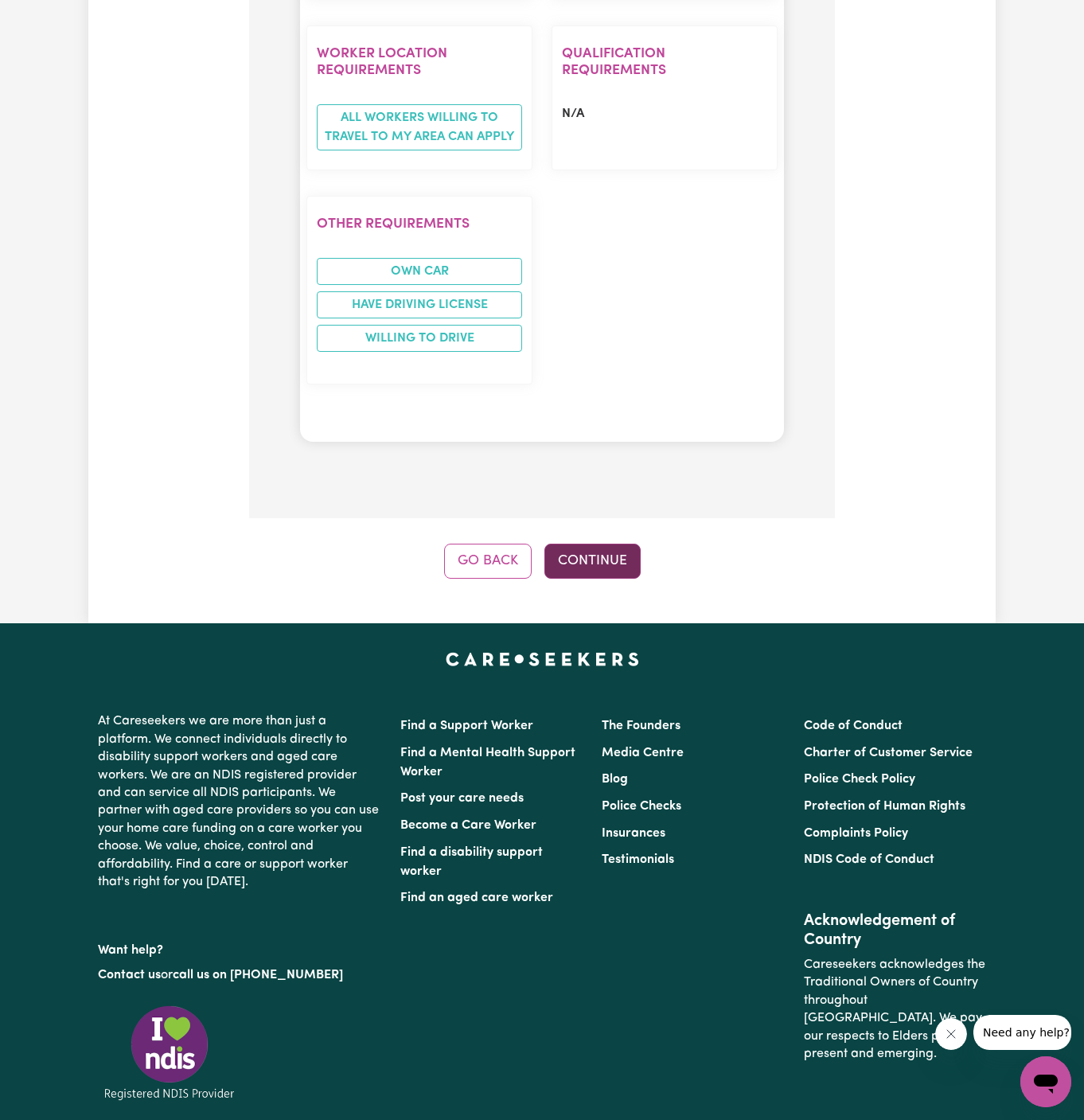
click at [616, 544] on button "Continue" at bounding box center [592, 561] width 97 height 35
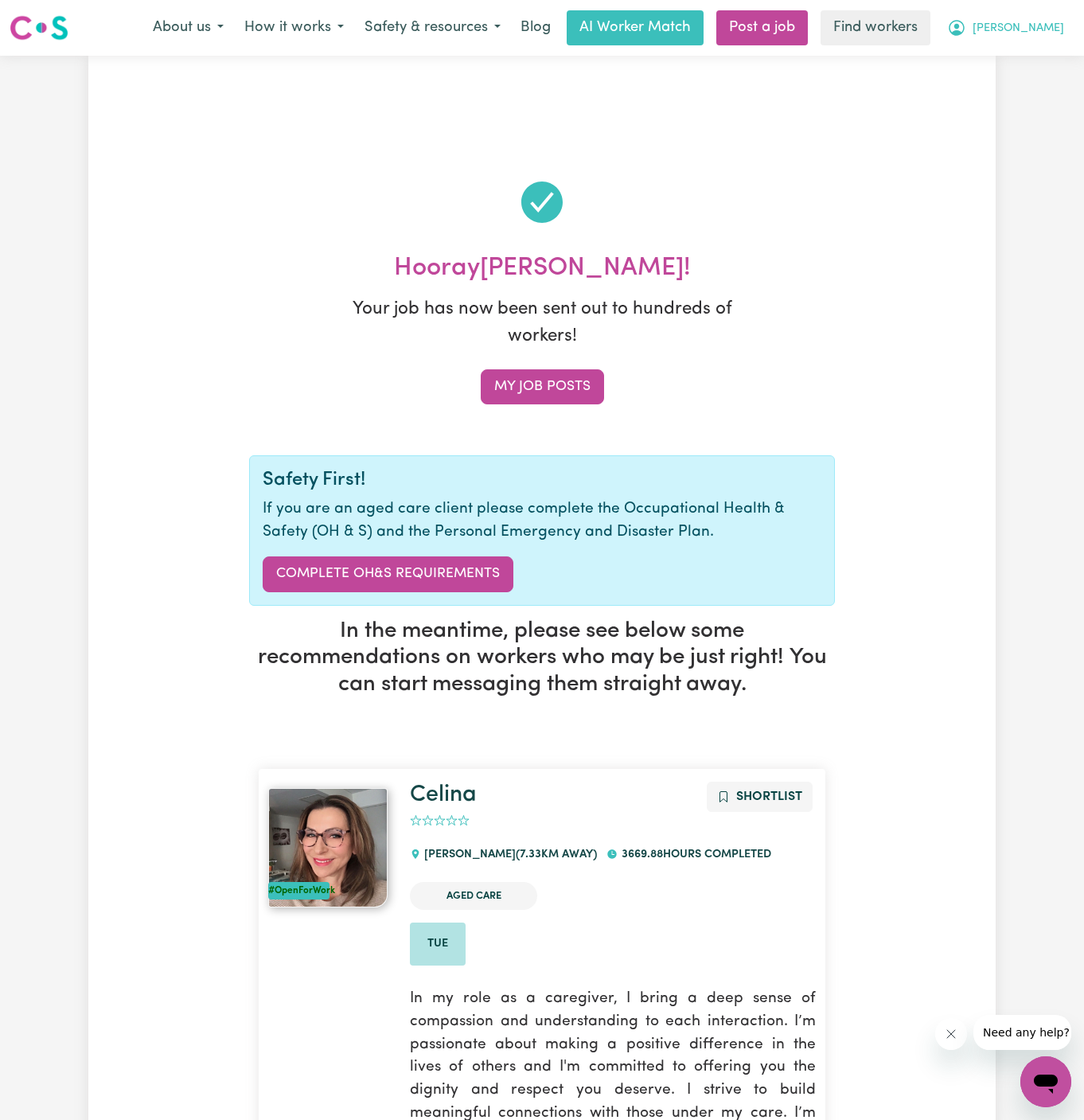
click at [1041, 28] on span "[PERSON_NAME]" at bounding box center [1018, 28] width 92 height 17
click at [1045, 49] on link "My Dashboard" at bounding box center [1010, 63] width 126 height 30
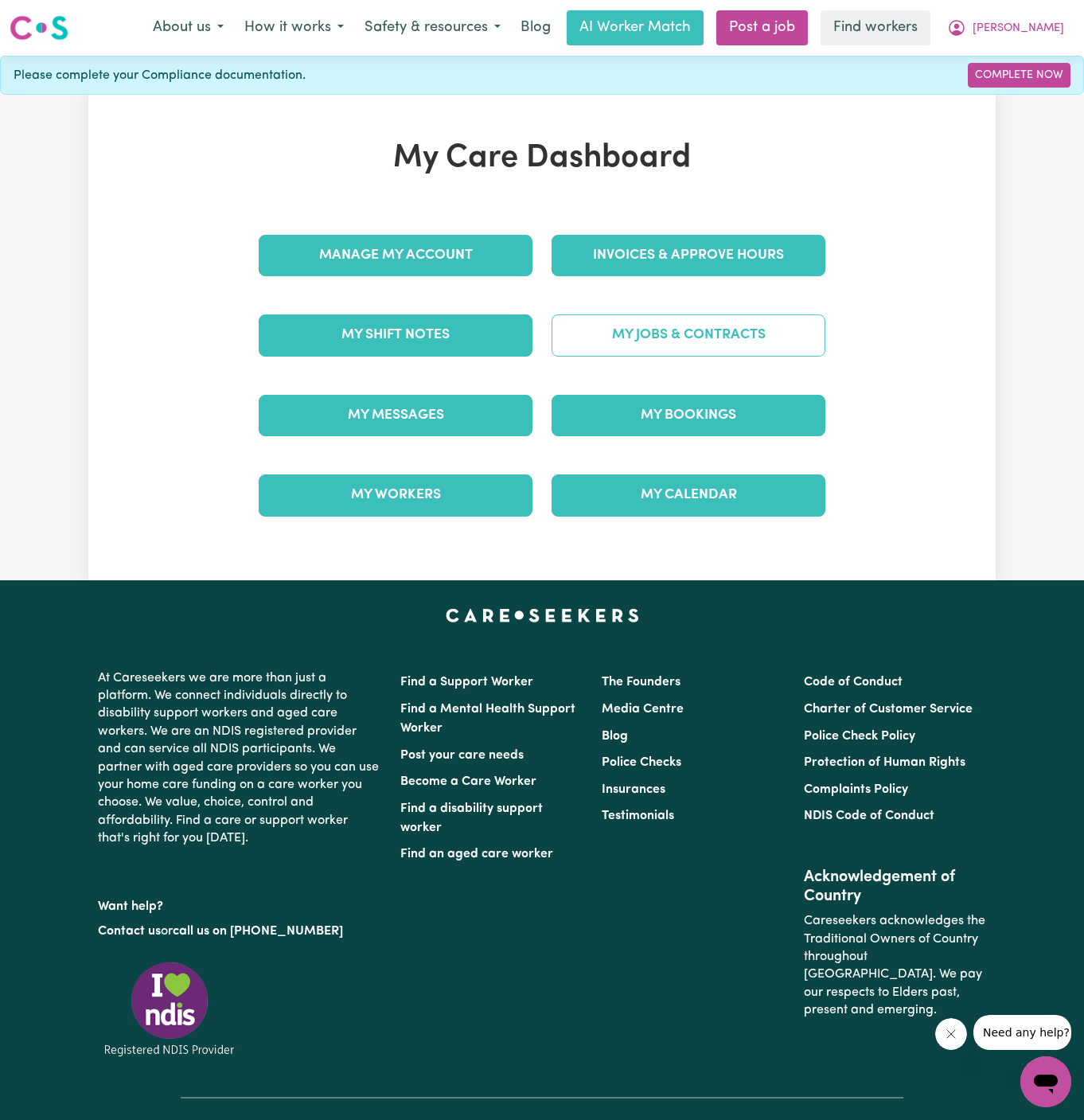
click at [752, 317] on link "My Jobs & Contracts" at bounding box center [688, 335] width 274 height 42
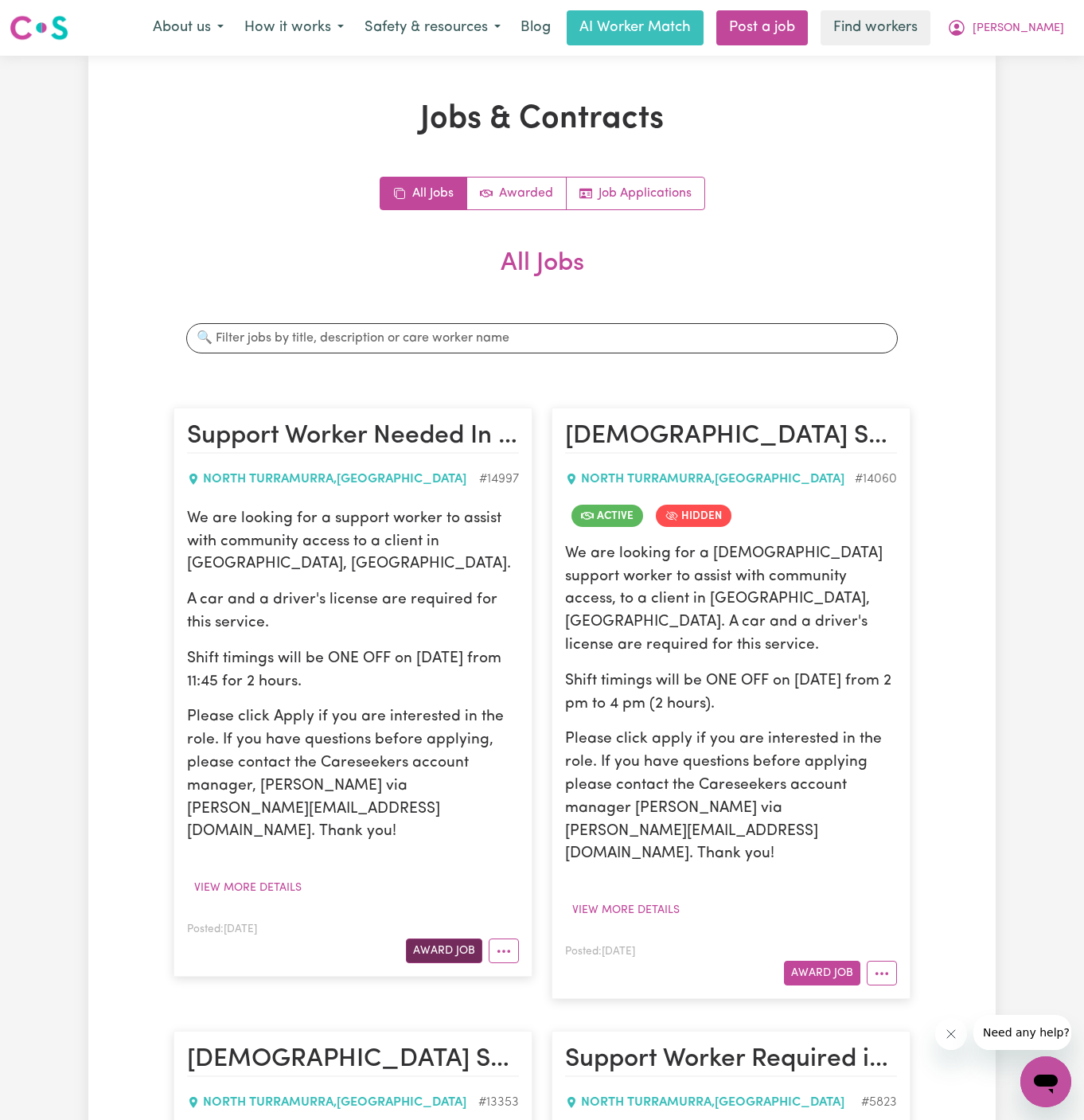
click at [447, 938] on button "Award Job" at bounding box center [443, 950] width 77 height 25
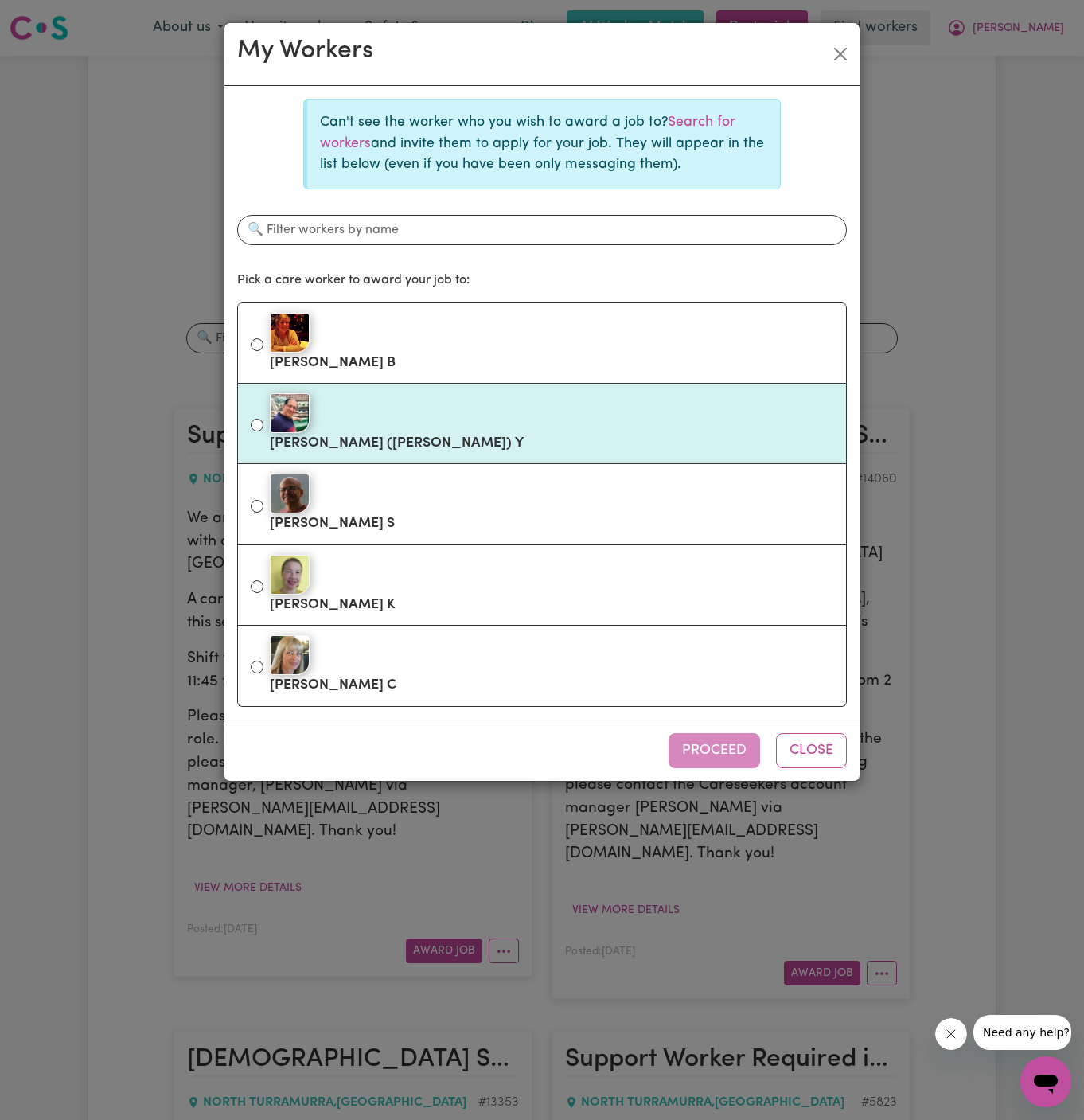
click at [447, 415] on div at bounding box center [551, 413] width 564 height 40
click at [263, 419] on input "[PERSON_NAME] ([PERSON_NAME]) Y" at bounding box center [257, 425] width 12 height 12
radio input "true"
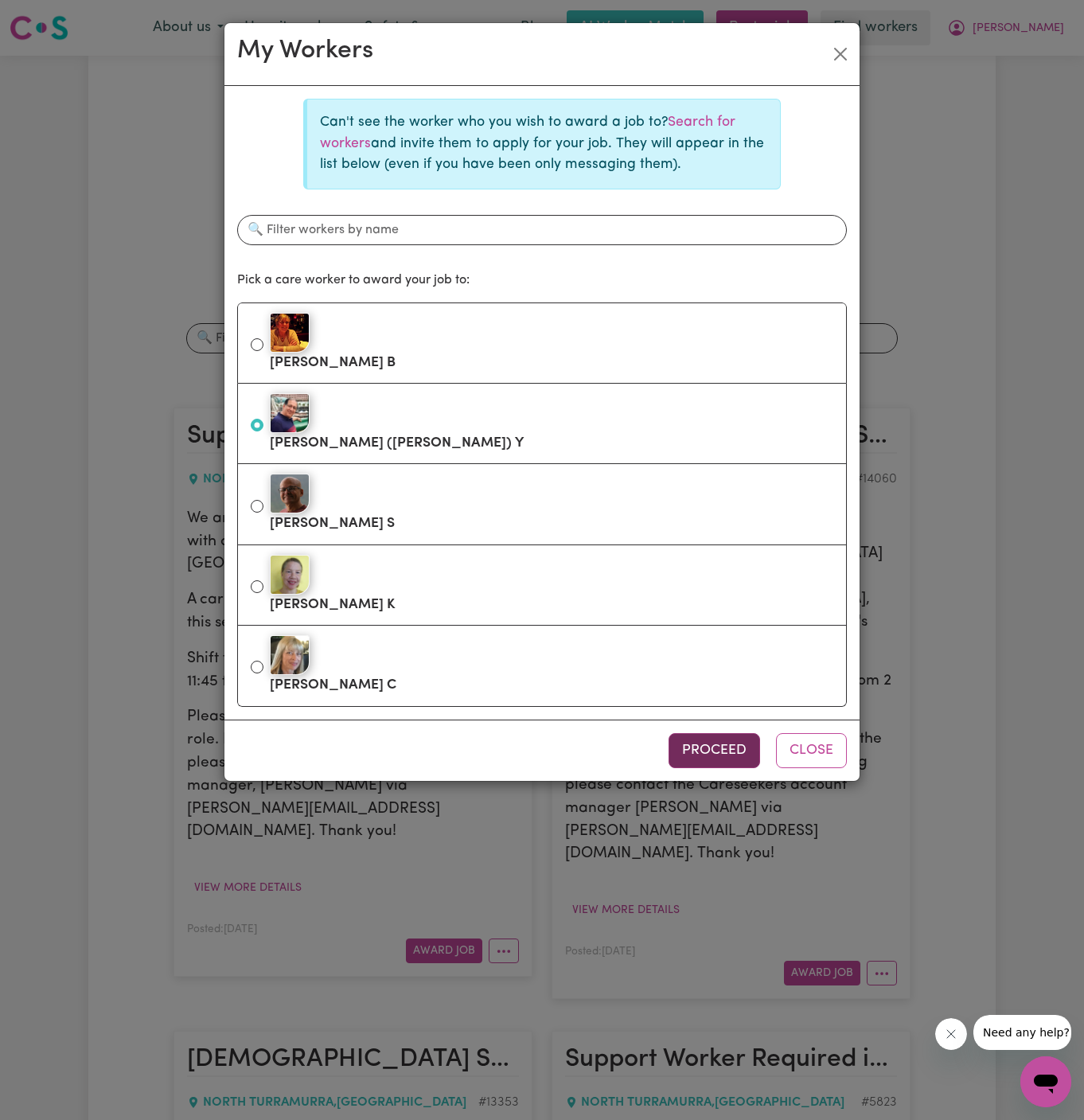
click at [721, 752] on button "Proceed" at bounding box center [714, 750] width 92 height 35
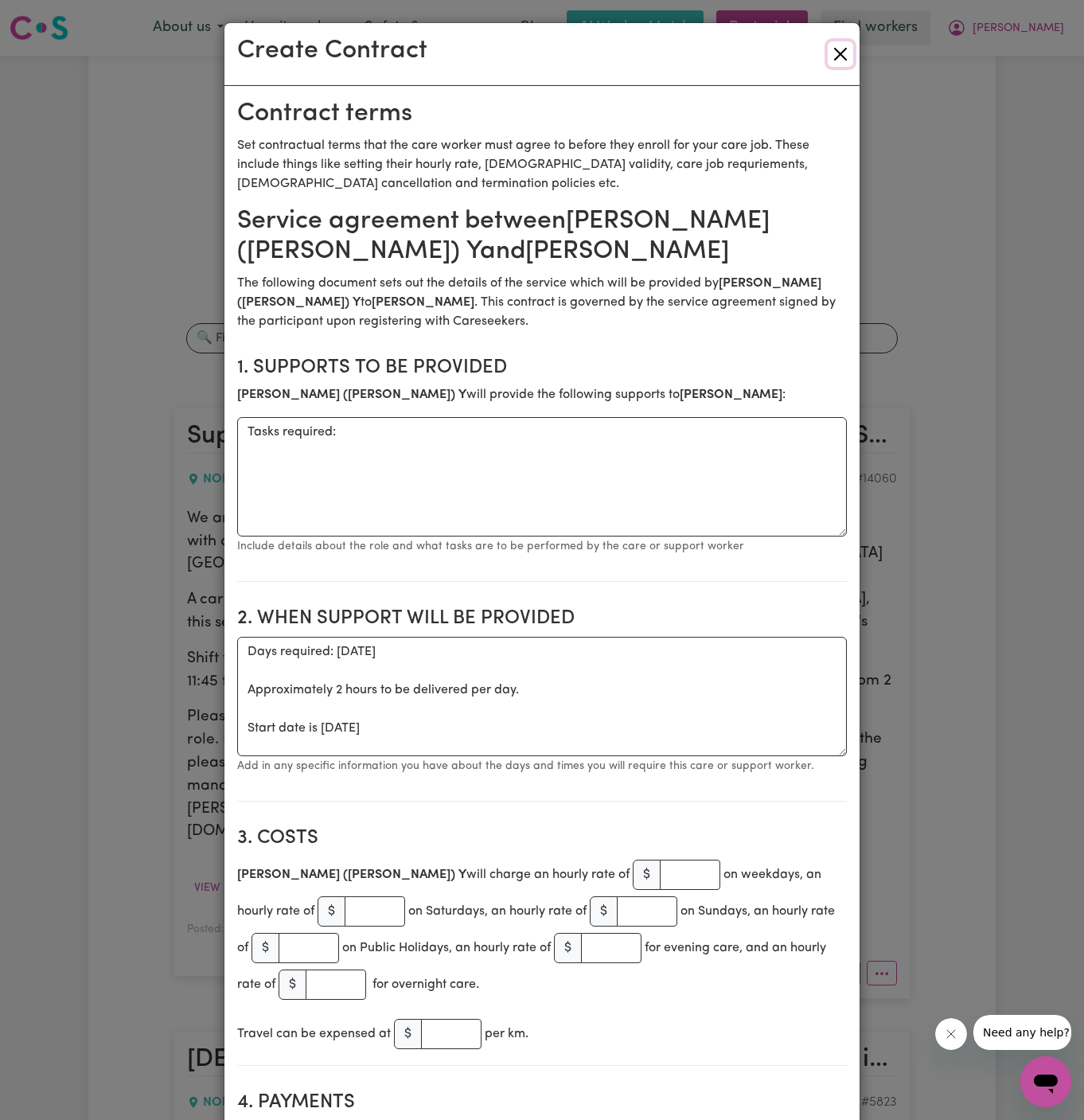
click at [843, 55] on button "Close" at bounding box center [840, 54] width 26 height 26
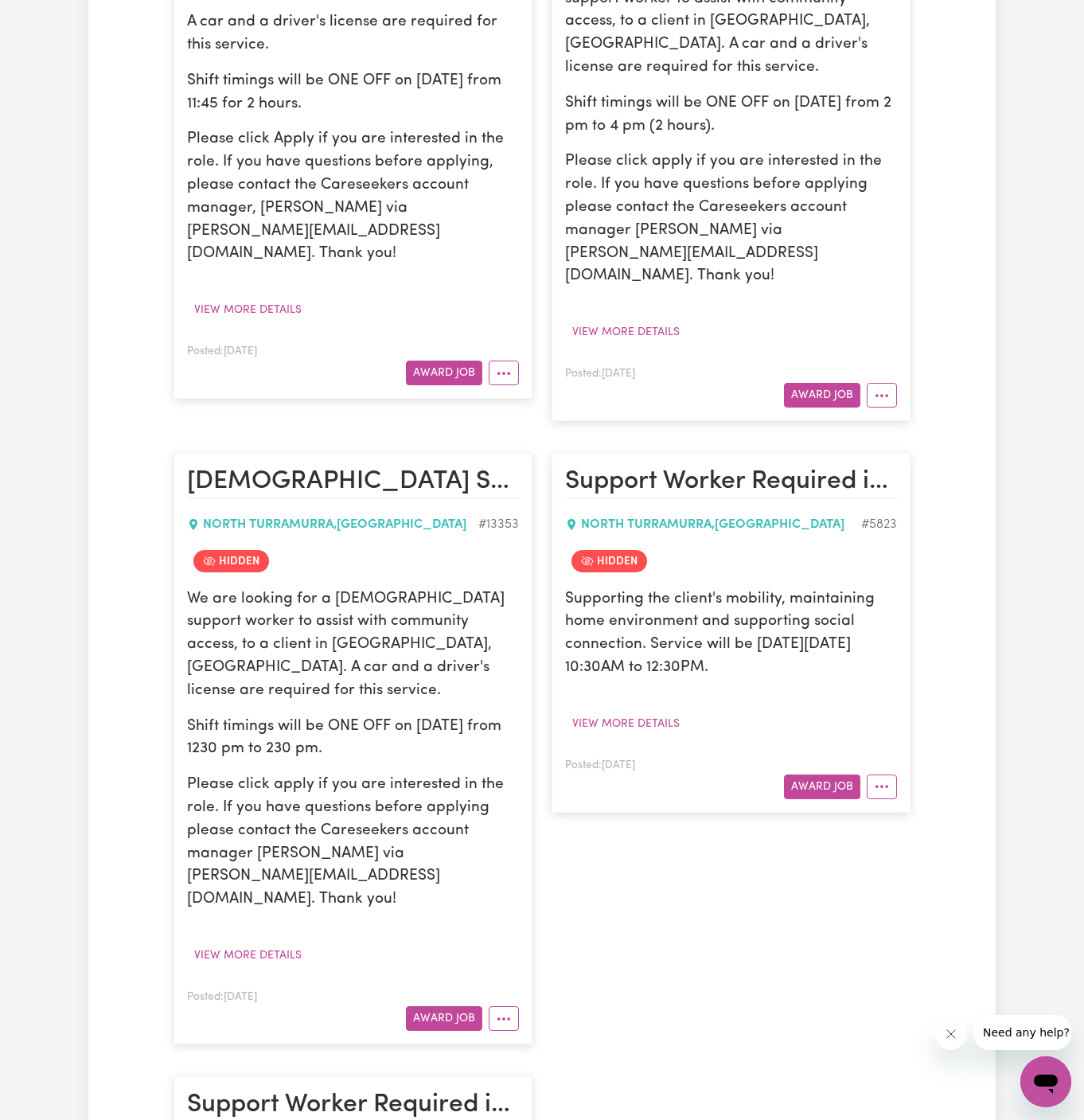
scroll to position [499, 0]
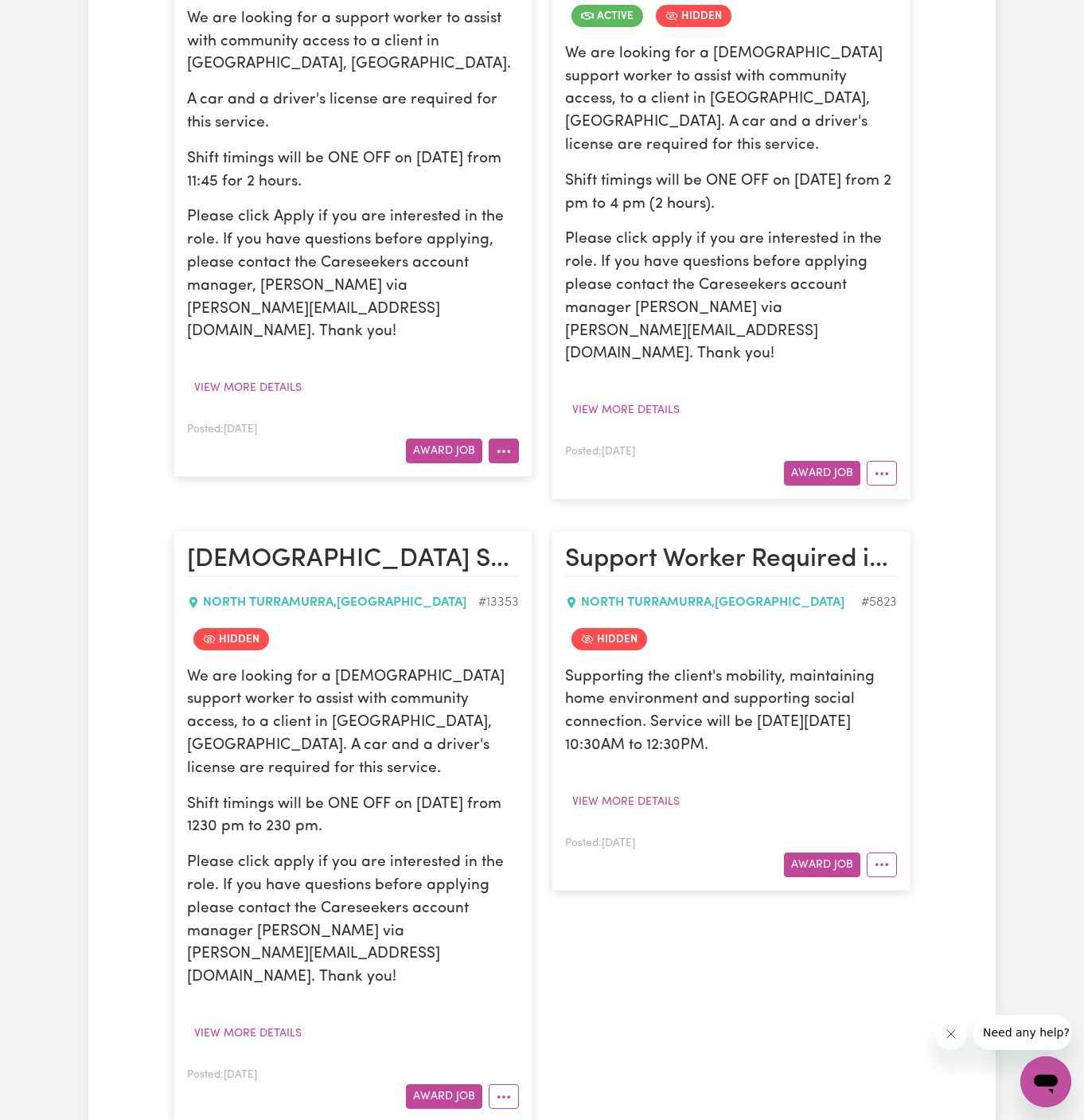
click at [506, 443] on icon "More options" at bounding box center [503, 451] width 16 height 16
click at [447, 439] on button "Award Job" at bounding box center [443, 451] width 77 height 25
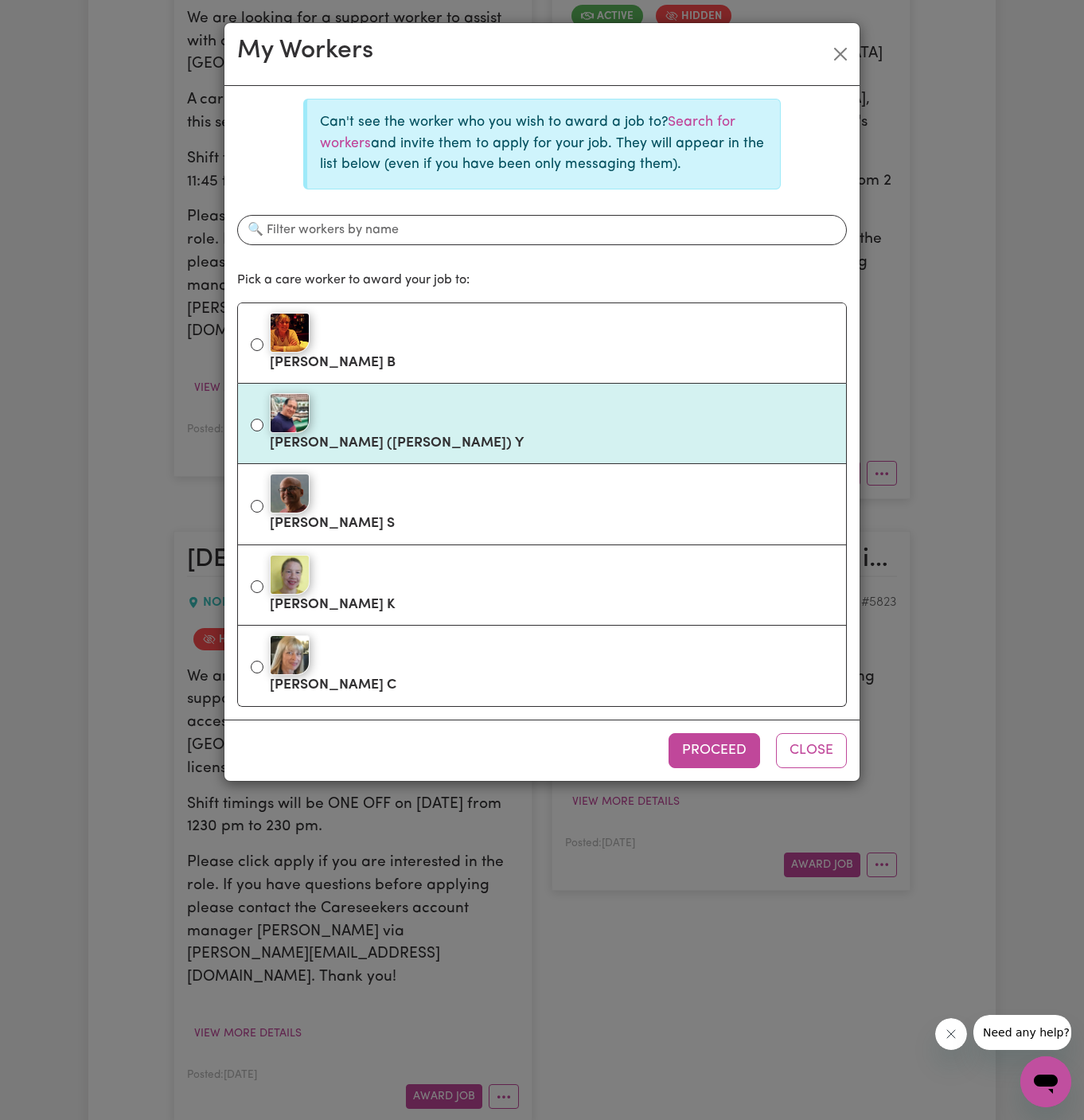
click at [432, 423] on div at bounding box center [551, 413] width 564 height 40
click at [263, 423] on input "[PERSON_NAME] ([PERSON_NAME]) Y" at bounding box center [257, 425] width 12 height 12
radio input "true"
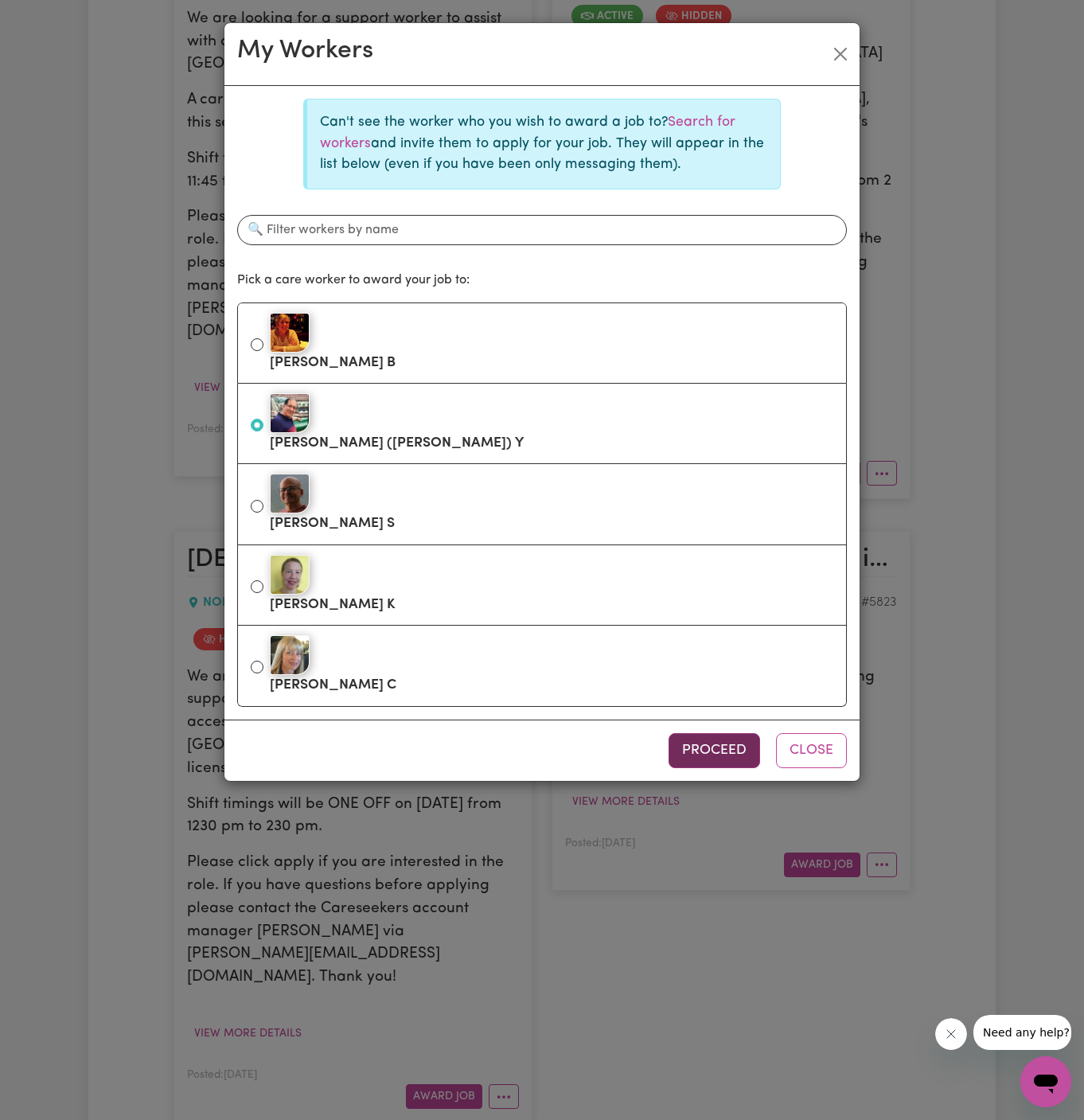
click at [734, 748] on button "Proceed" at bounding box center [714, 750] width 92 height 35
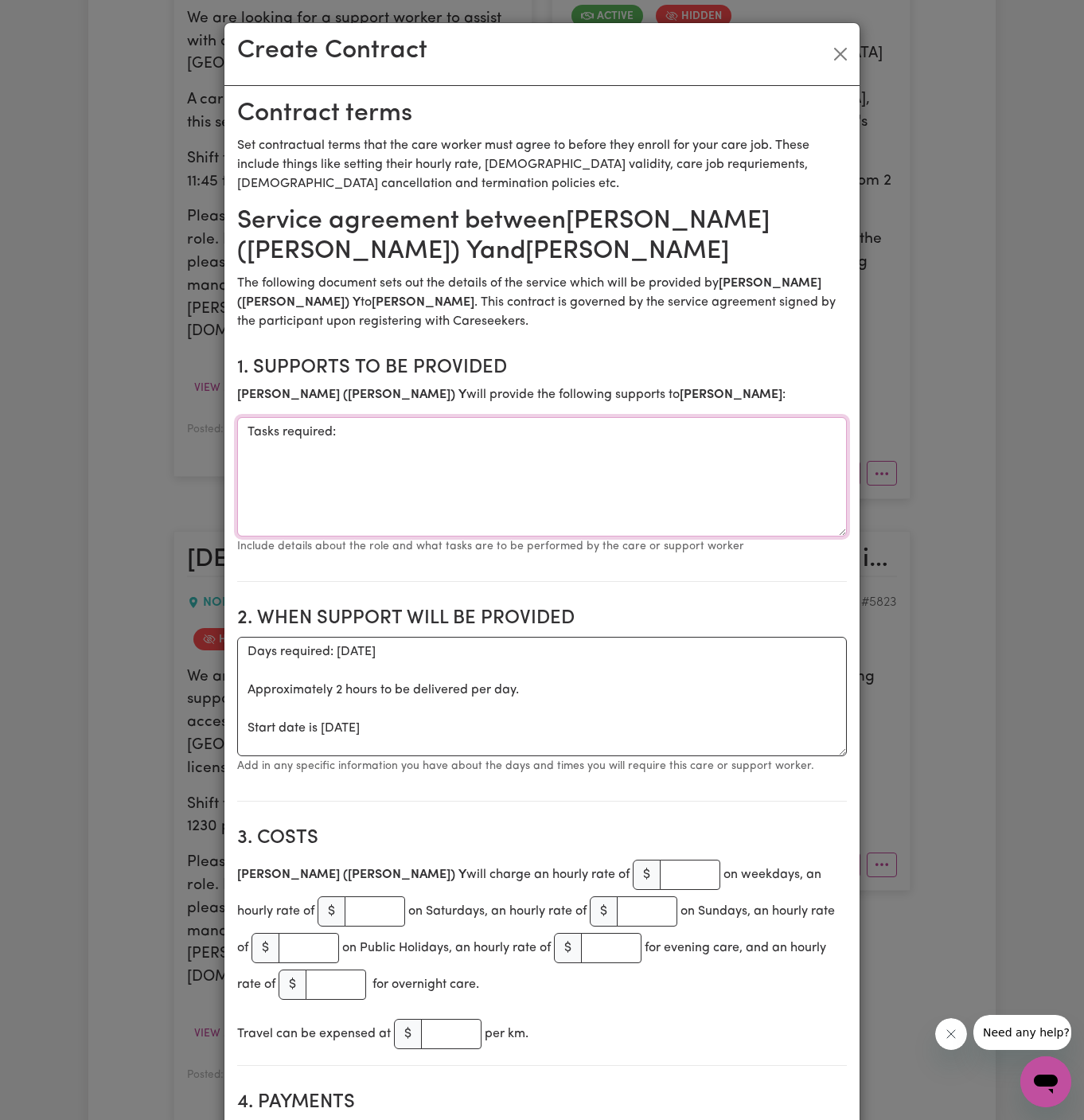
drag, startPoint x: 342, startPoint y: 429, endPoint x: 148, endPoint y: 450, distance: 195.1
click at [148, 450] on div "Create Contract Contract terms Set contractual terms that the care worker must …" at bounding box center [542, 560] width 1084 height 1120
click at [385, 448] on textarea "Tasks required:" at bounding box center [541, 477] width 609 height 119
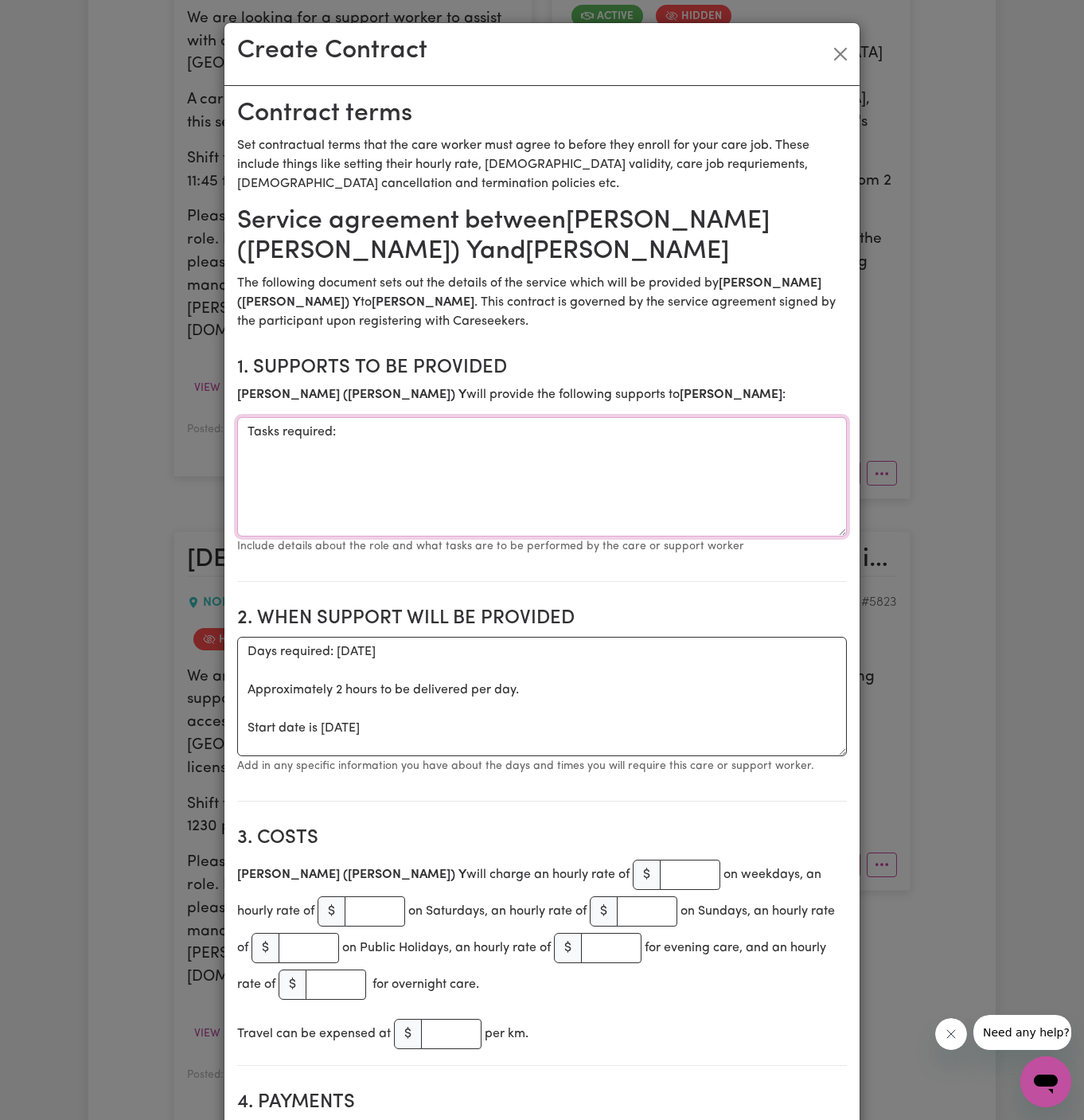
paste textarea "transport / social support shift"
click at [308, 430] on textarea "transport / social support shift" at bounding box center [541, 477] width 609 height 119
click at [283, 425] on textarea "transport and social support shift" at bounding box center [541, 477] width 609 height 119
drag, startPoint x: 426, startPoint y: 435, endPoint x: 657, endPoint y: 437, distance: 231.0
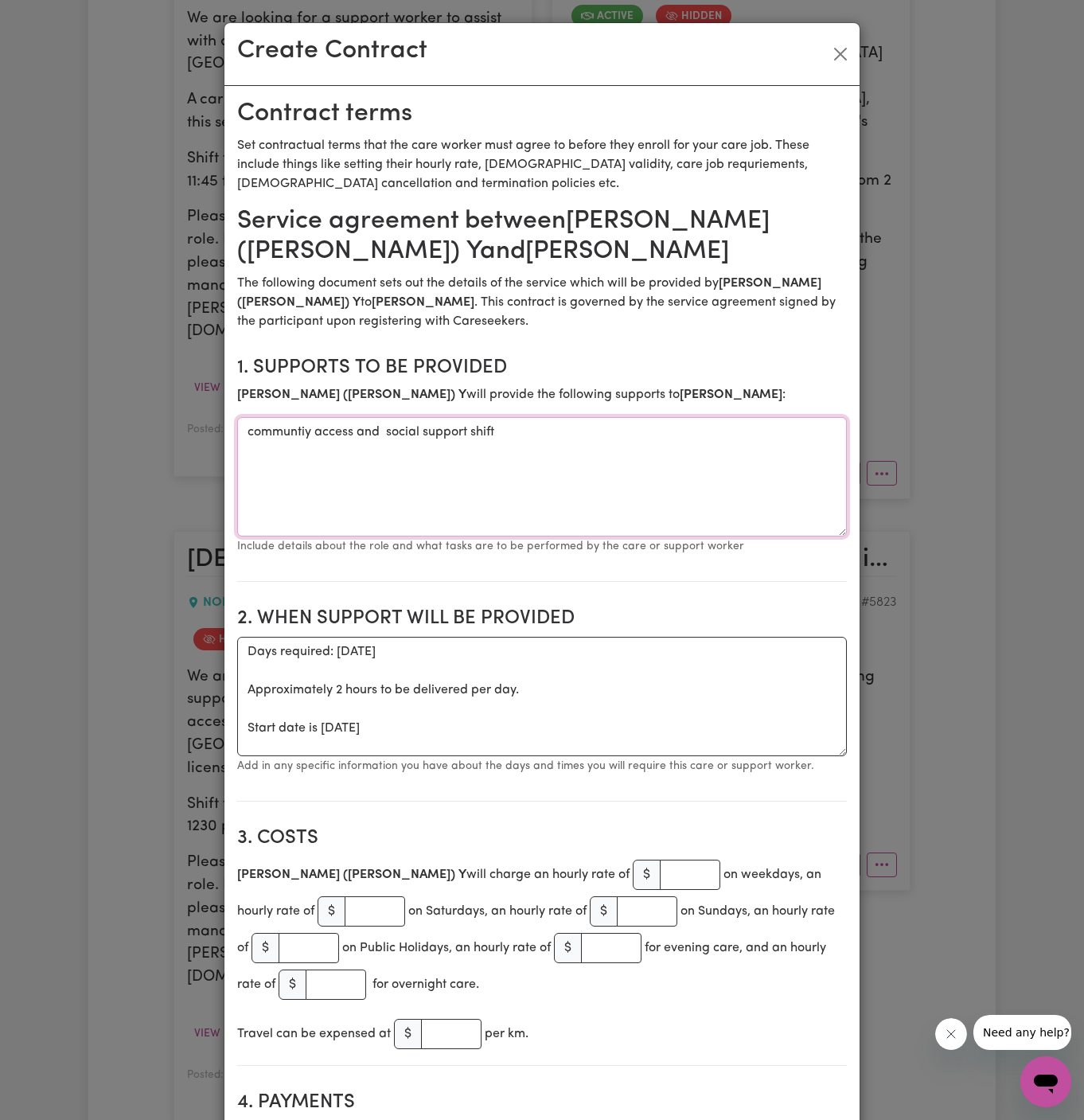
click at [657, 437] on textarea "communtiy access and social support shift" at bounding box center [541, 477] width 609 height 119
click at [475, 432] on textarea "communtiy access and social compnauonship" at bounding box center [541, 477] width 609 height 119
click at [252, 434] on textarea "communtiy access and social companionship" at bounding box center [541, 477] width 609 height 119
click at [468, 518] on textarea "Communtiy access and social companionship" at bounding box center [541, 477] width 609 height 119
click at [314, 429] on textarea "Communtiy access and social companionship" at bounding box center [541, 477] width 609 height 119
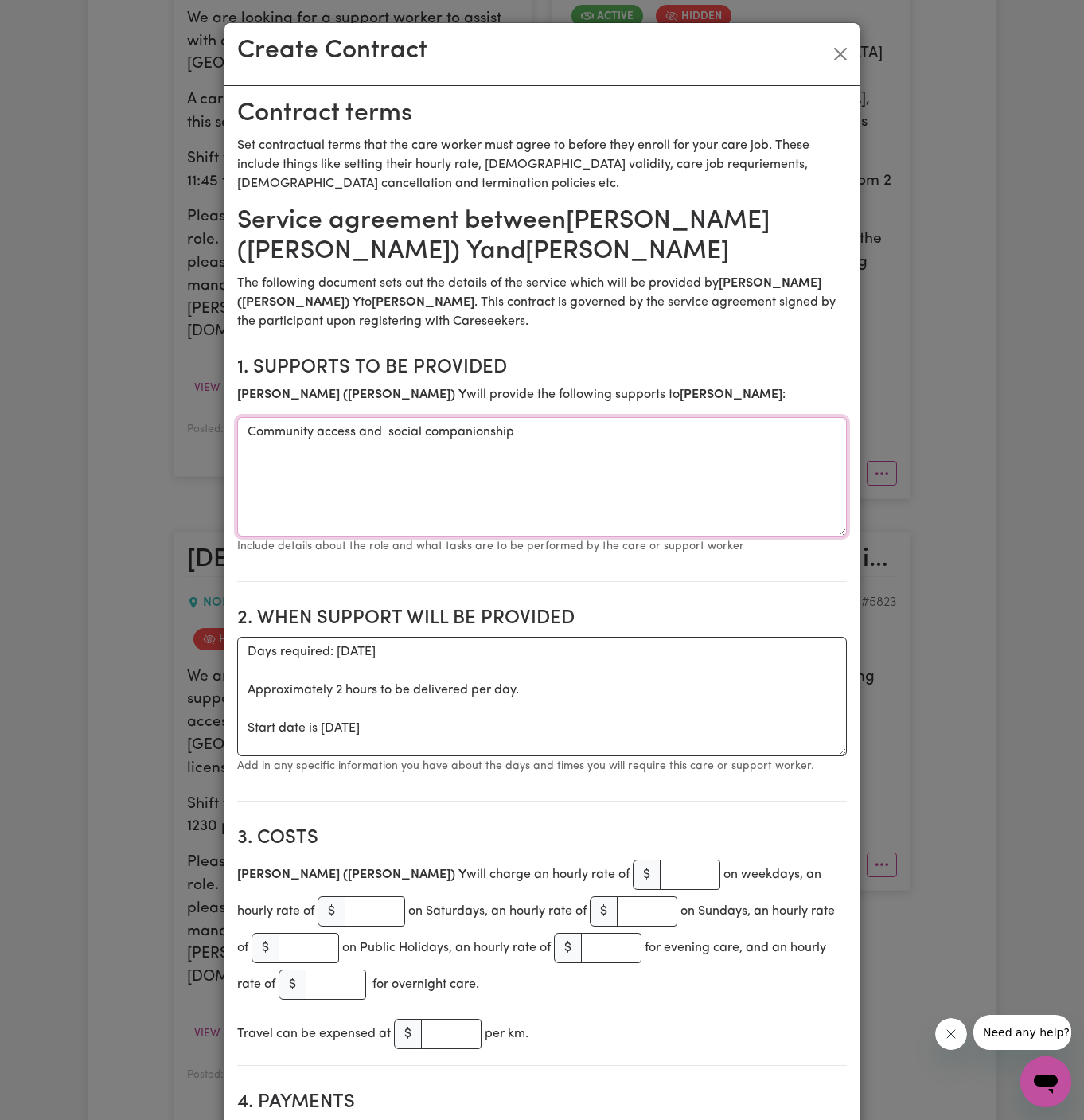
click at [456, 457] on textarea "Community access and social companionship" at bounding box center [541, 477] width 609 height 119
type textarea "Community access and social companionship"
click at [316, 726] on textarea "Days required: [DATE] Approximately 2 hours to be delivered per day. Start date…" at bounding box center [541, 696] width 609 height 119
drag, startPoint x: 324, startPoint y: 730, endPoint x: 220, endPoint y: 648, distance: 132.4
click at [220, 648] on div "Create Contract Contract terms Set contractual terms that the care worker must …" at bounding box center [542, 560] width 1084 height 1120
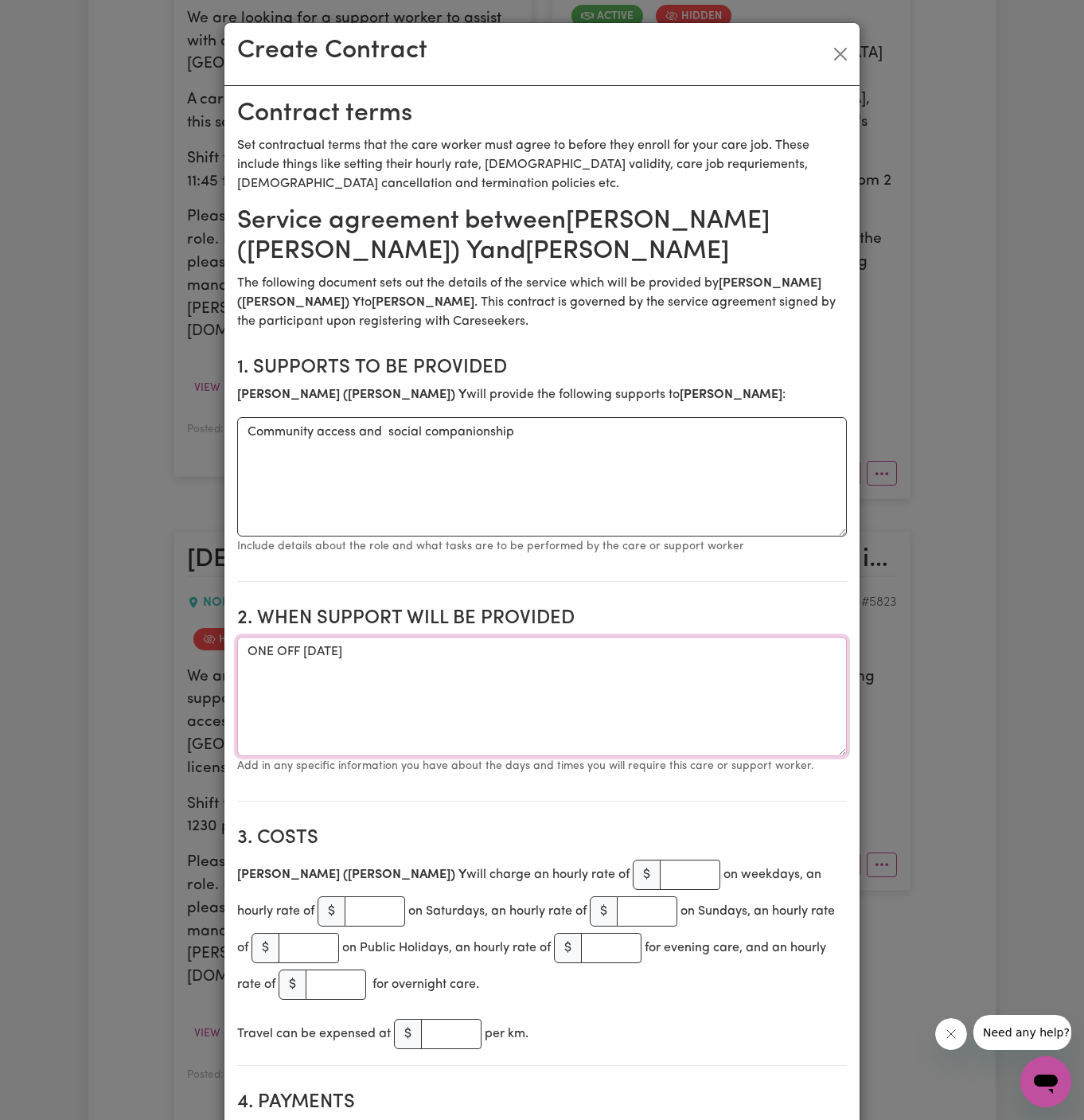
click at [490, 654] on textarea "ONE OFF [DATE]" at bounding box center [541, 696] width 609 height 119
type textarea "ONE OFF [DATE] from 1145 am for 2 hours"
click at [659, 875] on input "number" at bounding box center [690, 875] width 61 height 30
click at [659, 874] on input "number" at bounding box center [690, 875] width 61 height 30
type input "44"
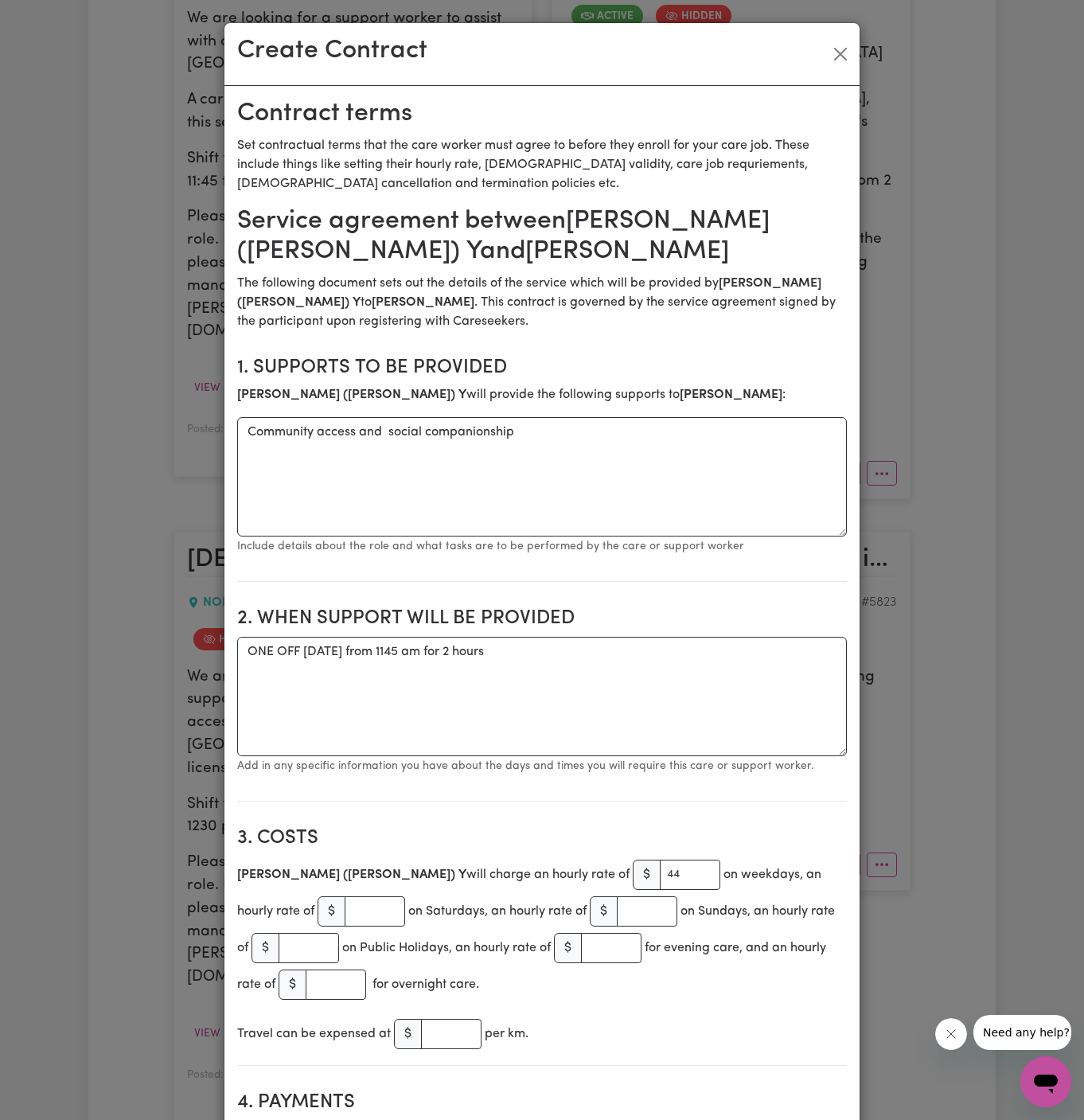
click at [614, 787] on section "2. When support will be provided When support will be provided ONE OFF [DATE] f…" at bounding box center [541, 697] width 609 height 207
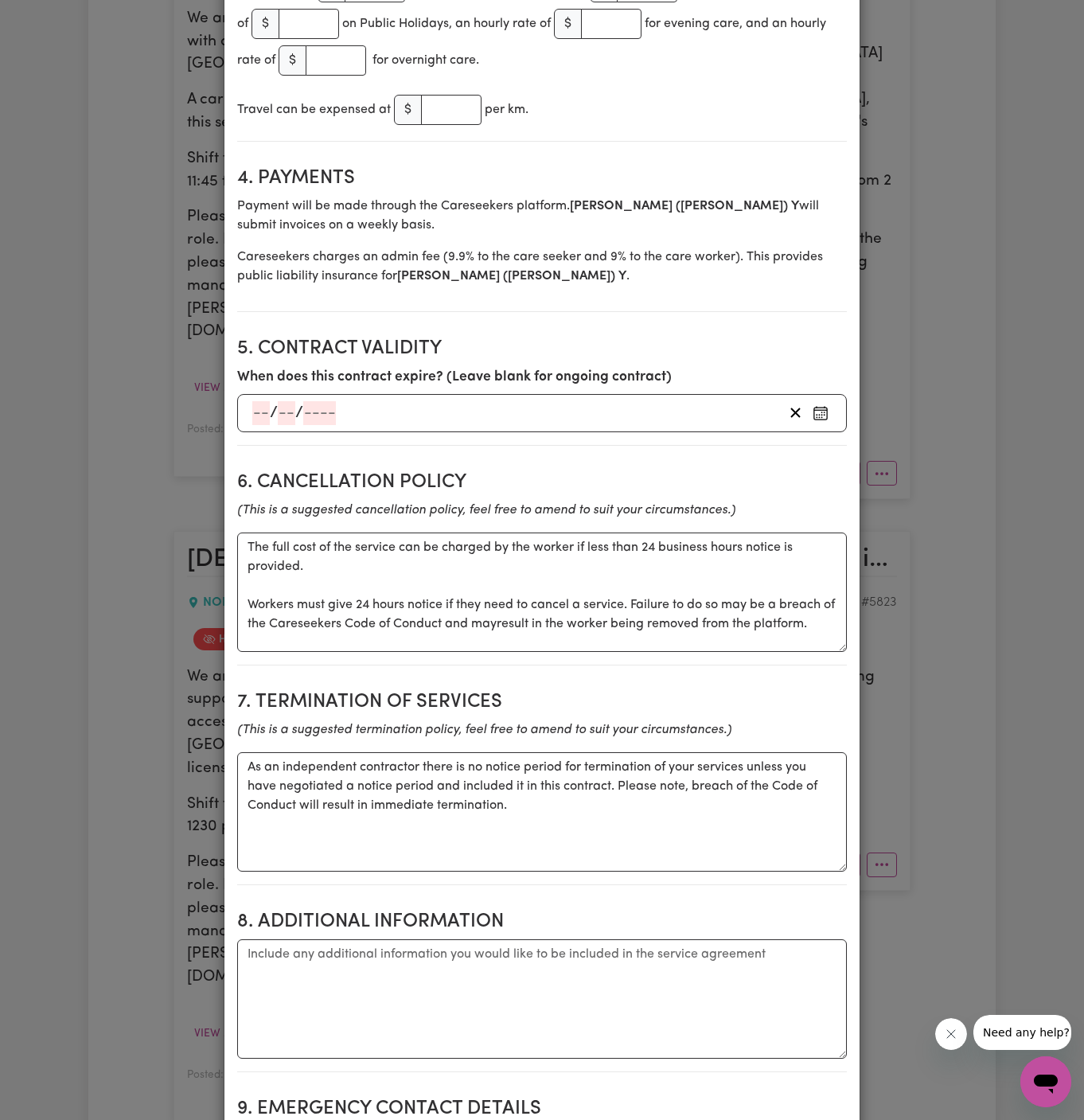
scroll to position [1063, 0]
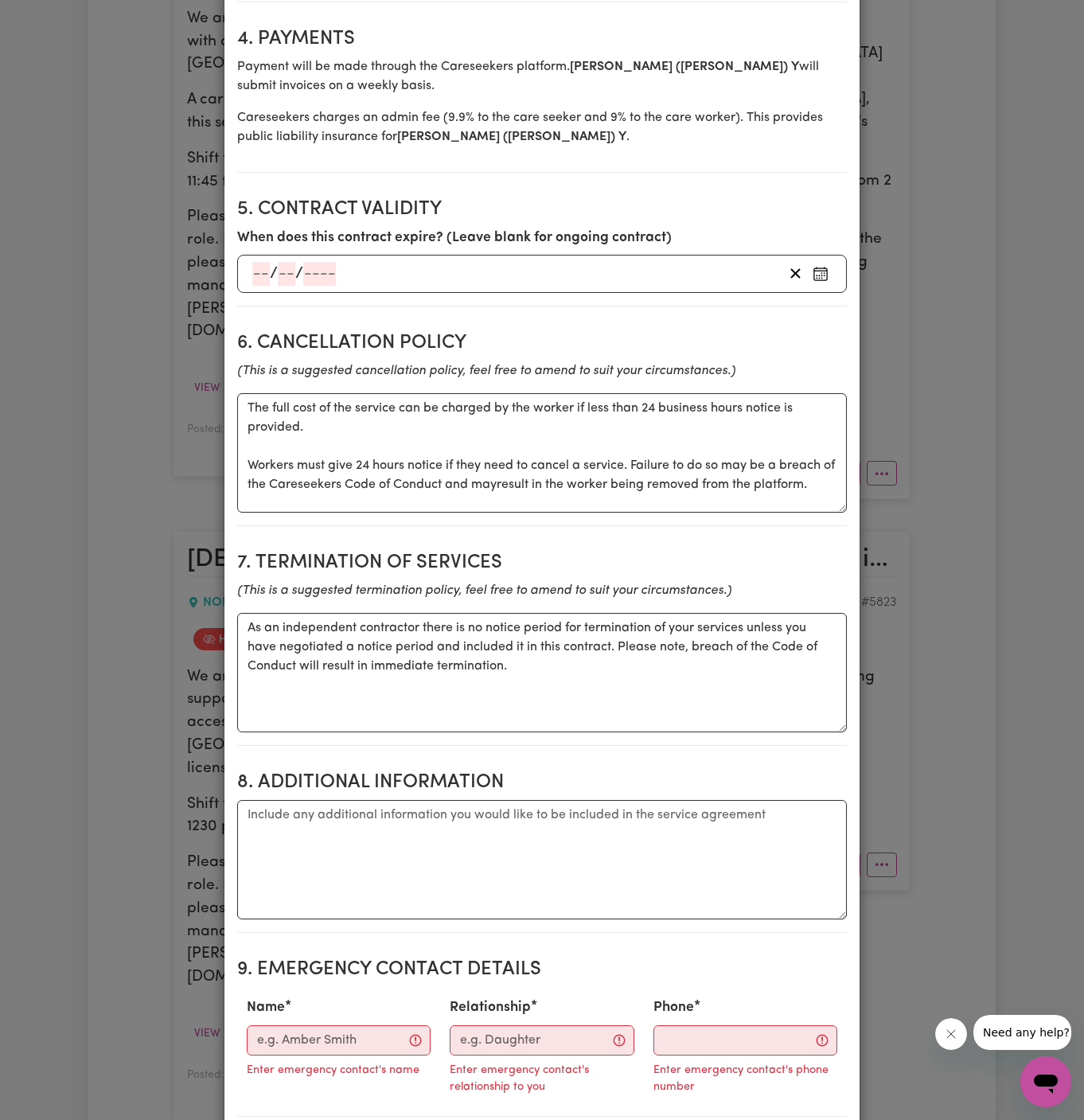
click at [600, 781] on h2 "8. Additional Information" at bounding box center [541, 783] width 609 height 23
click at [693, 868] on textarea "Additional information" at bounding box center [541, 859] width 609 height 119
paste textarea "2 [PERSON_NAME] [PERSON_NAME] CresentNorth Turramurra NSW 2074"
click at [248, 847] on textarea "2 [PERSON_NAME] [PERSON_NAME] CresentNorth Turramurra NSW 2074" at bounding box center [541, 859] width 609 height 119
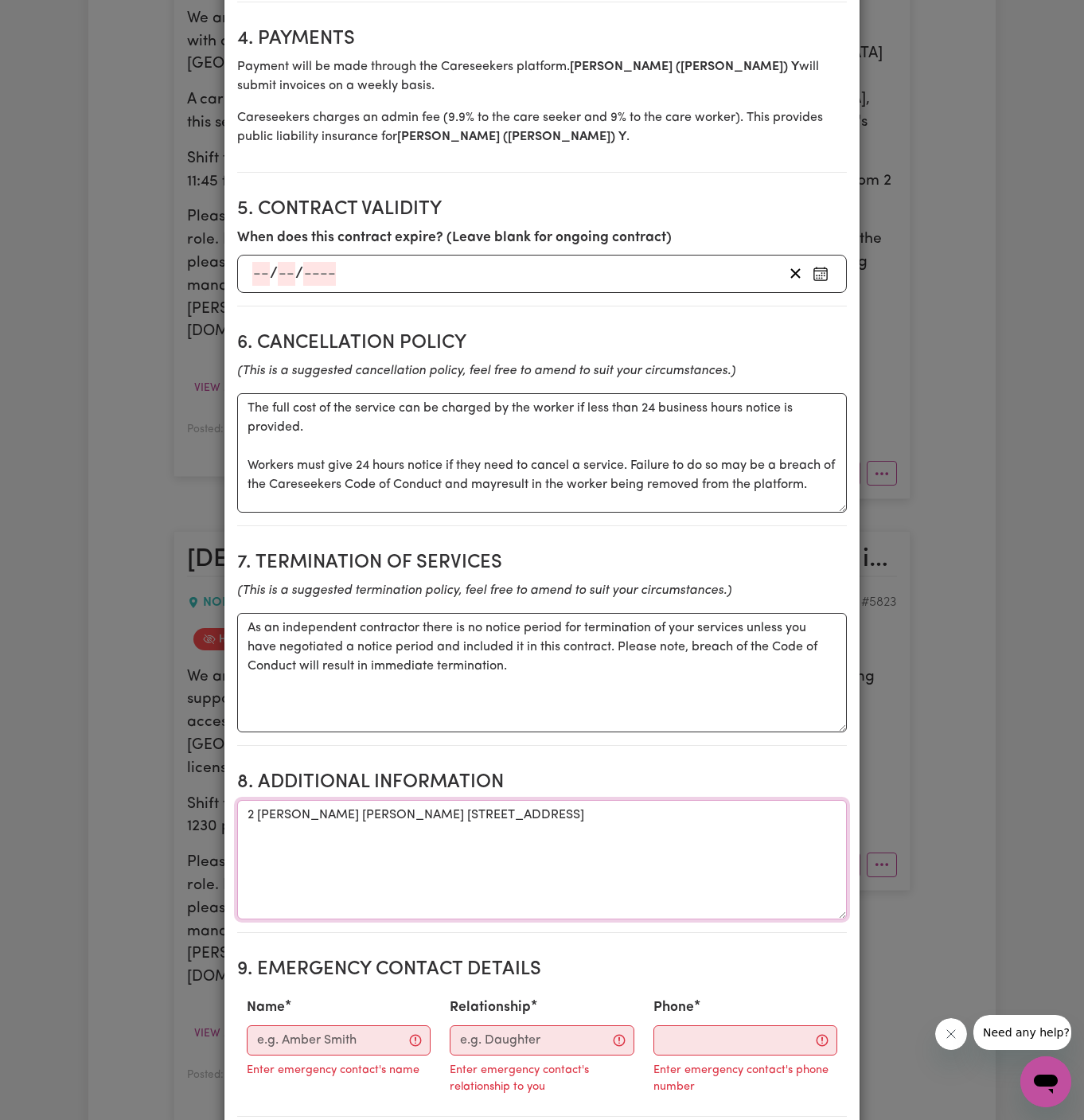
click at [241, 805] on textarea "2 [PERSON_NAME] [PERSON_NAME] [STREET_ADDRESS]" at bounding box center [541, 859] width 609 height 119
type textarea "Client's Address: [STREET_ADDRESS][PERSON_NAME][PERSON_NAME]"
click at [320, 1040] on input "Name" at bounding box center [338, 1040] width 184 height 30
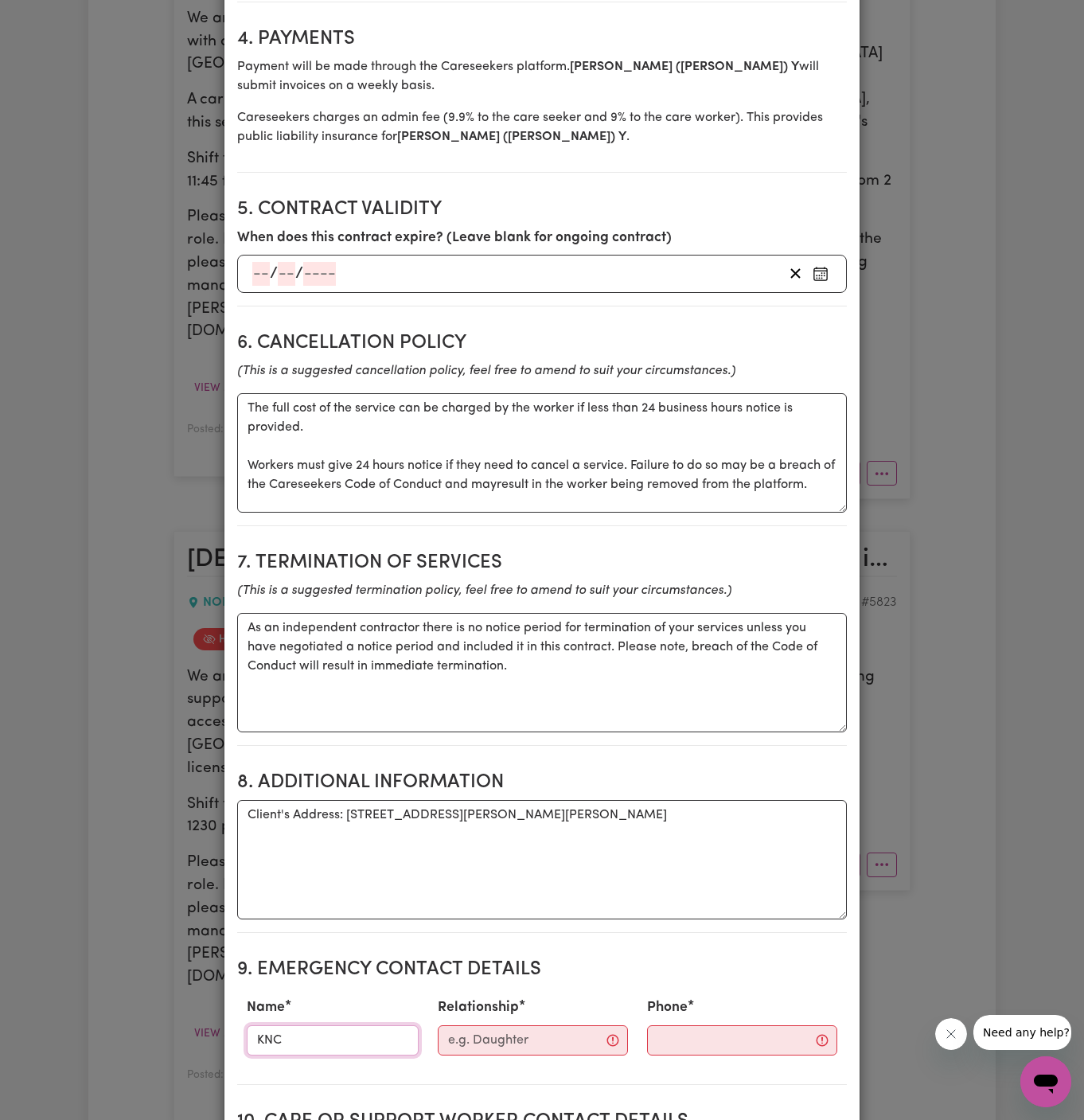
type input "KNC"
click at [539, 1038] on input "Relationship" at bounding box center [533, 1040] width 190 height 30
type input "Case Manager"
click at [657, 1049] on input "Phone" at bounding box center [728, 1040] width 192 height 30
paste input "299884966"
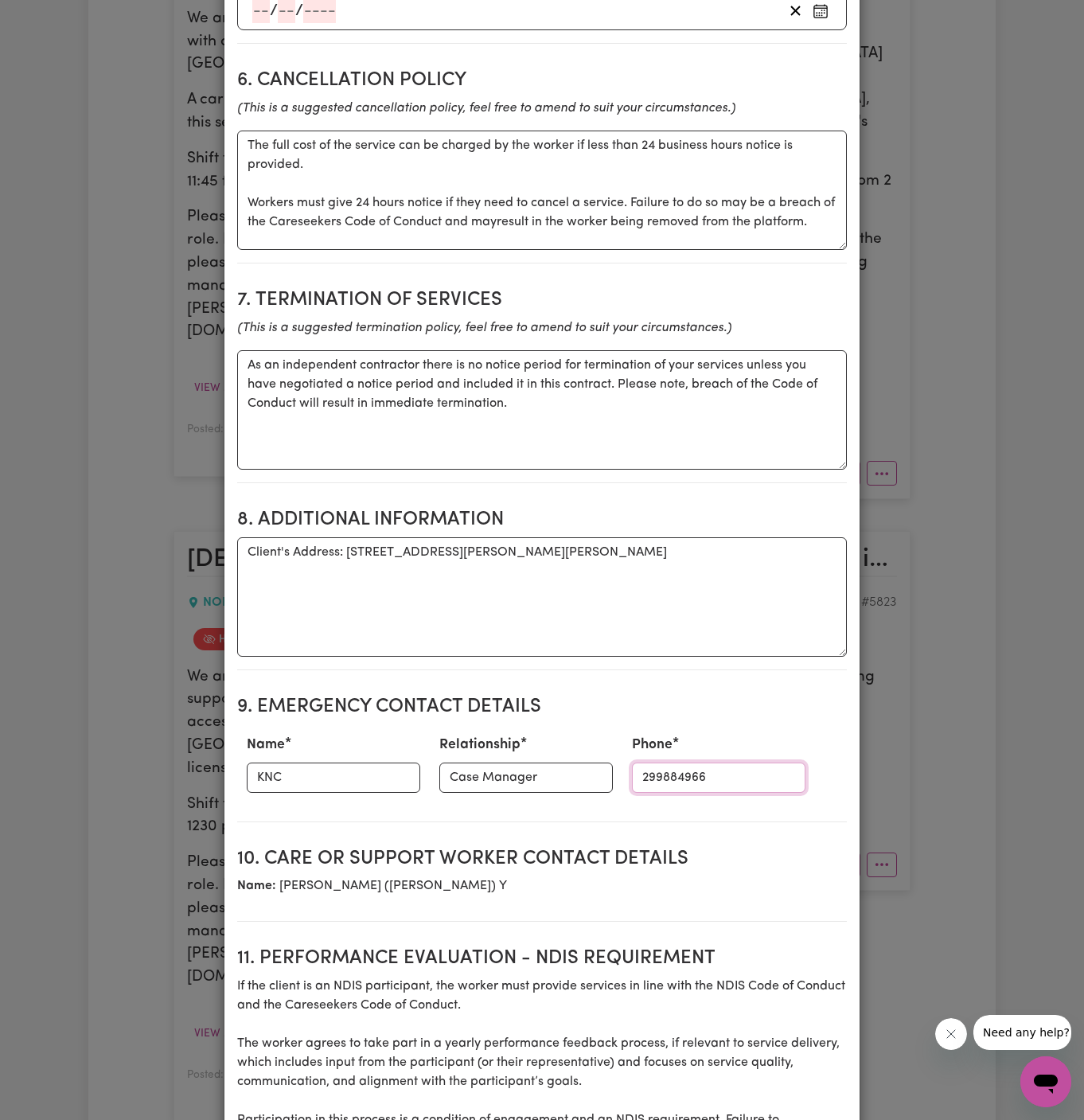
scroll to position [1689, 0]
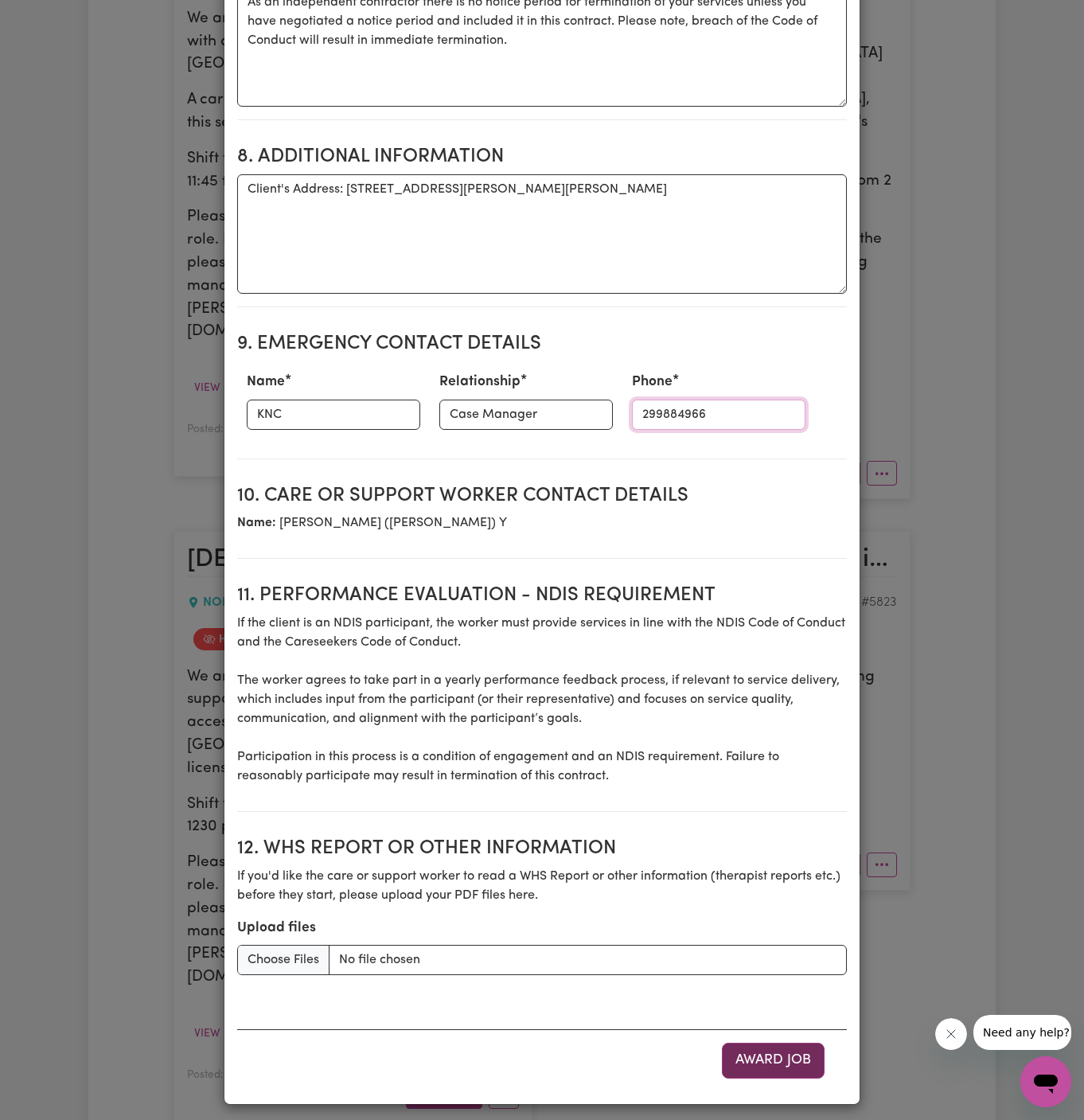
type input "299884966"
click at [784, 1052] on button "Award Job" at bounding box center [773, 1059] width 102 height 35
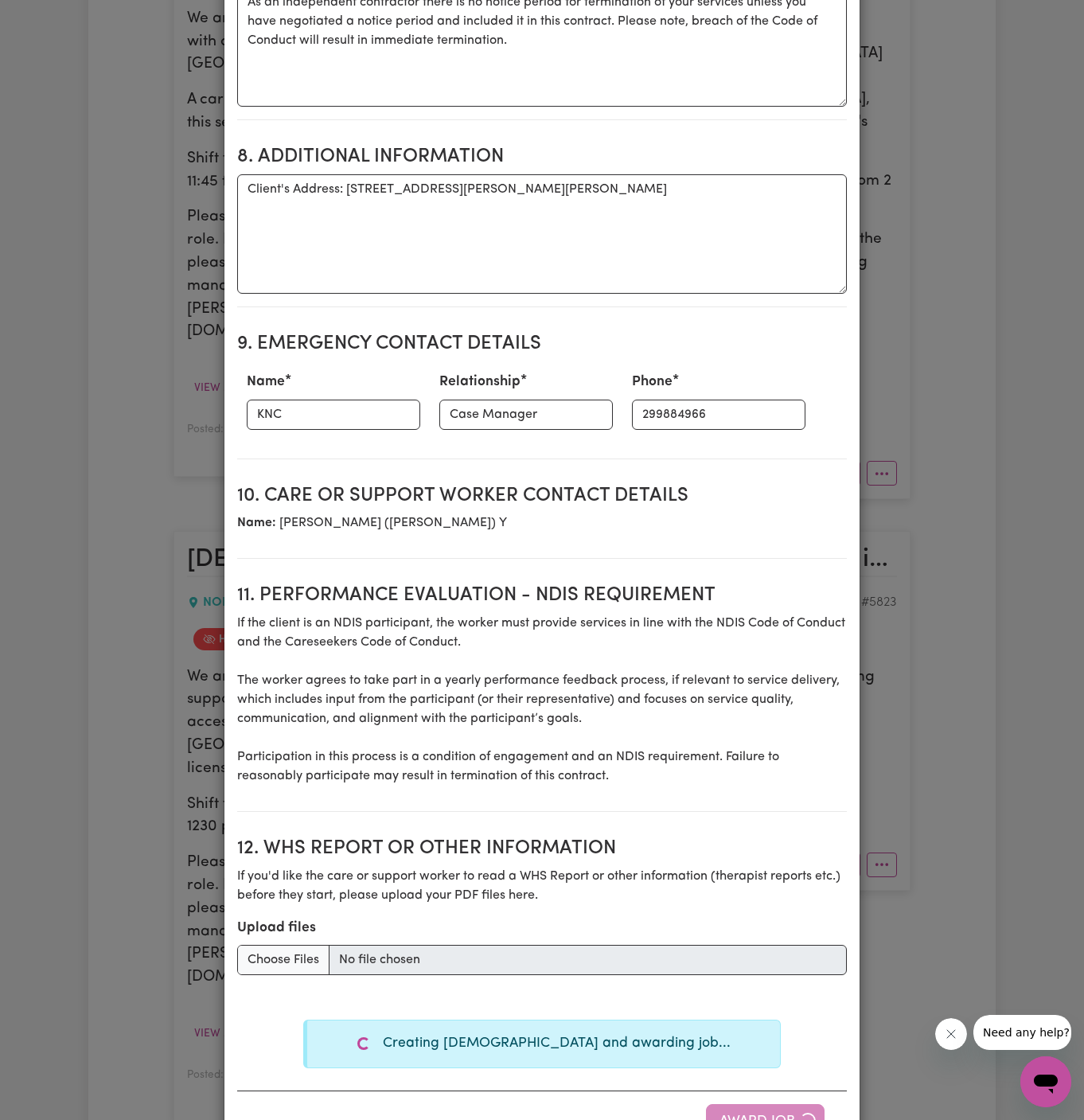
type textarea "Tasks required:"
type textarea "Days required: [DATE] Approximately 2 hours to be delivered per day. Start date…"
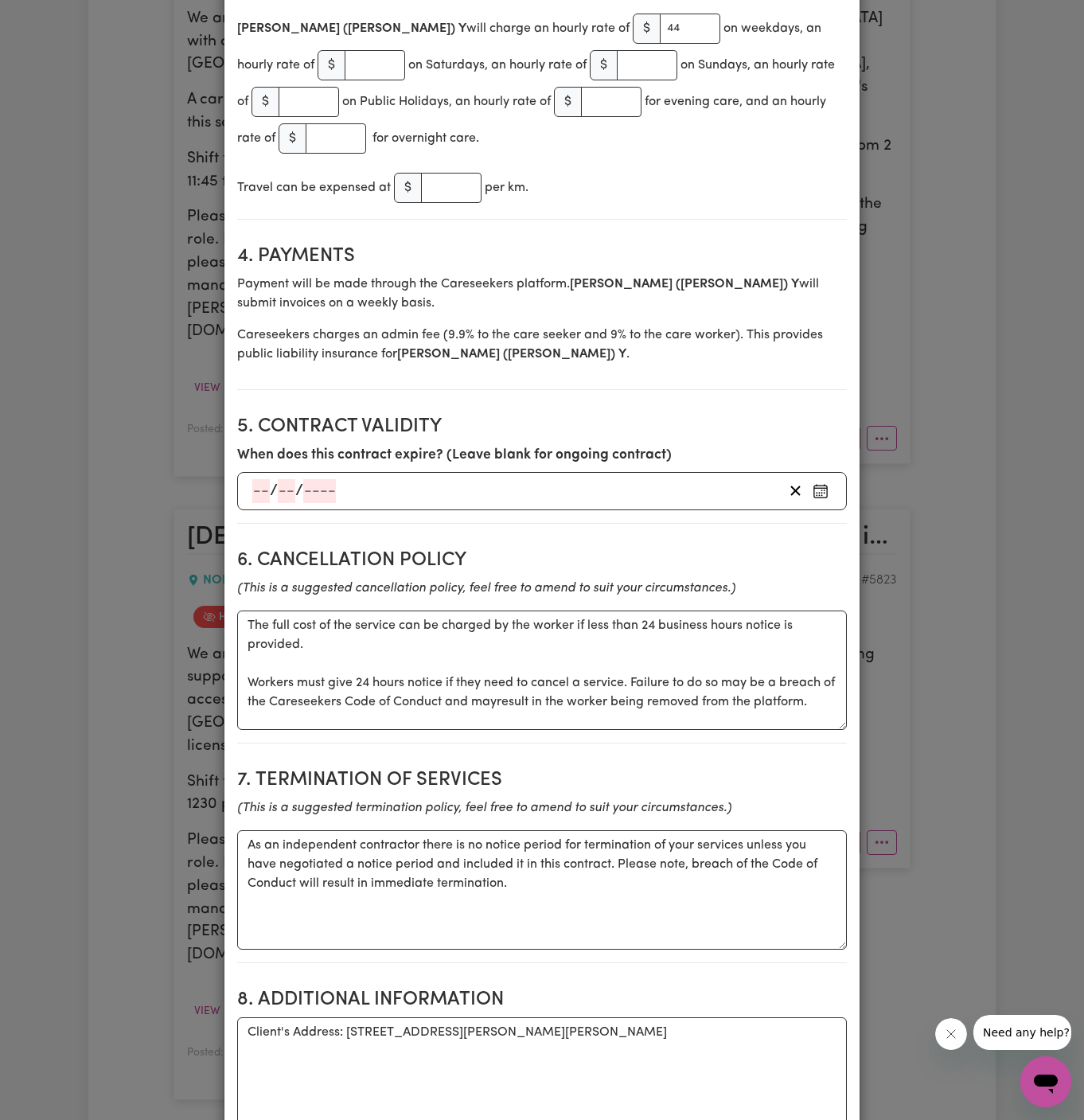
scroll to position [0, 0]
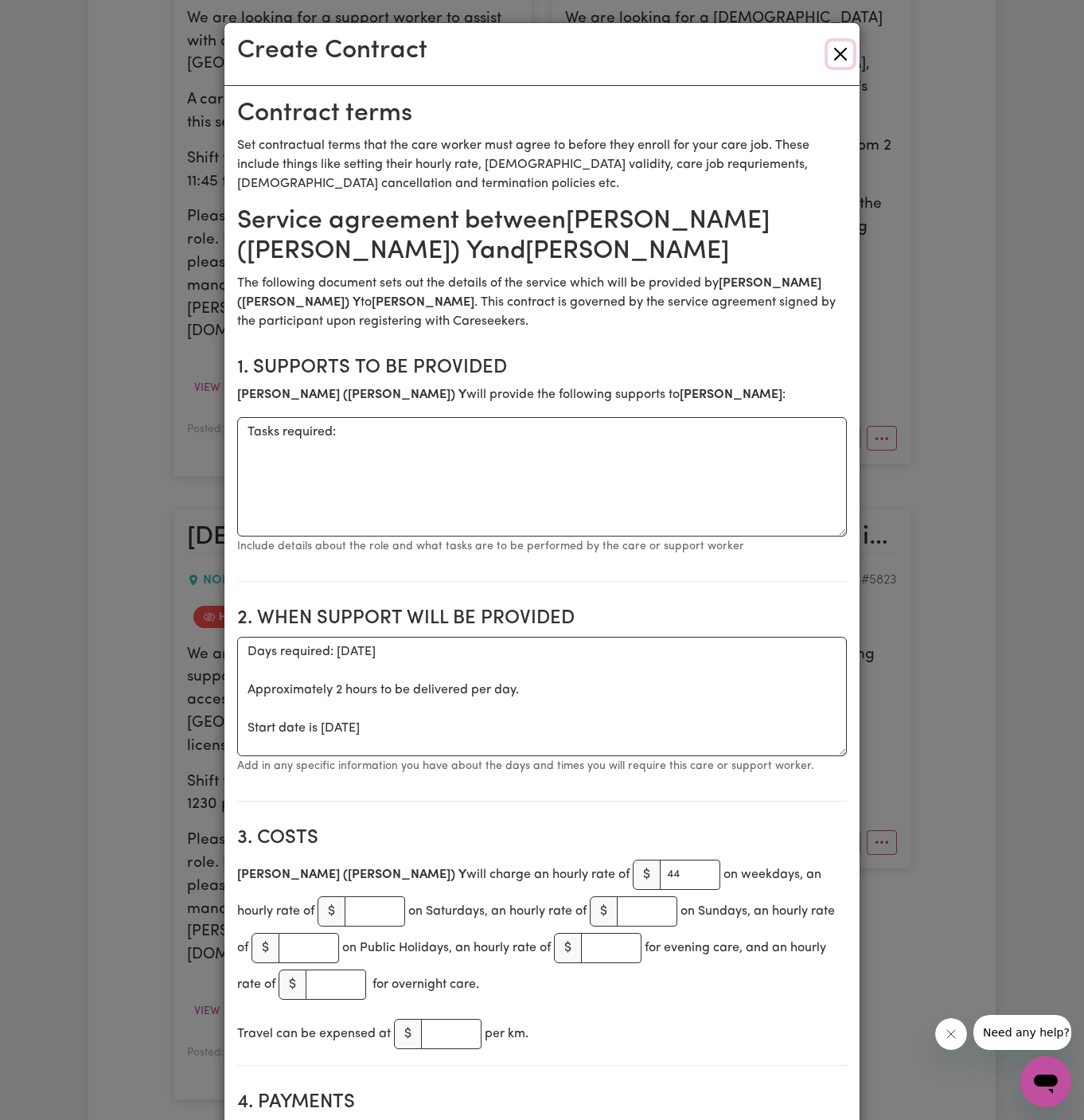
click at [844, 55] on button "Close" at bounding box center [840, 54] width 26 height 26
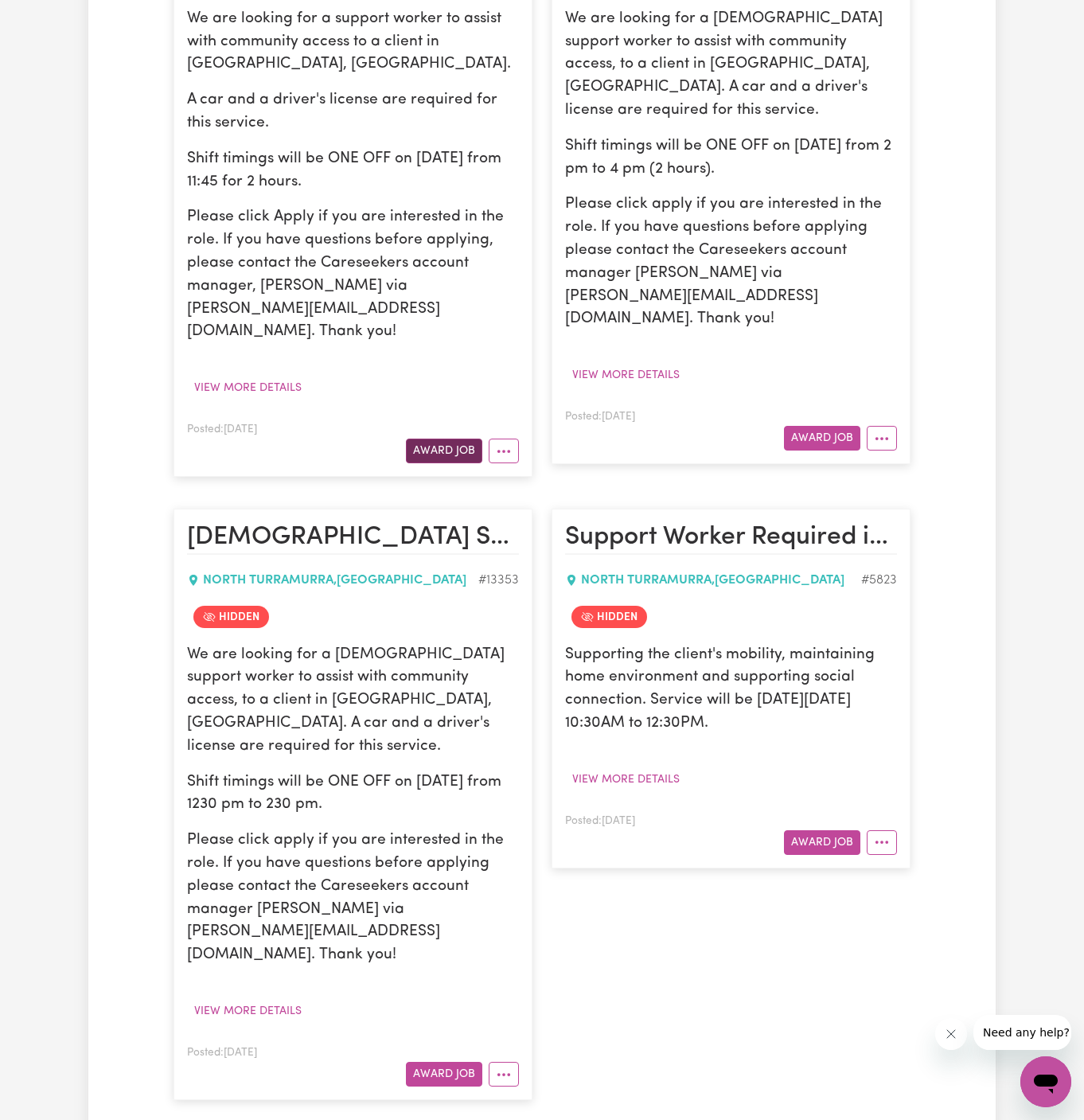
click at [453, 439] on button "Award Job" at bounding box center [443, 451] width 77 height 25
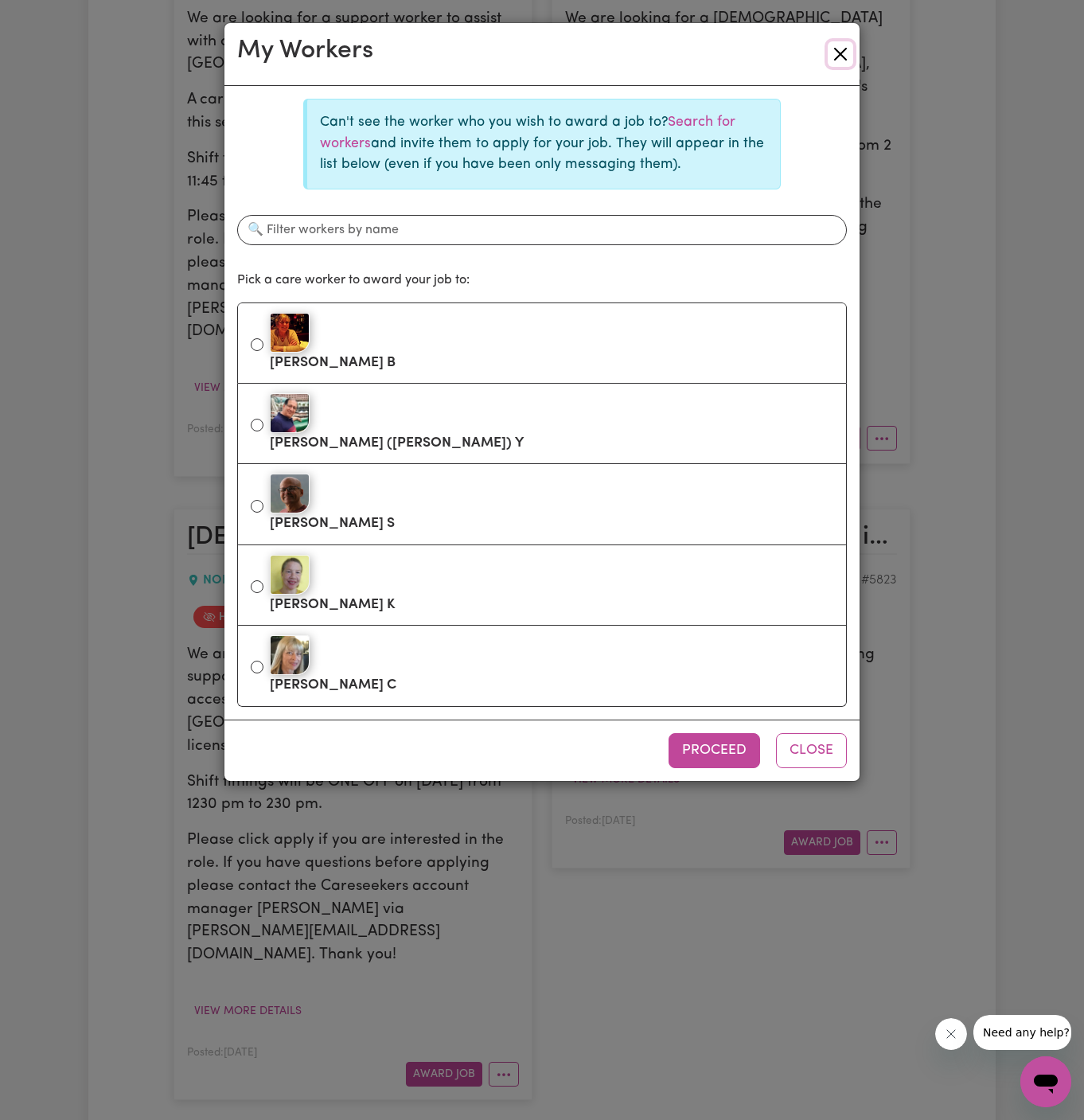
click at [847, 55] on button "Close" at bounding box center [840, 54] width 26 height 26
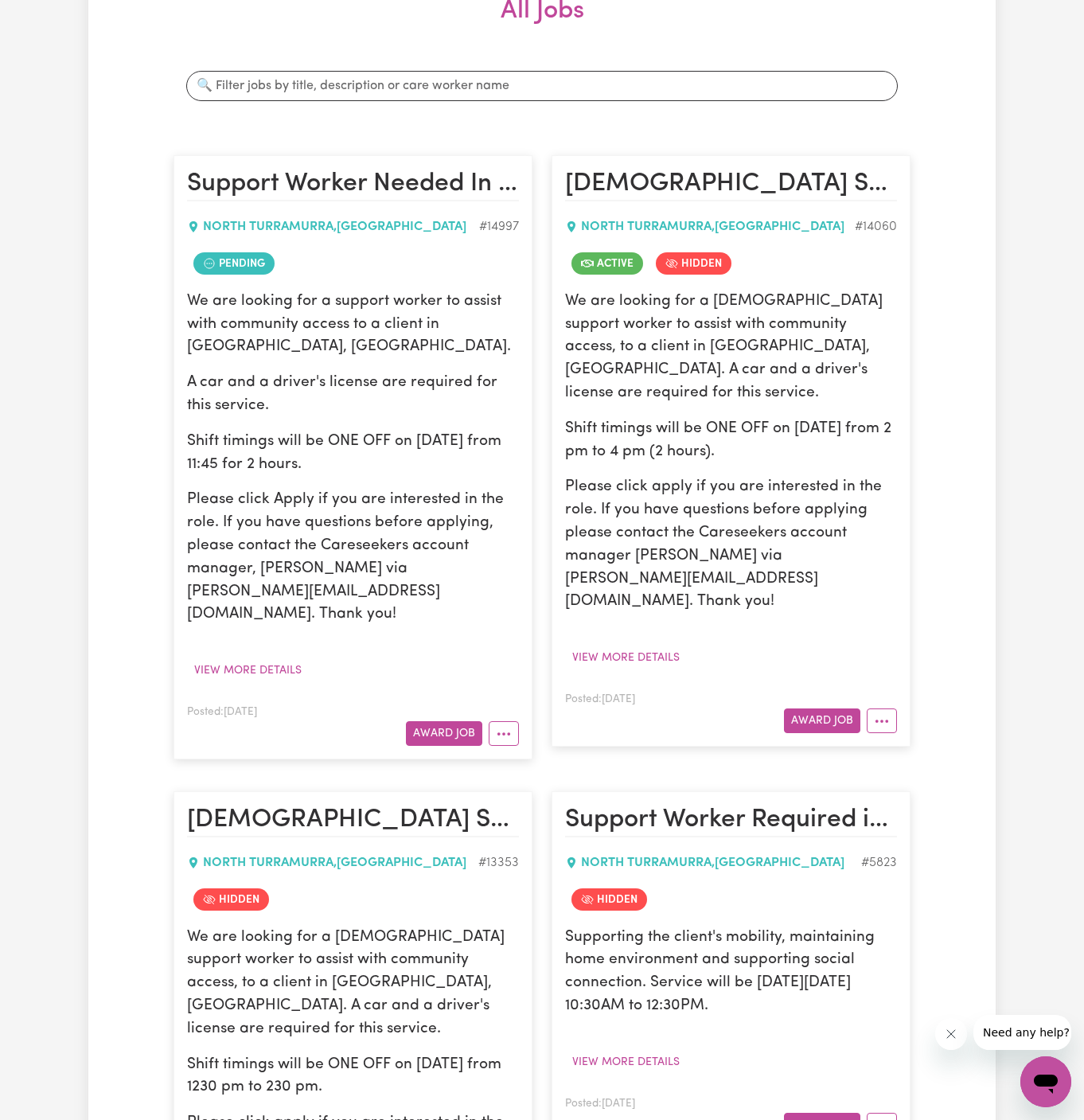
scroll to position [236, 0]
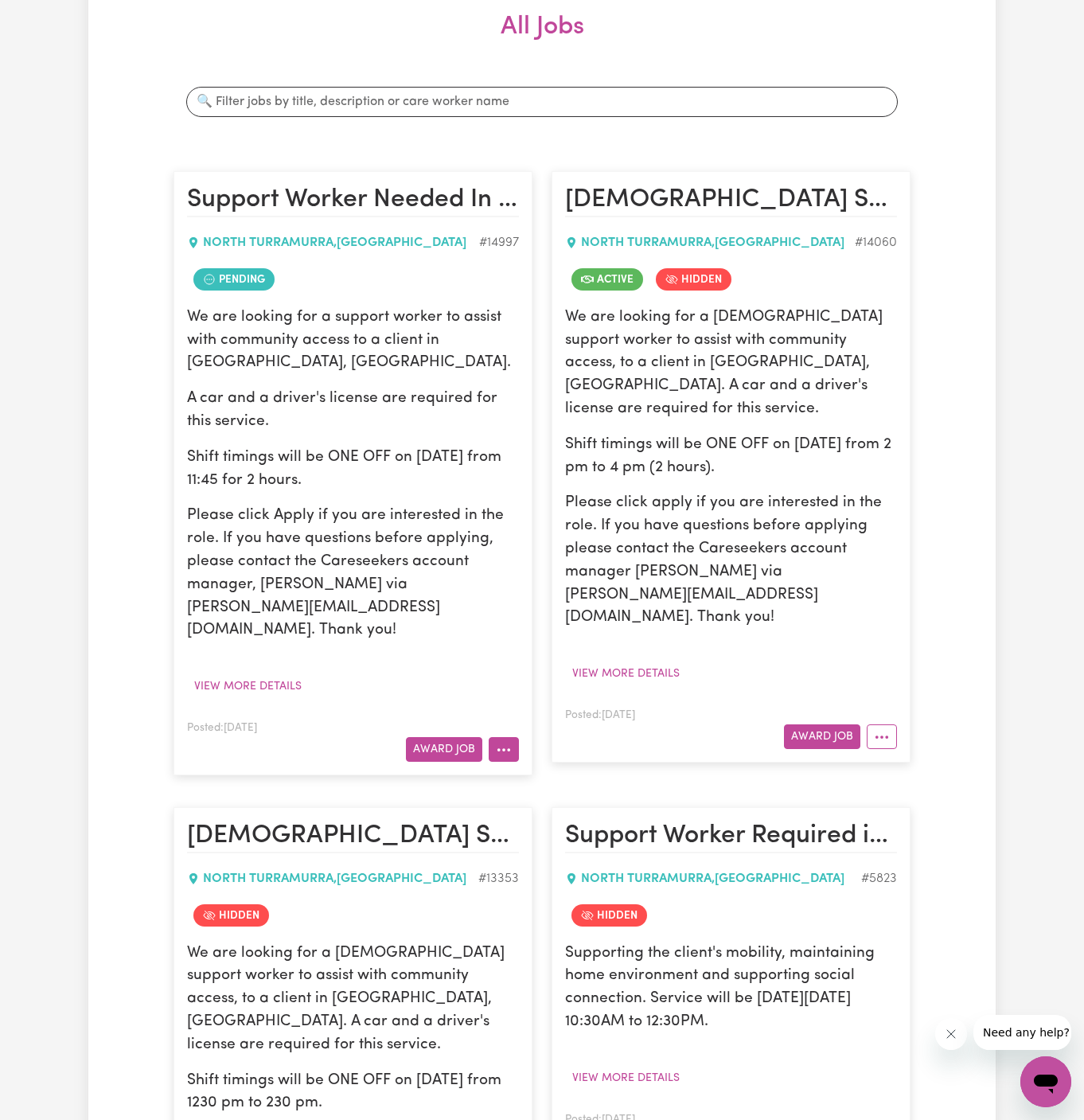
click at [502, 742] on icon "More options" at bounding box center [503, 750] width 16 height 16
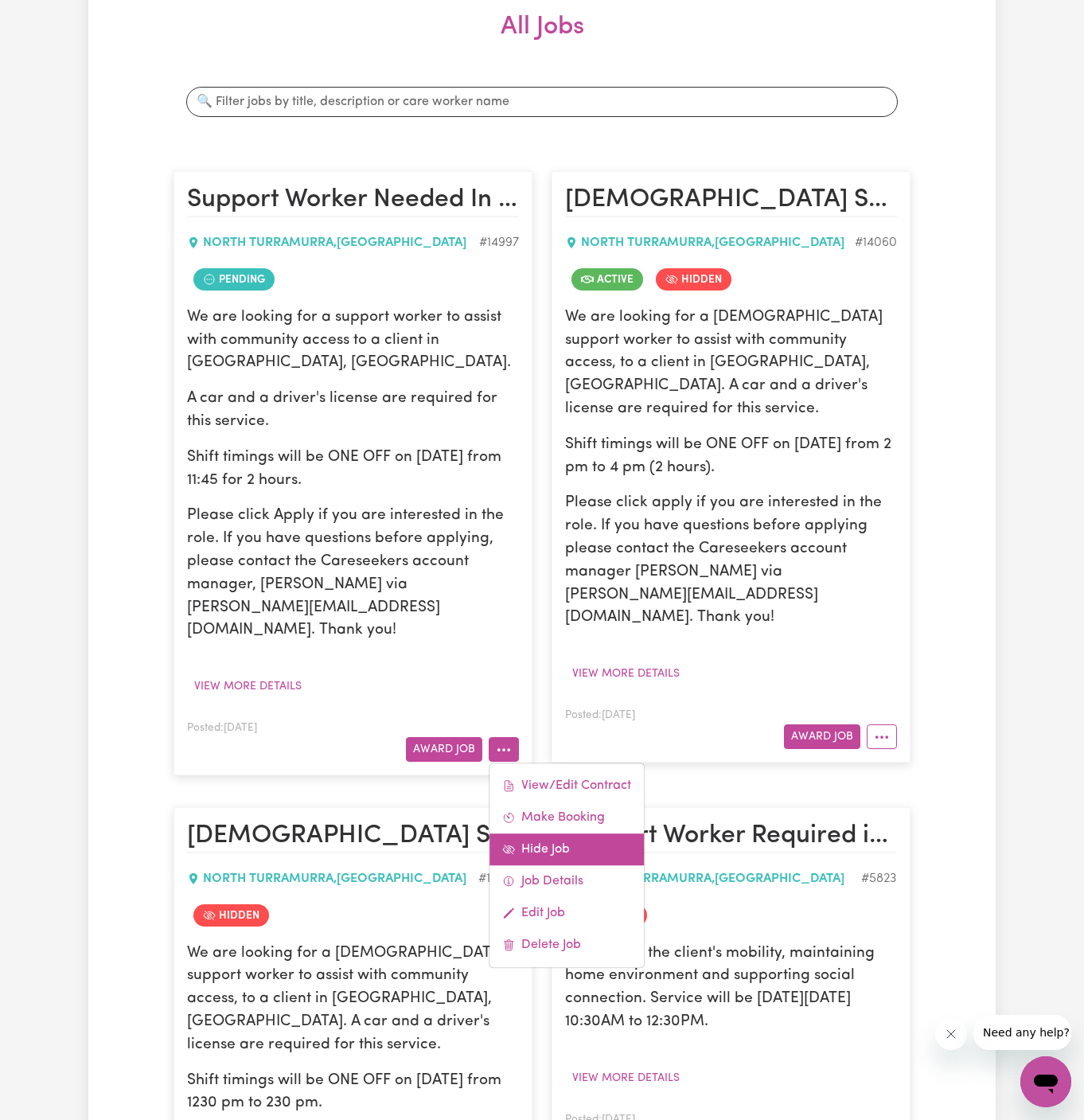
click at [587, 833] on link "Hide Job" at bounding box center [567, 849] width 154 height 32
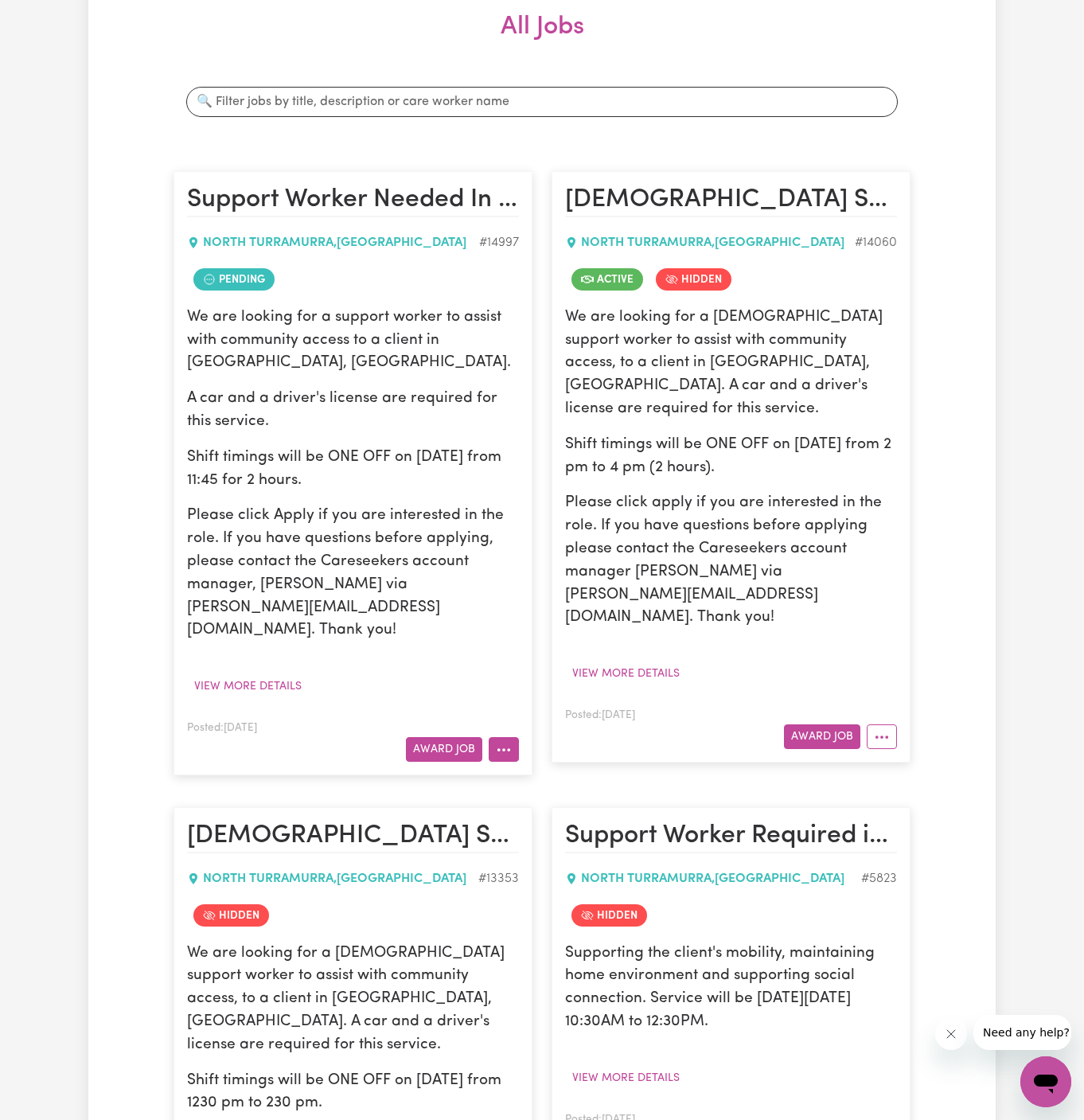
click at [503, 742] on icon "More options" at bounding box center [503, 750] width 16 height 16
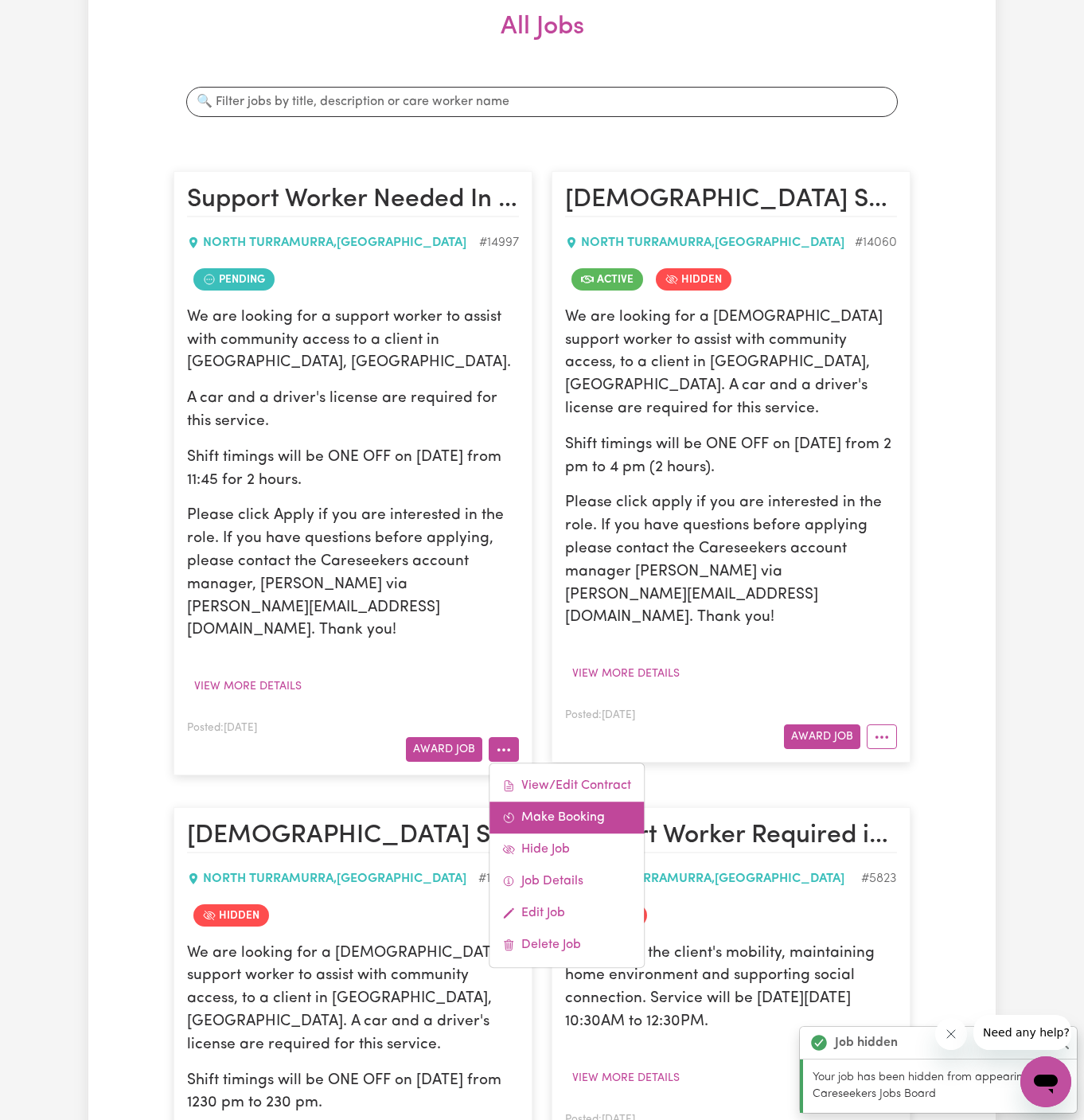
click at [572, 802] on link "Make Booking" at bounding box center [567, 818] width 154 height 32
select select "pm"
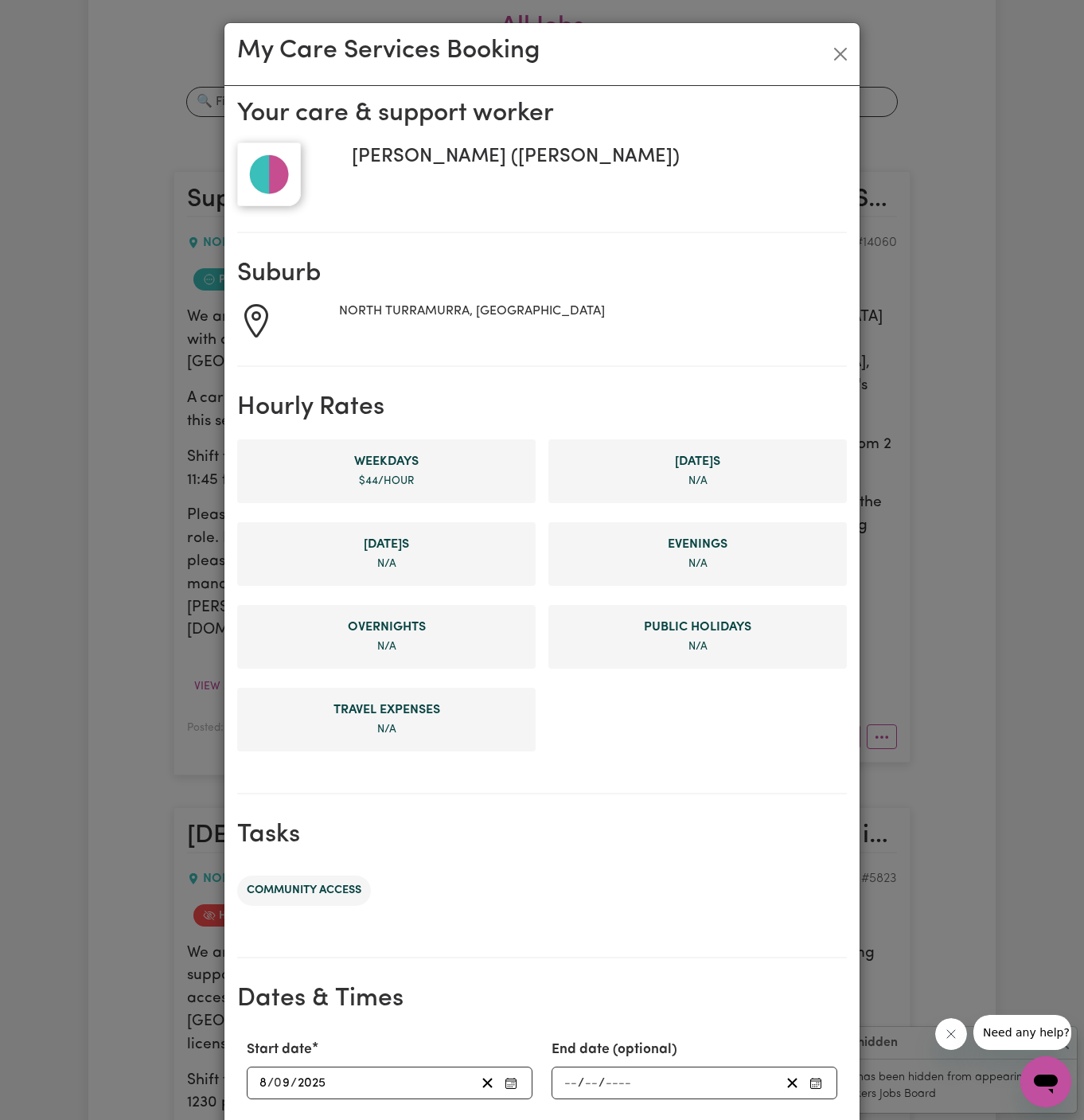
scroll to position [300, 0]
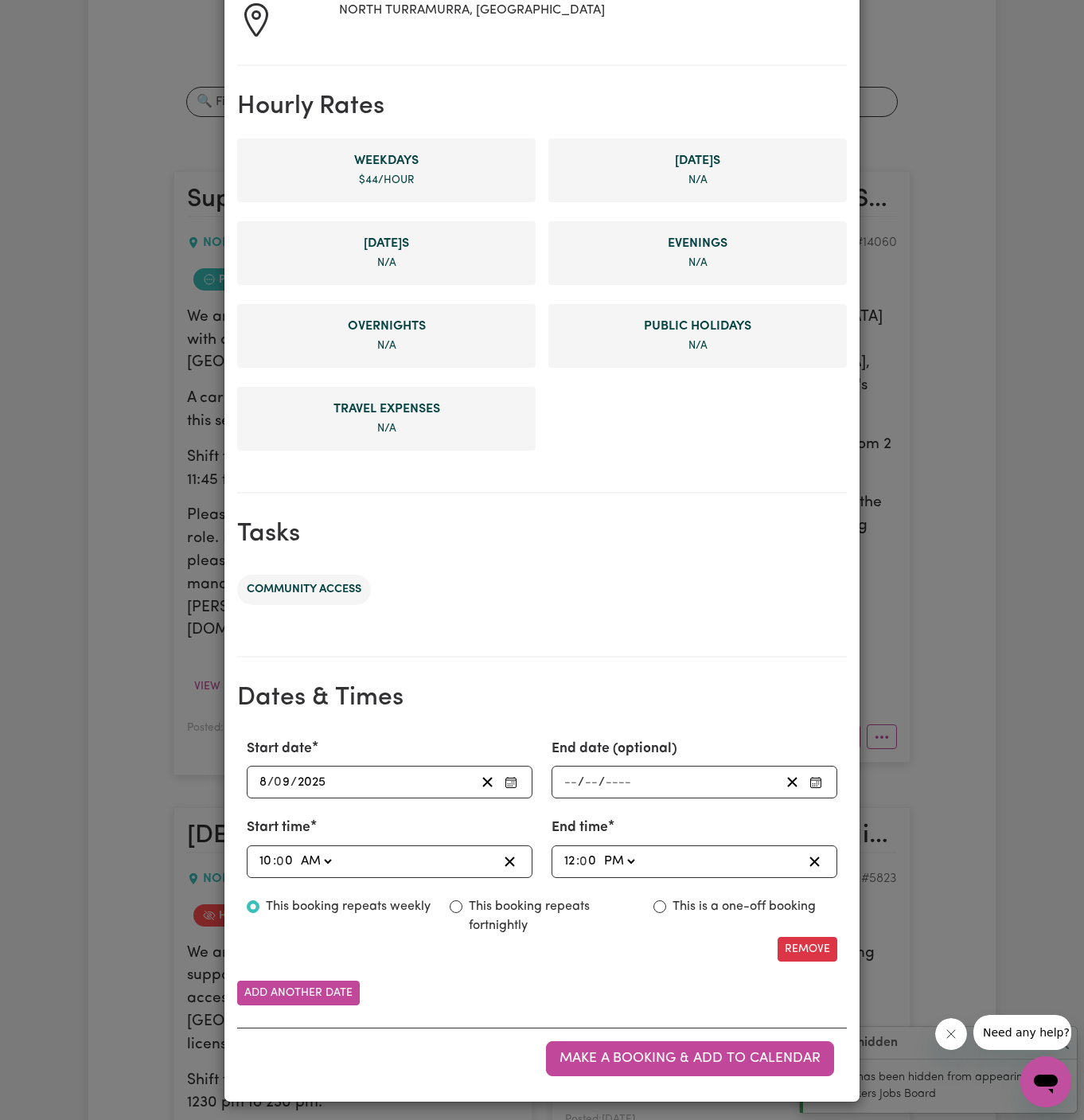
click at [254, 773] on div "[DATE] 8 / 0 9 / 2025" at bounding box center [389, 782] width 286 height 32
click at [261, 780] on input "8" at bounding box center [262, 782] width 9 height 22
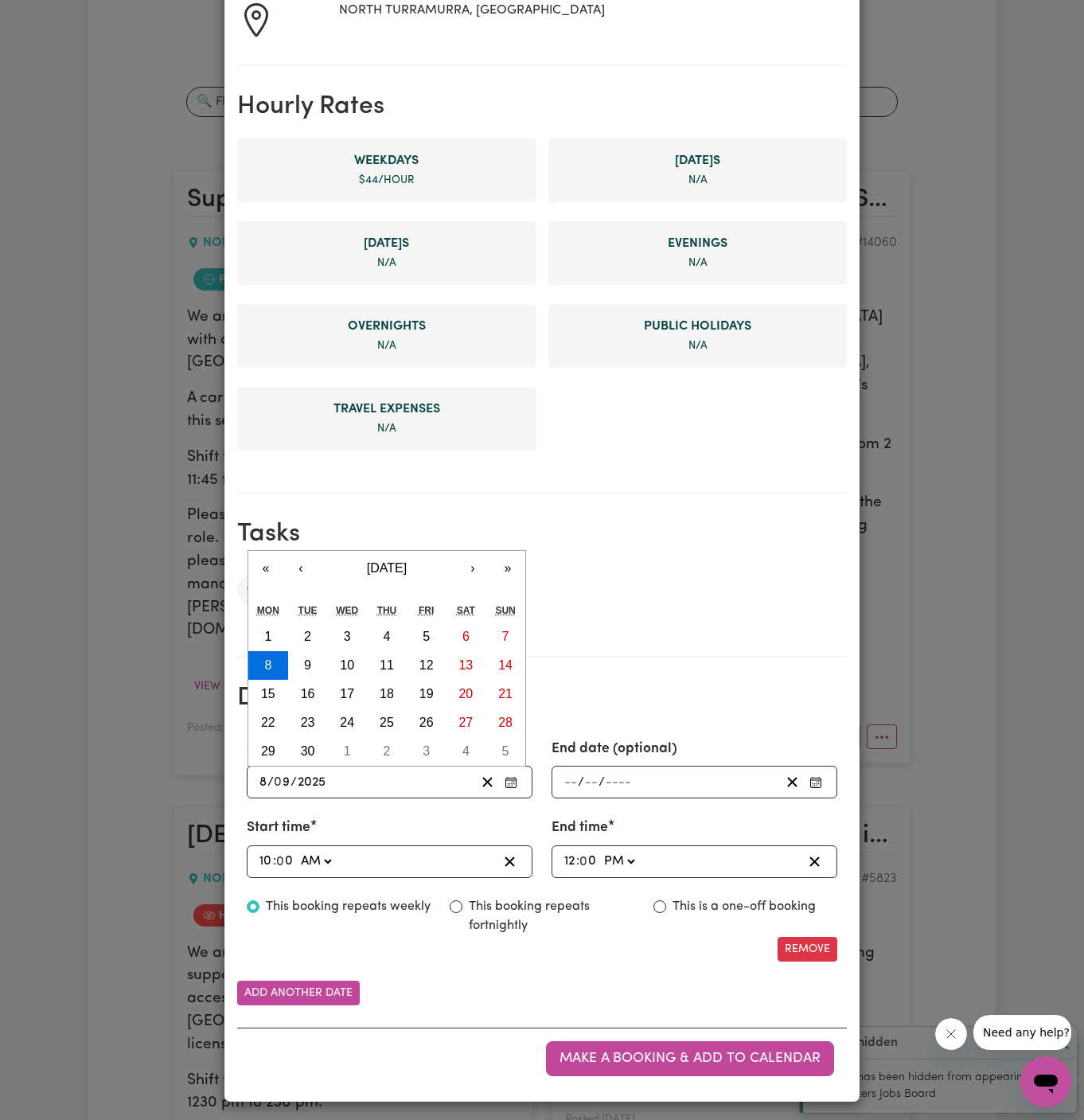
type input "[DATE]"
type input "2"
click at [311, 641] on button "2" at bounding box center [308, 637] width 40 height 28
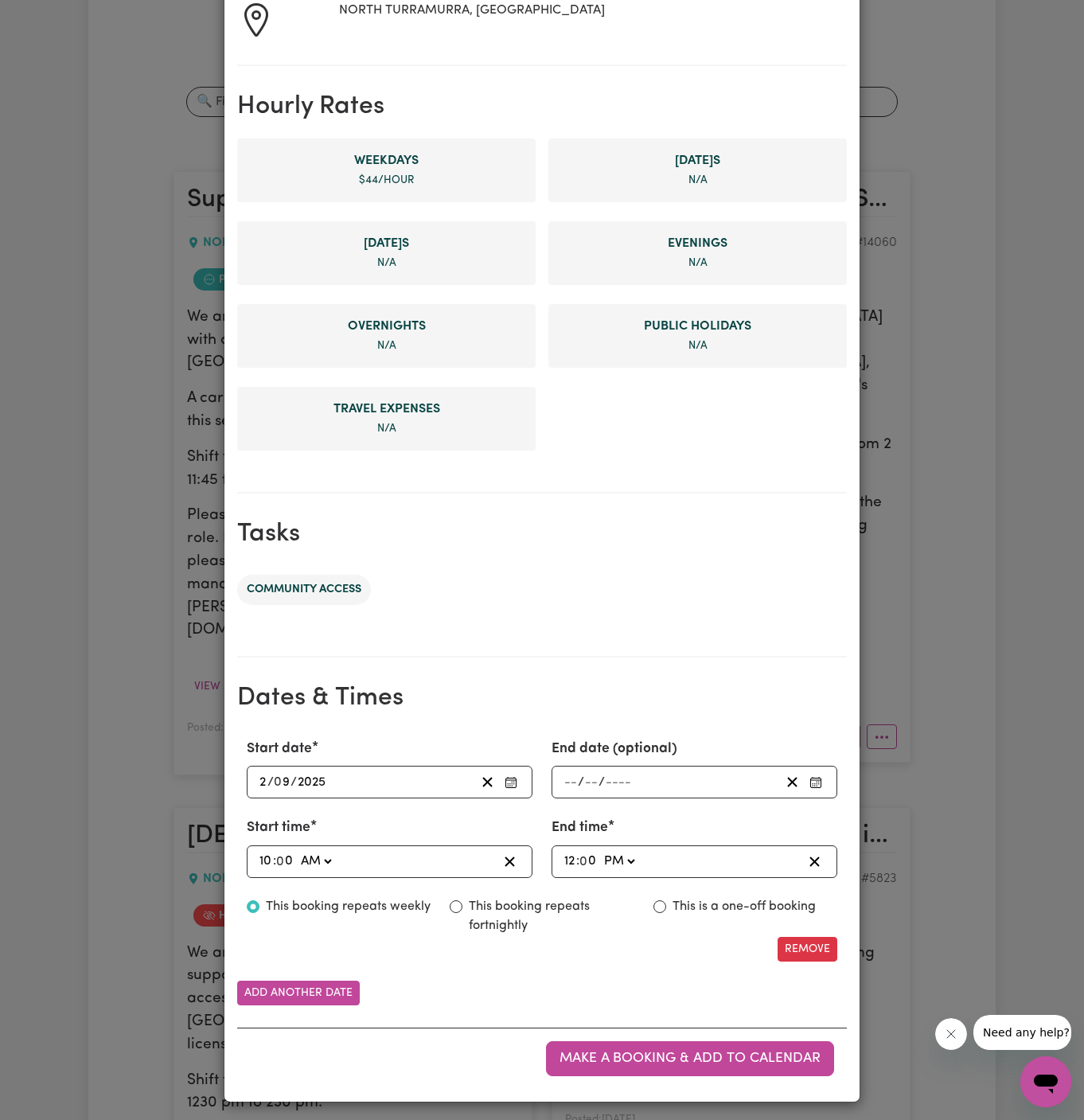
click at [729, 902] on label "This is a one-off booking" at bounding box center [744, 907] width 143 height 19
click at [666, 902] on input "This is a one-off booking" at bounding box center [659, 906] width 12 height 12
radio input "true"
click at [267, 853] on input "10" at bounding box center [265, 861] width 14 height 22
type input "01:00"
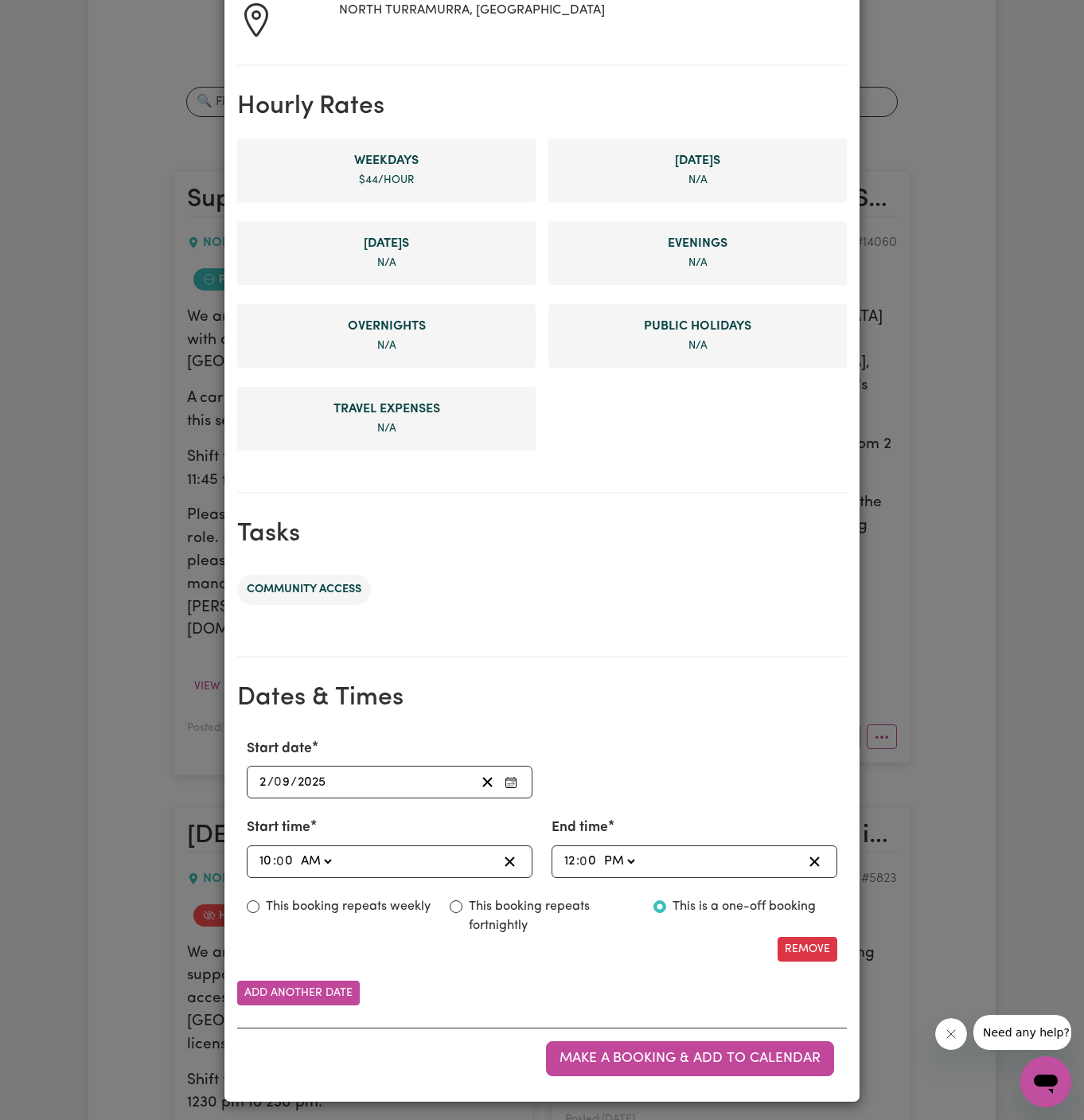
type input "1"
type input "11:00"
type input "11"
type input "11:04"
type input "4"
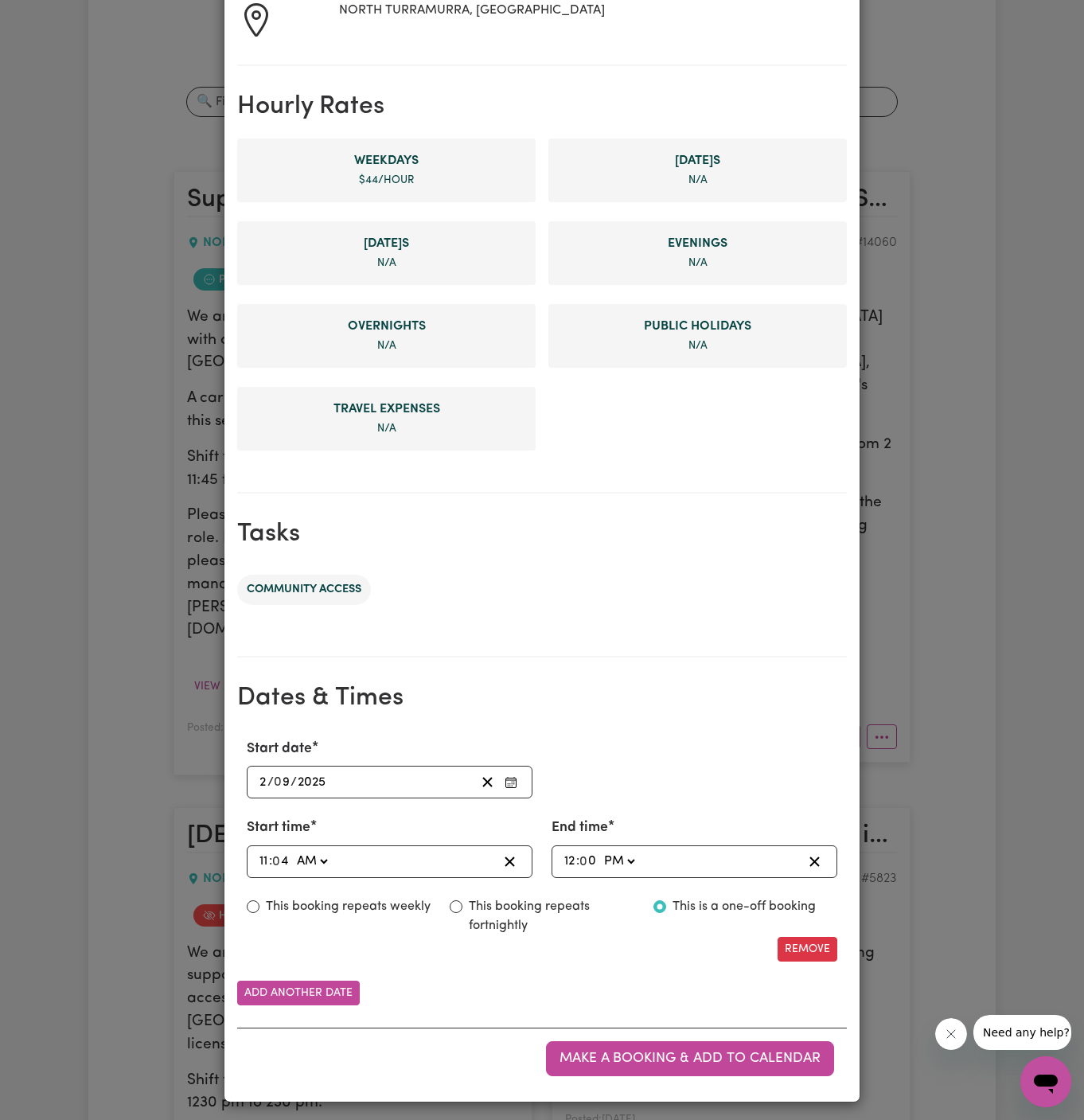
type input "11:45"
type input "45"
click at [569, 861] on input "12" at bounding box center [569, 861] width 12 height 22
click at [566, 860] on input "12" at bounding box center [569, 861] width 12 height 22
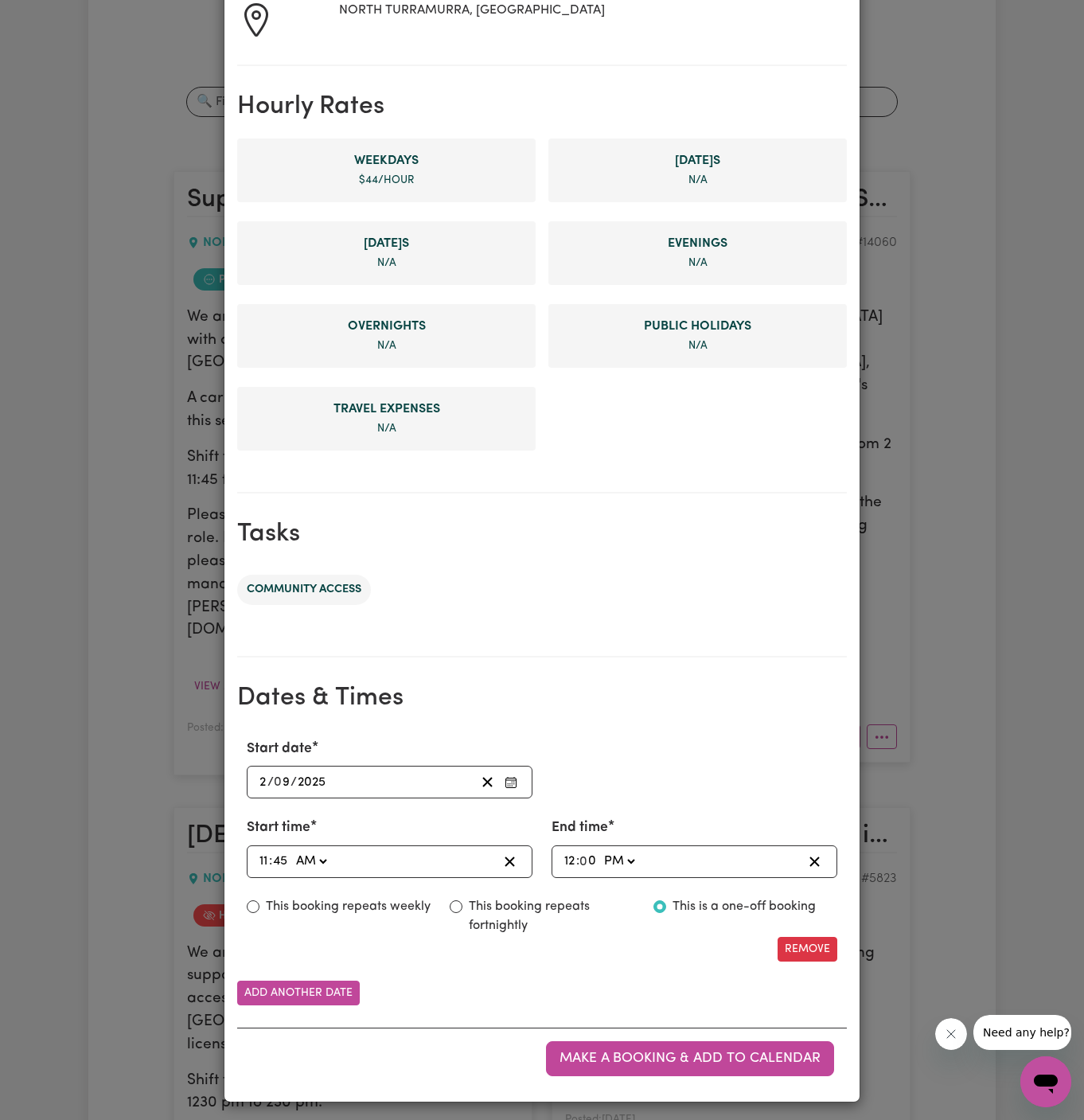
click at [552, 862] on div "12:00 12 : 0 0 AM PM" at bounding box center [695, 861] width 286 height 32
click at [572, 862] on input "12" at bounding box center [569, 861] width 12 height 22
click at [578, 858] on span ":" at bounding box center [577, 860] width 3 height 14
click at [570, 858] on input "12" at bounding box center [569, 861] width 12 height 22
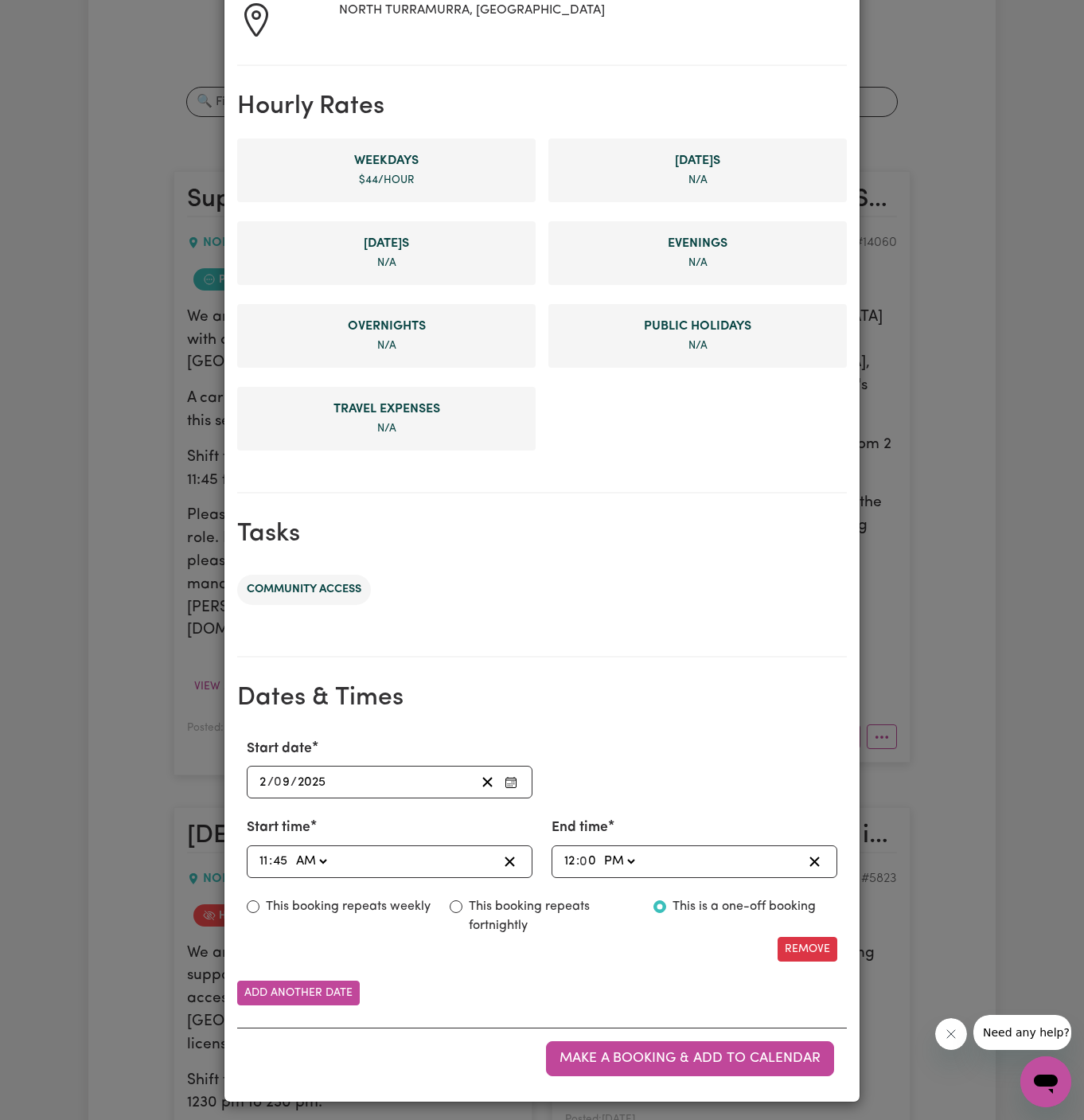
type input "12"
click at [568, 862] on input "12" at bounding box center [569, 861] width 12 height 22
click at [568, 860] on input "12" at bounding box center [569, 861] width 12 height 22
type input "13:00"
type input "1"
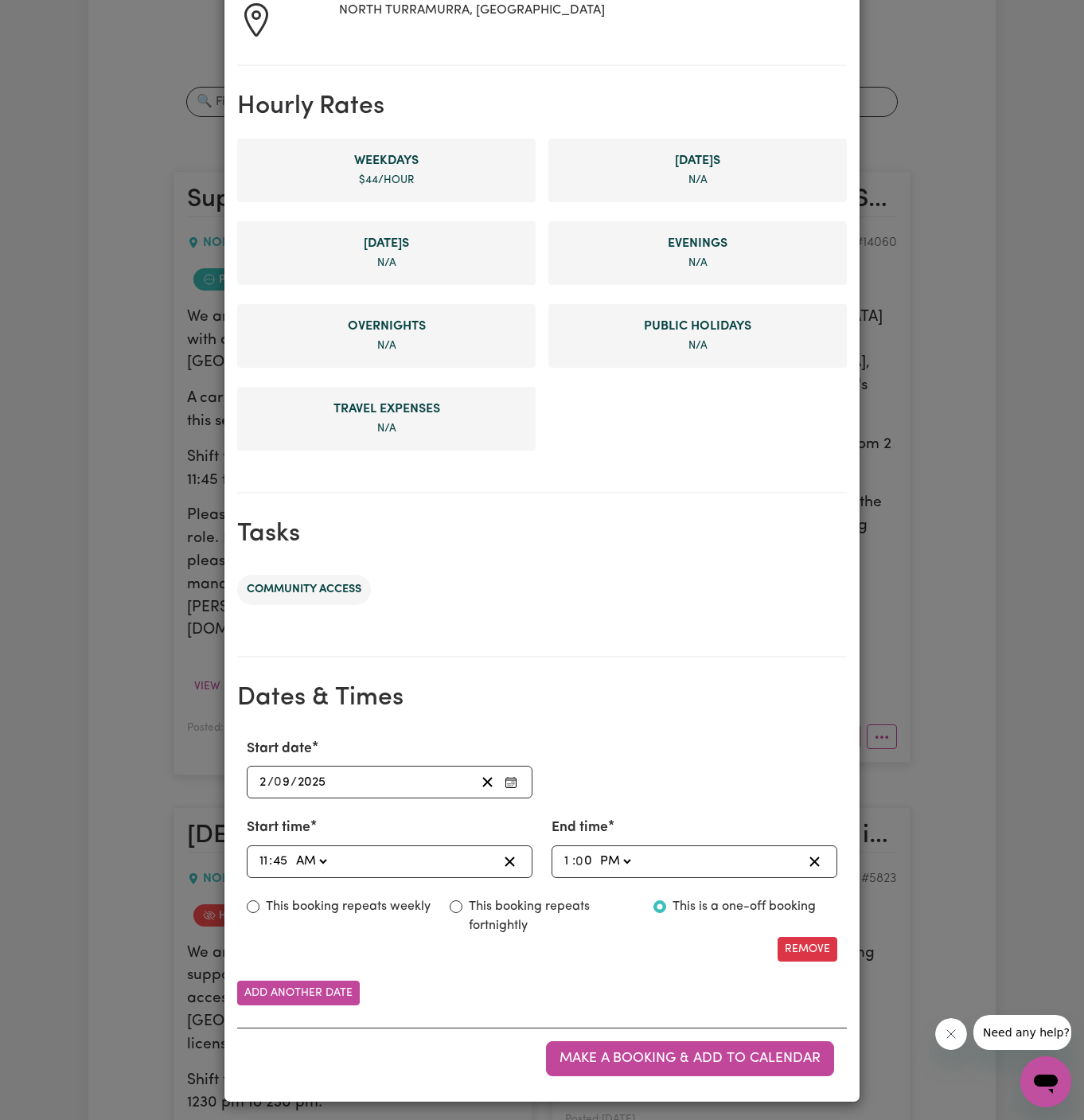
click at [616, 851] on select "AM PM" at bounding box center [614, 861] width 37 height 22
click at [596, 851] on select "AM PM" at bounding box center [614, 861] width 37 height 22
click at [585, 860] on input "0" at bounding box center [585, 861] width 17 height 22
type input "13:04"
type input "45"
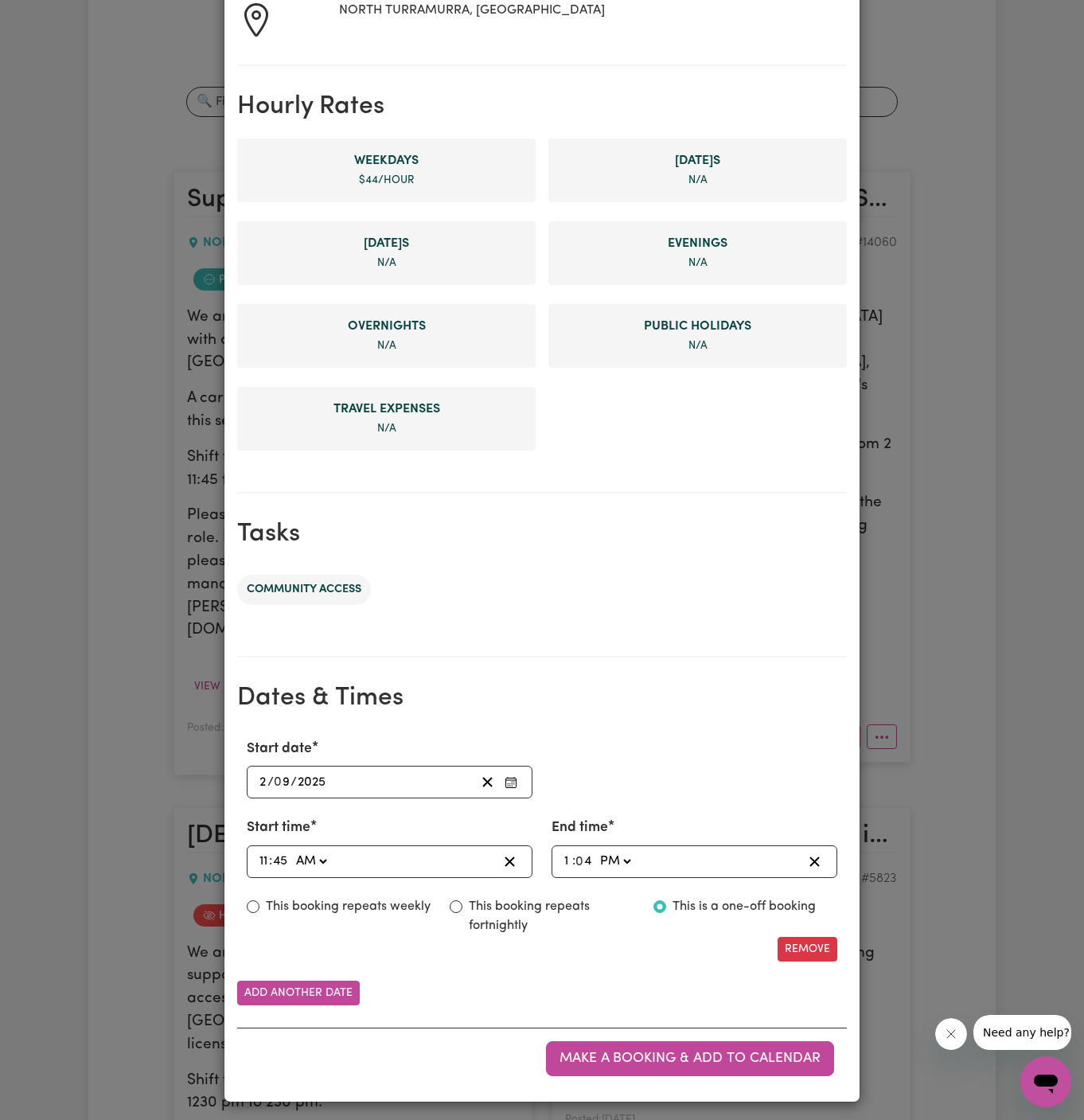
type input "13:45"
type input "45"
click at [647, 858] on div "13:45 1 : 45 AM PM" at bounding box center [682, 861] width 241 height 22
click at [593, 947] on div "Remove" at bounding box center [541, 949] width 609 height 25
click at [725, 1041] on button "Make a booking & add to calendar" at bounding box center [690, 1058] width 288 height 35
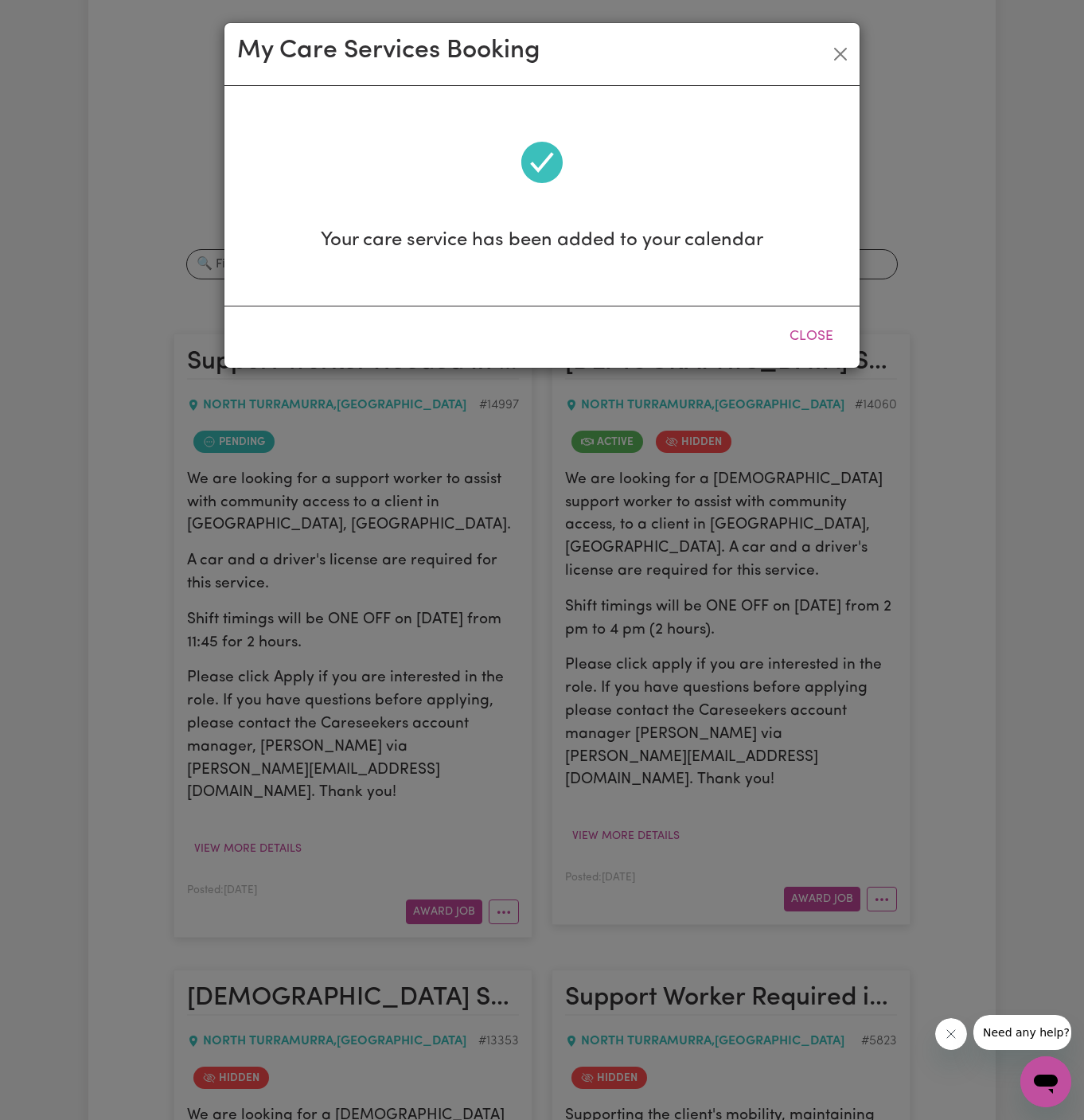
scroll to position [0, 0]
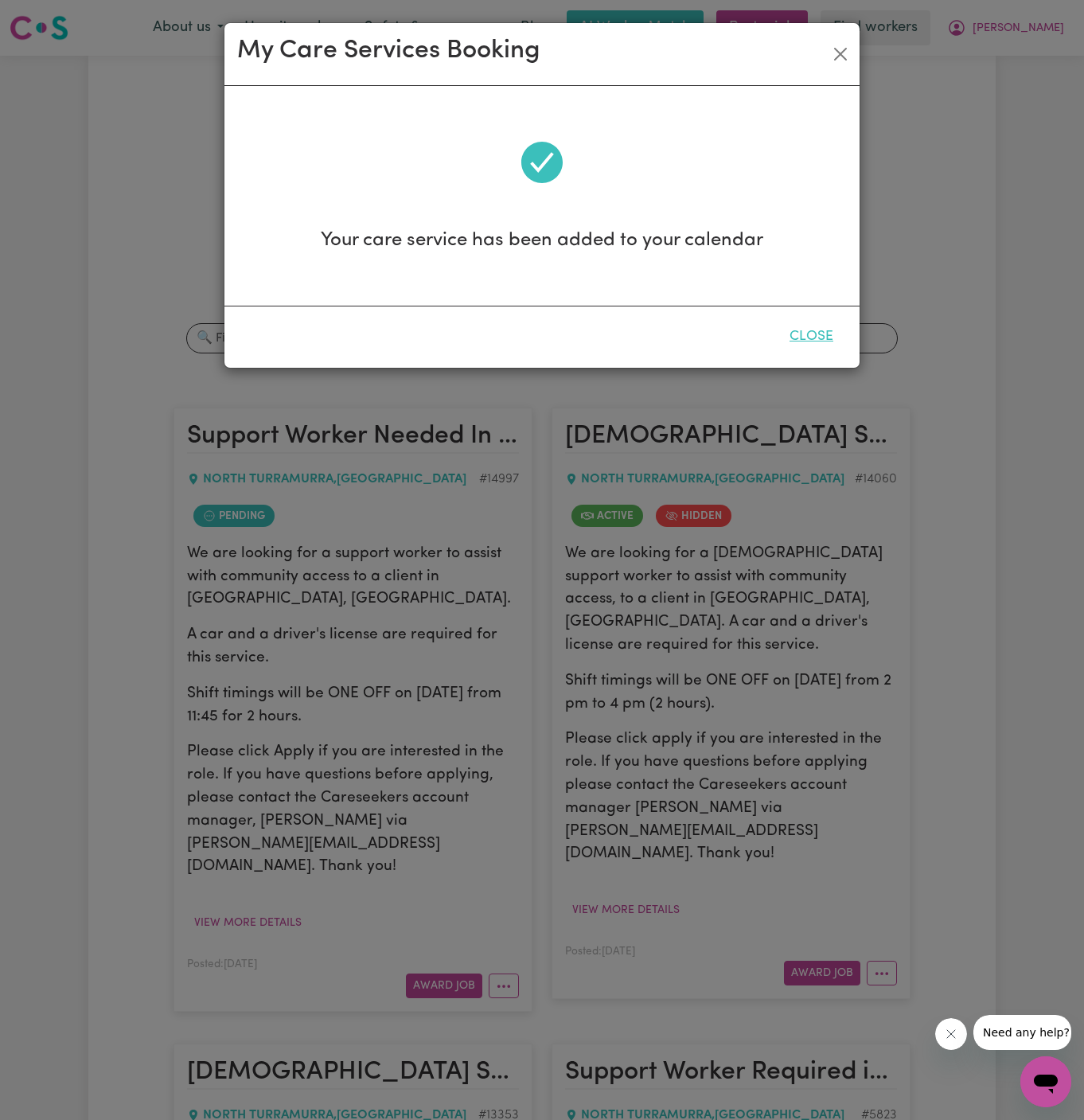
click at [820, 346] on button "Close" at bounding box center [811, 336] width 71 height 35
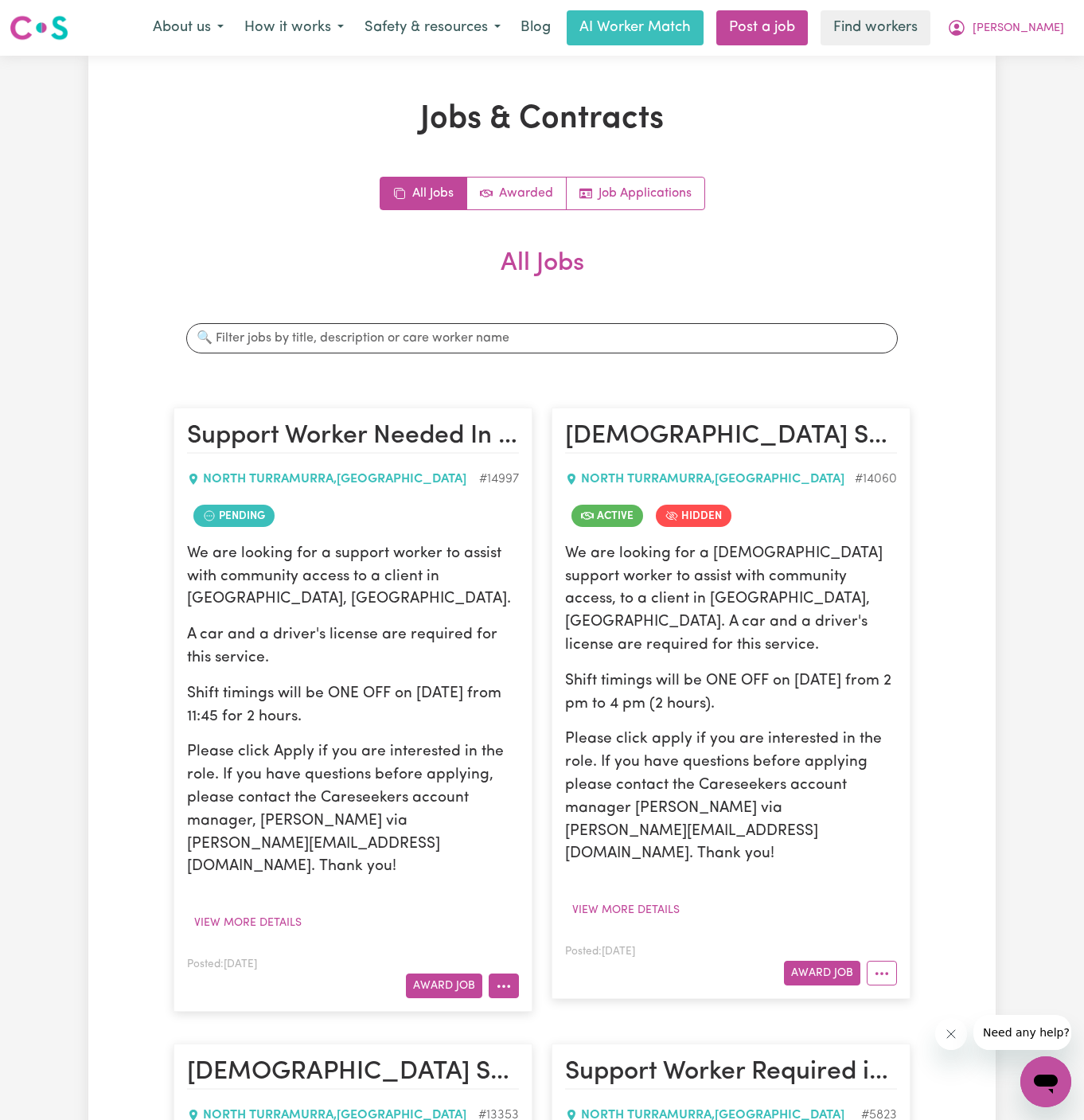
click at [507, 973] on button "More options" at bounding box center [504, 985] width 30 height 25
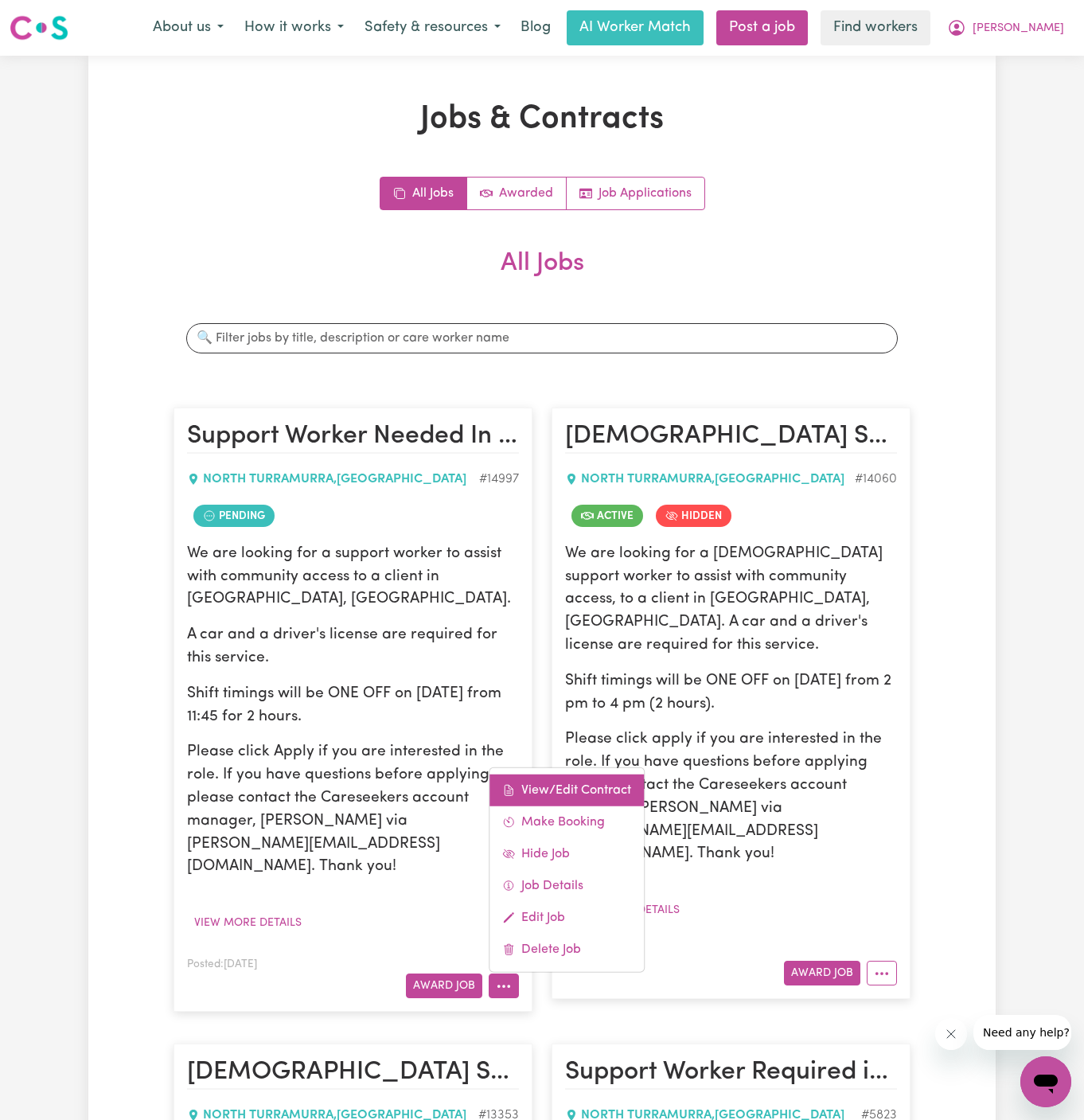
click at [579, 774] on link "View/Edit Contract" at bounding box center [567, 790] width 154 height 32
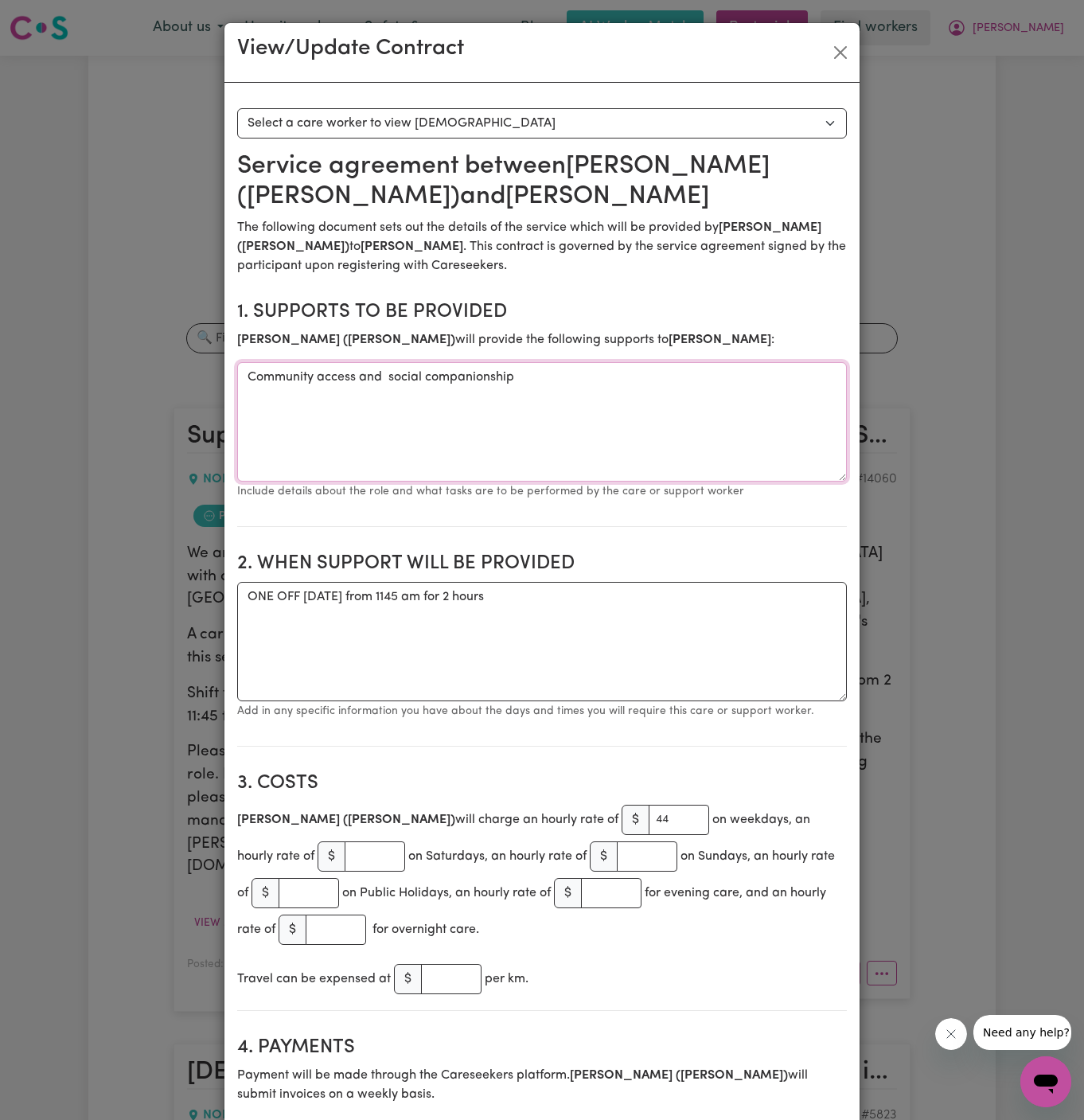
click at [406, 372] on textarea "Community access and social companionship" at bounding box center [541, 422] width 609 height 119
click at [375, 569] on h2 "2. When support will be provided" at bounding box center [541, 564] width 609 height 23
click at [375, 569] on h2 "2. When support will be provided" at bounding box center [541, 564] width 609 height 23
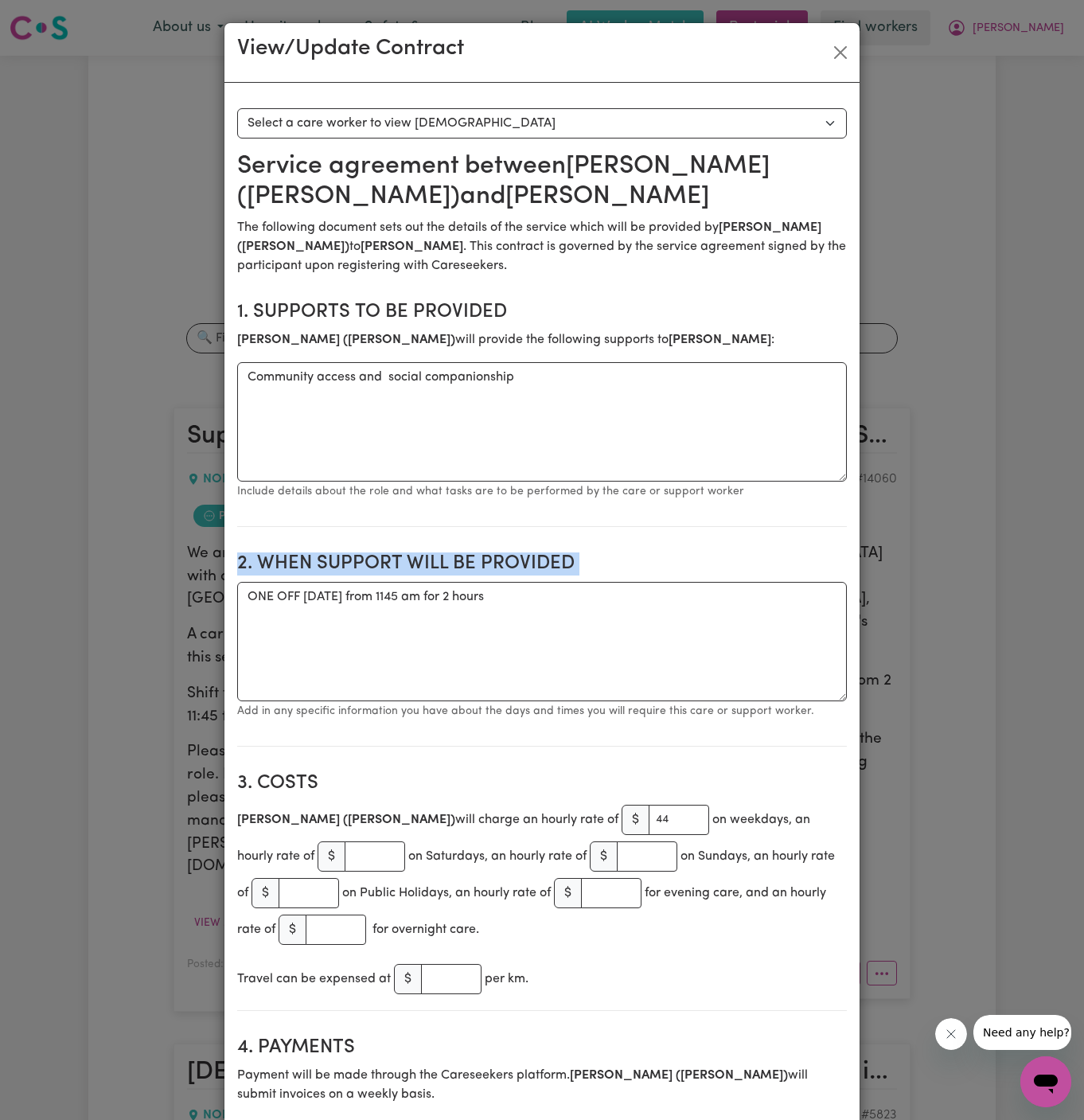
click at [375, 569] on h2 "2. When support will be provided" at bounding box center [541, 564] width 609 height 23
click at [373, 582] on textarea "ONE OFF [DATE] from 1145 am for 2 hours" at bounding box center [541, 641] width 609 height 119
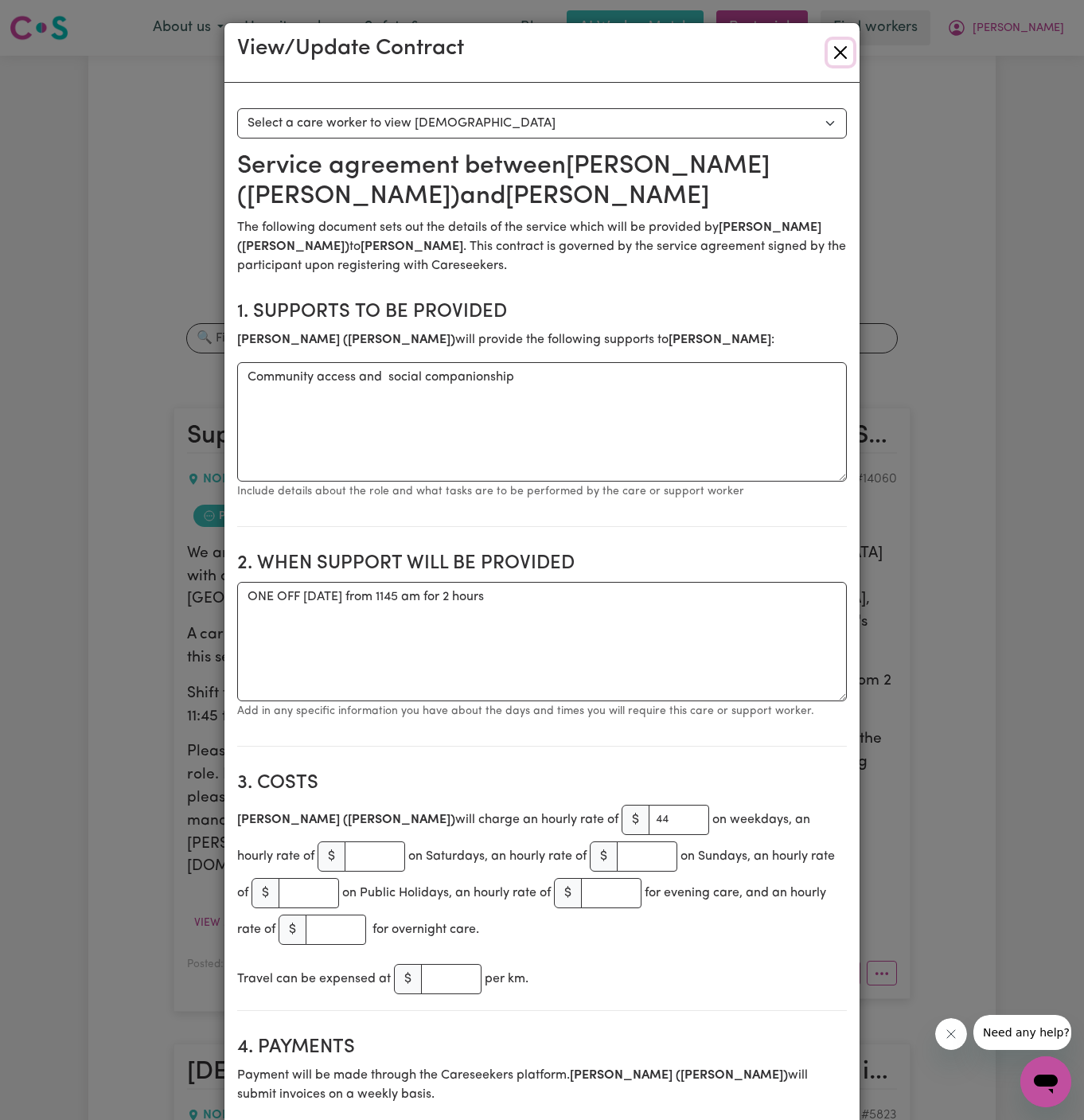
click at [840, 55] on button "Close" at bounding box center [840, 52] width 26 height 26
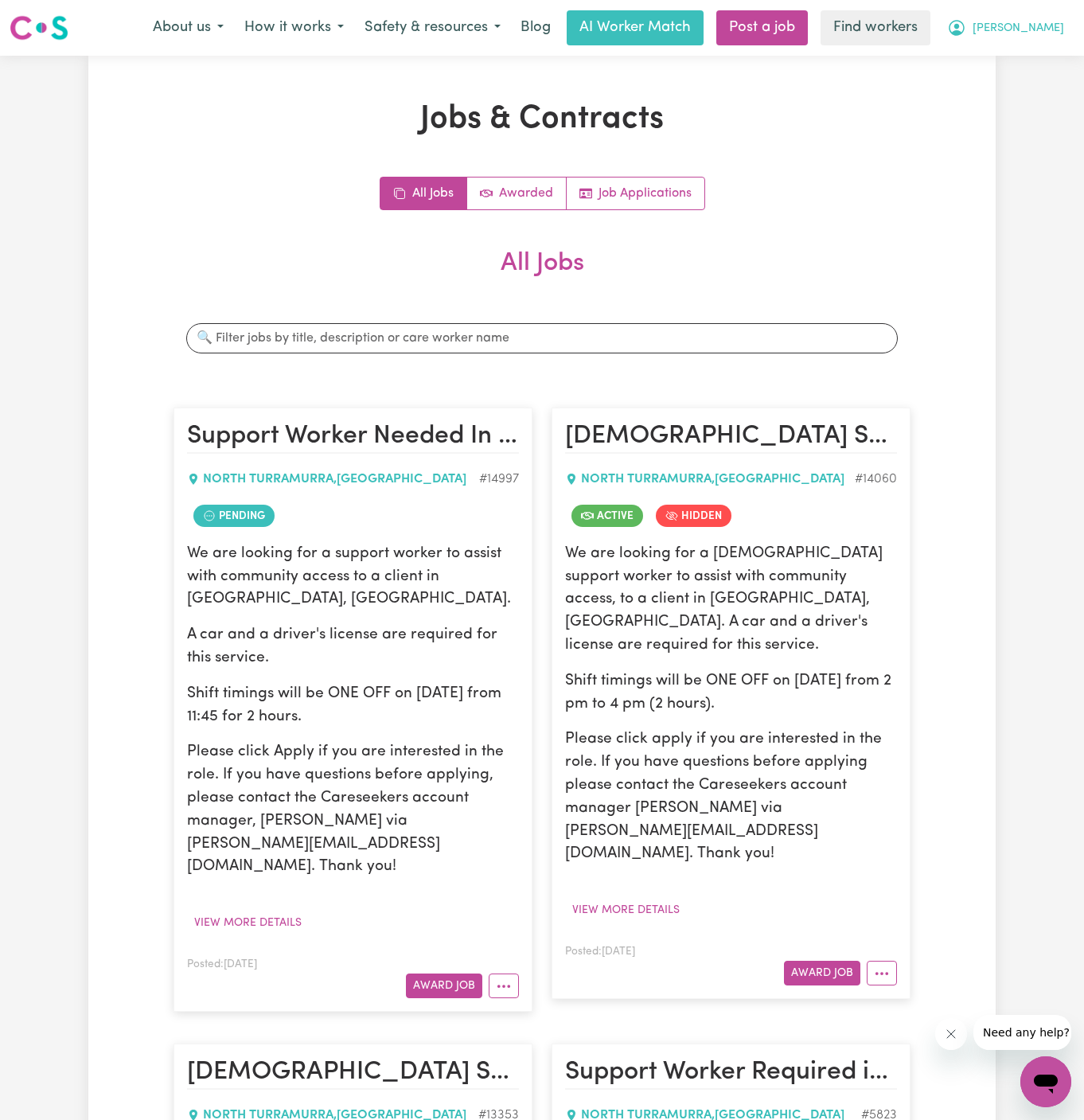
click at [1061, 27] on span "[PERSON_NAME]" at bounding box center [1018, 28] width 92 height 17
click at [1039, 84] on link "Logout" at bounding box center [1010, 92] width 126 height 30
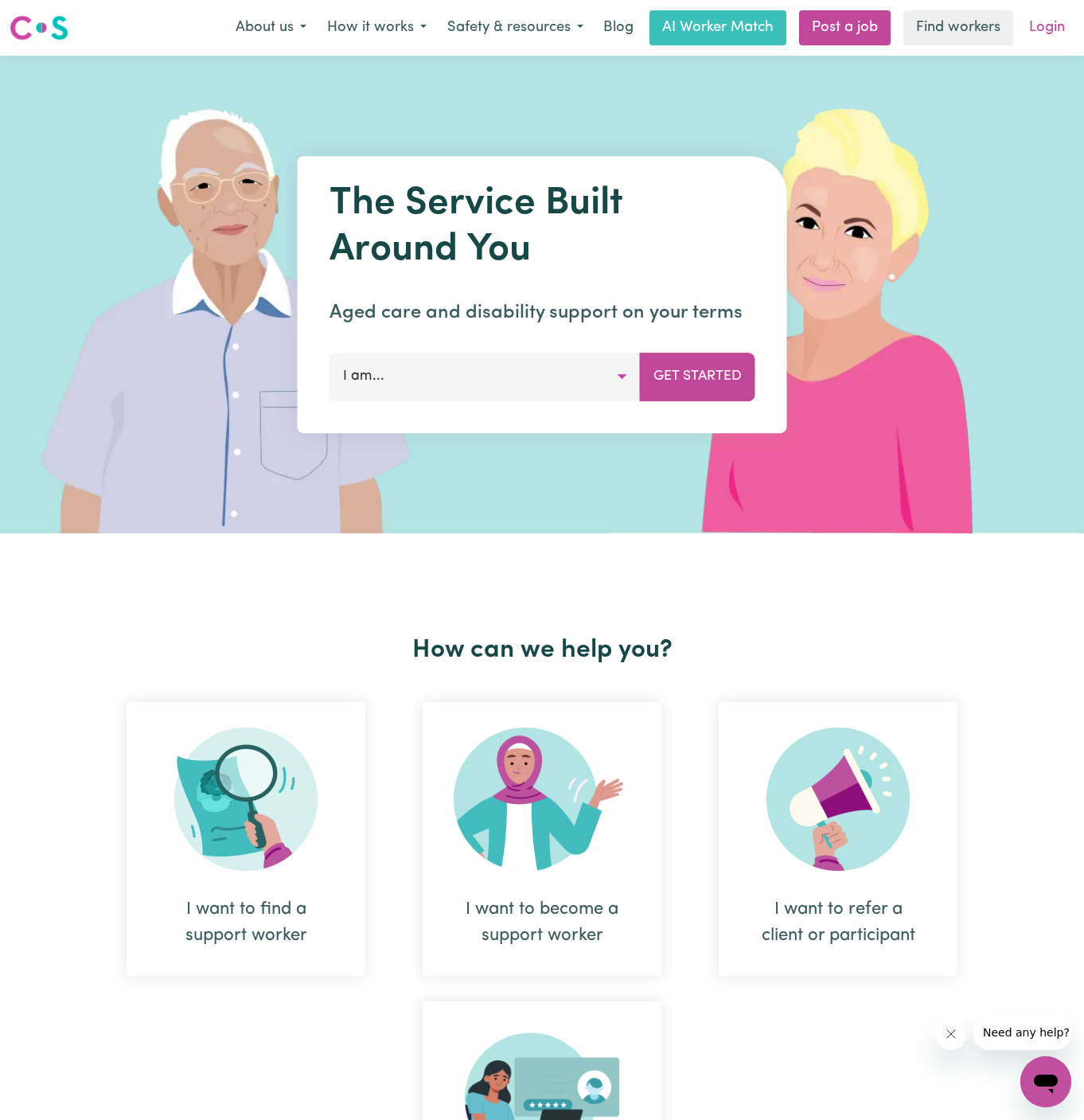
click at [1057, 36] on link "Login" at bounding box center [1047, 27] width 55 height 35
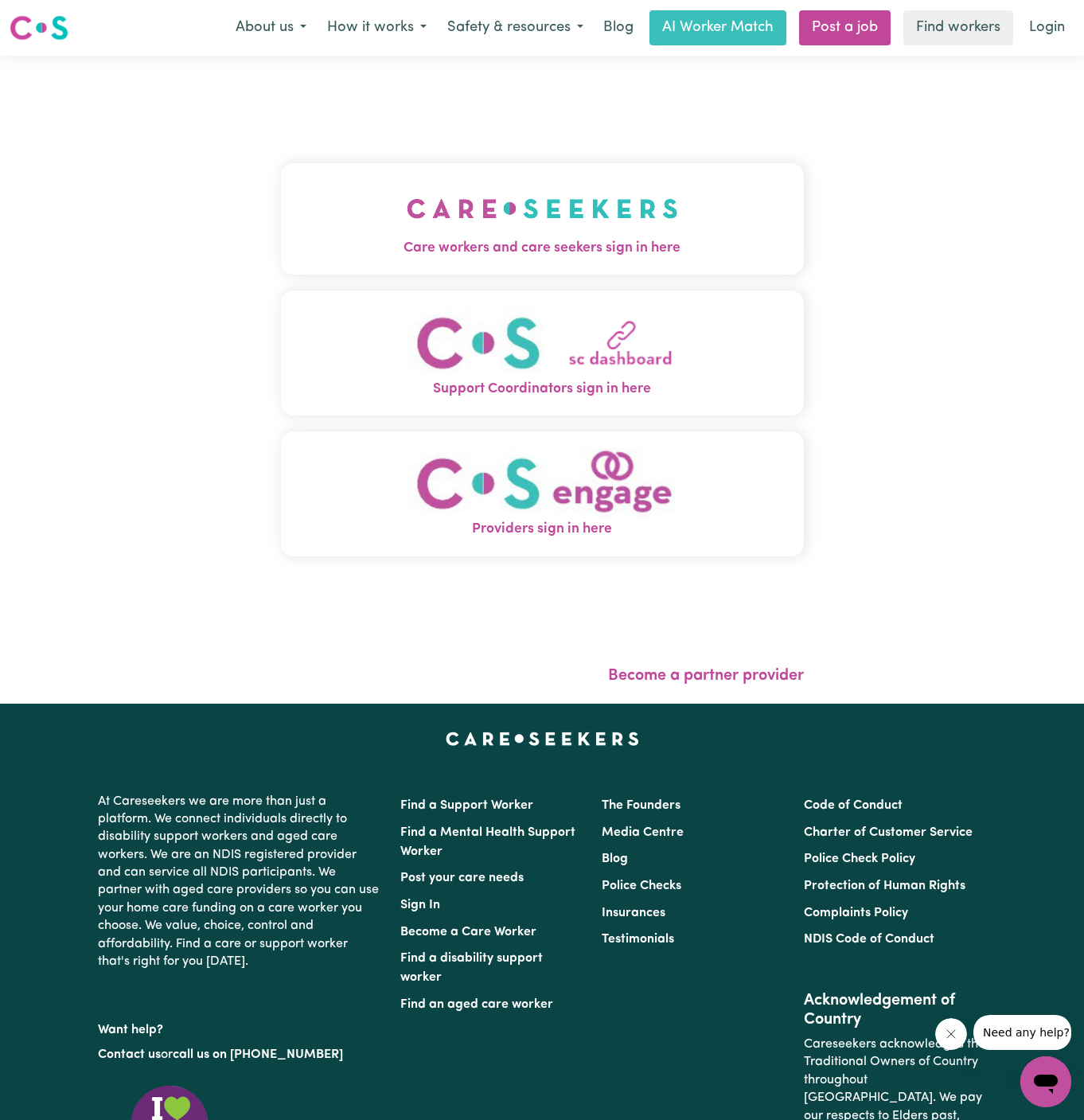
click at [596, 221] on img "Care workers and care seekers sign in here" at bounding box center [542, 208] width 271 height 59
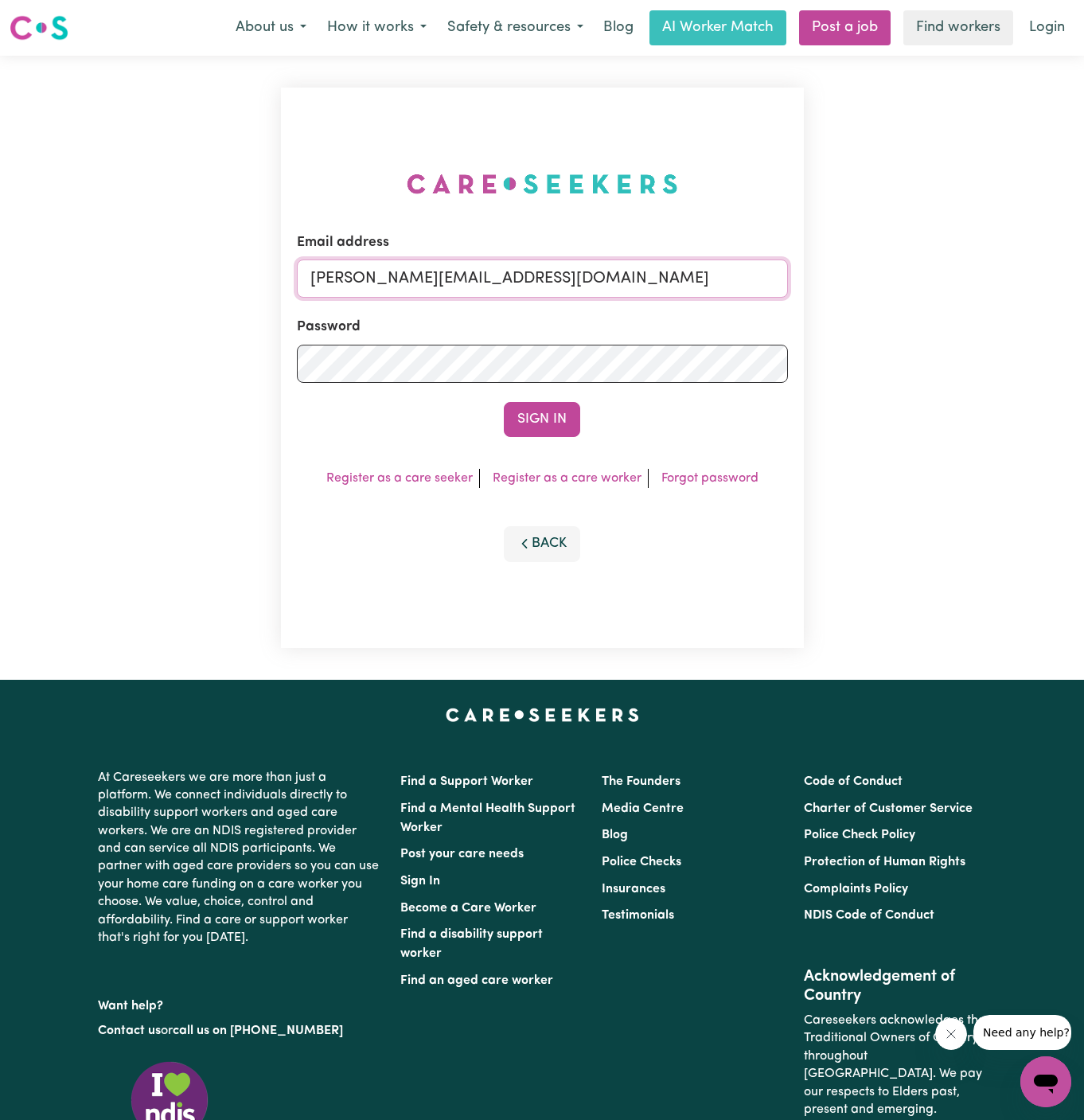
click at [706, 288] on input "[PERSON_NAME][EMAIL_ADDRESS][DOMAIN_NAME]" at bounding box center [542, 279] width 491 height 38
drag, startPoint x: 390, startPoint y: 281, endPoint x: 1132, endPoint y: 277, distance: 742.0
click at [1083, 277] on html "Menu About us How it works Safety & resources Blog AI Worker Match Post a job F…" at bounding box center [542, 682] width 1084 height 1364
type input "[EMAIL_ADDRESS][DOMAIN_NAME]"
click at [504, 402] on button "Sign In" at bounding box center [542, 419] width 77 height 35
